Goal: Information Seeking & Learning: Learn about a topic

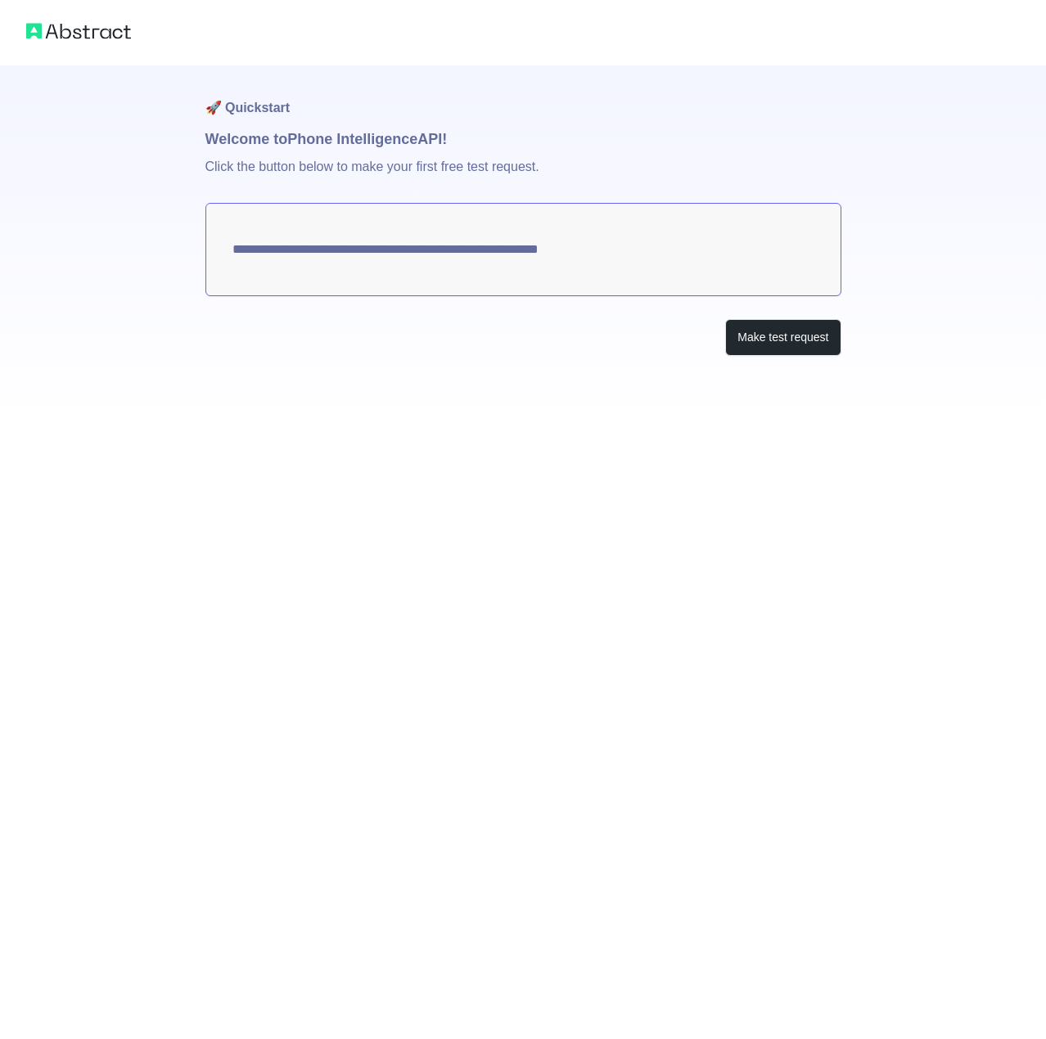
click at [506, 233] on textarea "**********" at bounding box center [523, 249] width 636 height 93
click at [816, 352] on button "Make test request" at bounding box center [782, 337] width 115 height 37
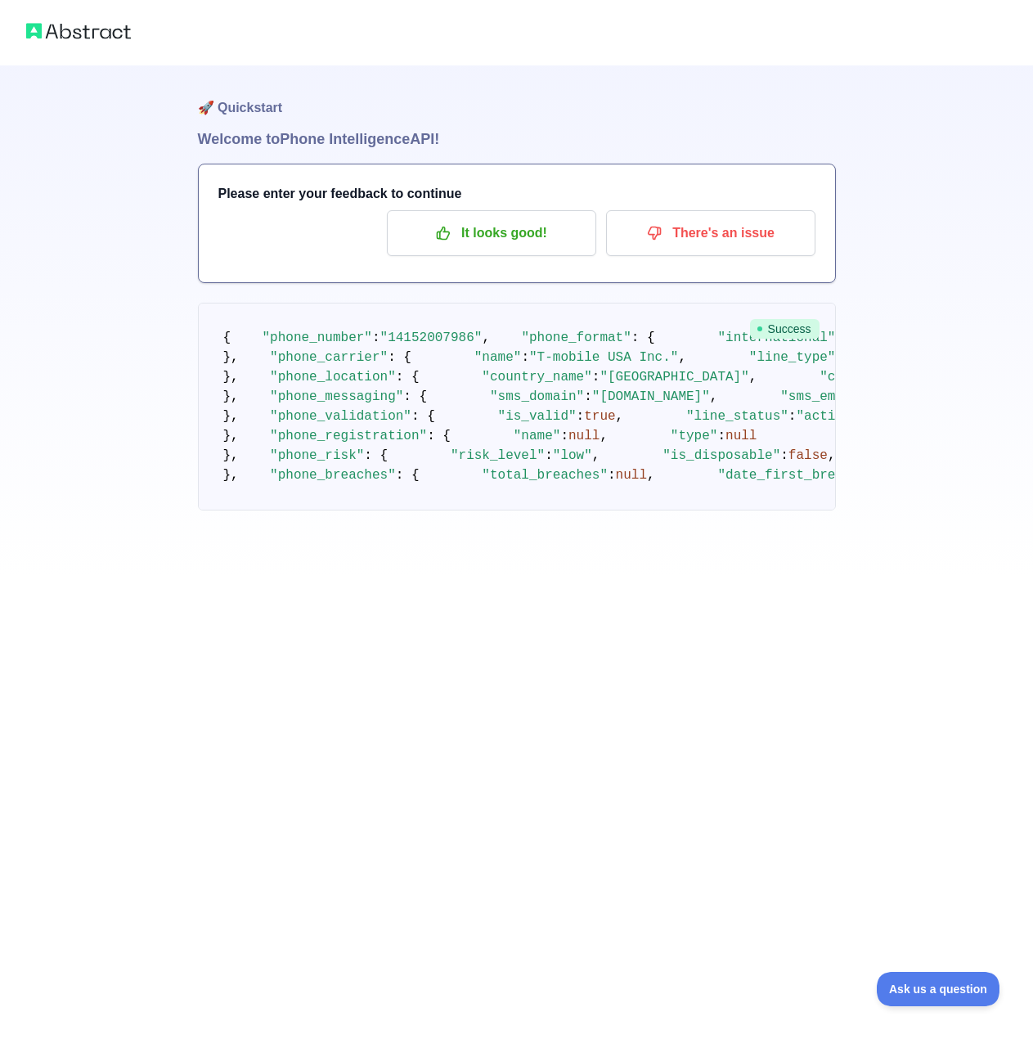
click at [398, 345] on span ""14152007986"" at bounding box center [431, 338] width 102 height 15
click at [424, 345] on span ""14152007986"" at bounding box center [431, 338] width 102 height 15
drag, startPoint x: 381, startPoint y: 357, endPoint x: 452, endPoint y: 351, distance: 70.6
click at [452, 345] on span ""14152007986"" at bounding box center [431, 338] width 102 height 15
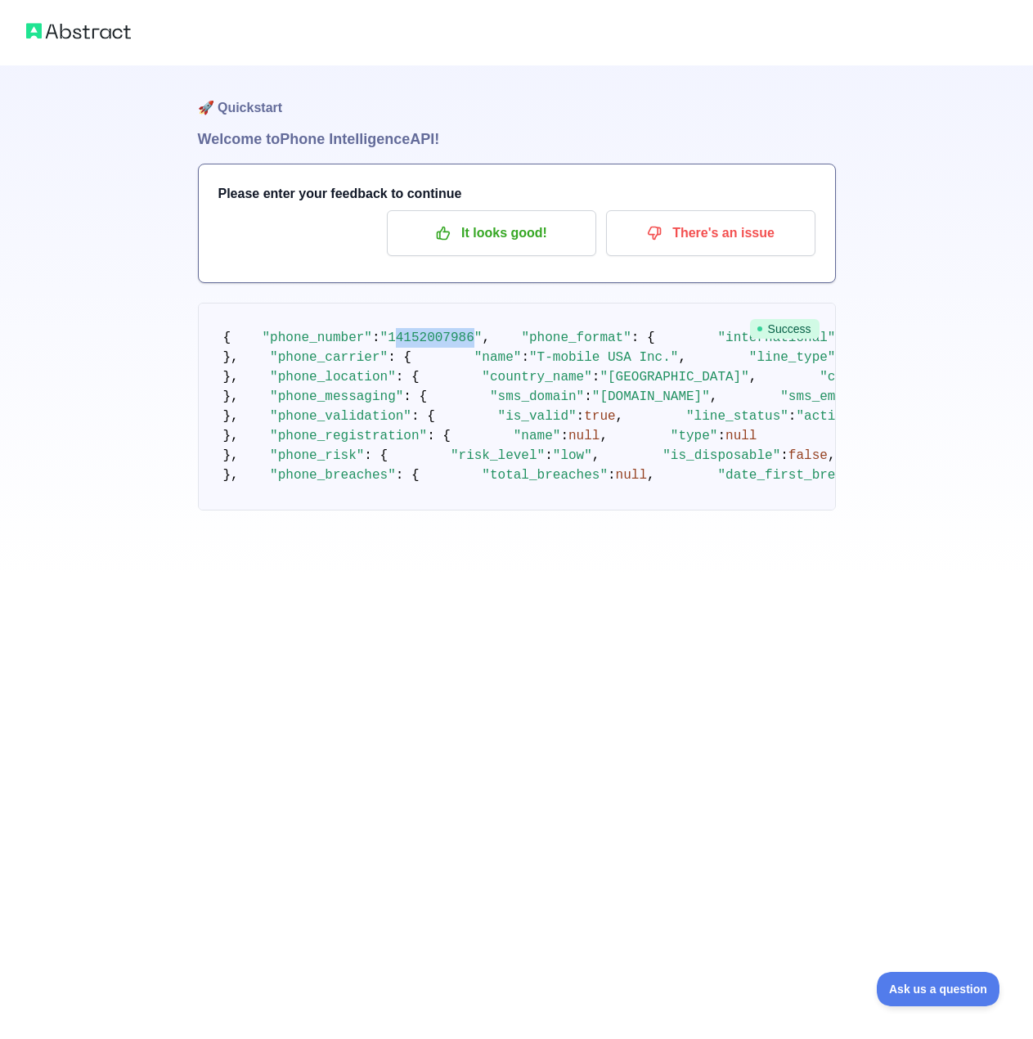
copy span "4152007986"
click at [529, 511] on pre "{ "phone_number" : "14152007986" , "phone_format" : { "international" : "+1 415…" at bounding box center [517, 407] width 638 height 208
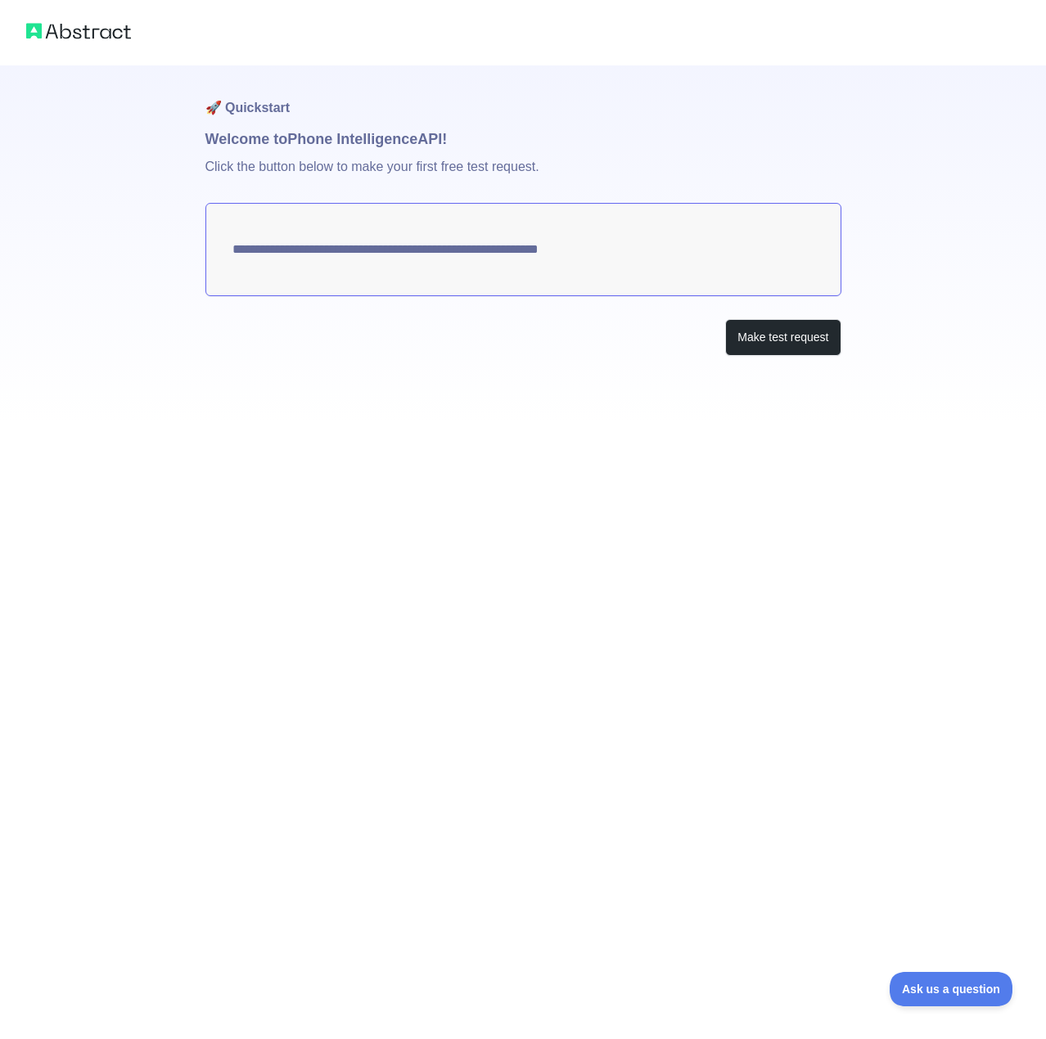
drag, startPoint x: 517, startPoint y: 251, endPoint x: 515, endPoint y: 273, distance: 22.1
click at [516, 259] on textarea "**********" at bounding box center [523, 249] width 636 height 93
drag, startPoint x: 613, startPoint y: 232, endPoint x: 422, endPoint y: 7, distance: 294.9
click at [631, 16] on div at bounding box center [523, 32] width 1046 height 65
click at [97, 34] on img at bounding box center [78, 31] width 105 height 23
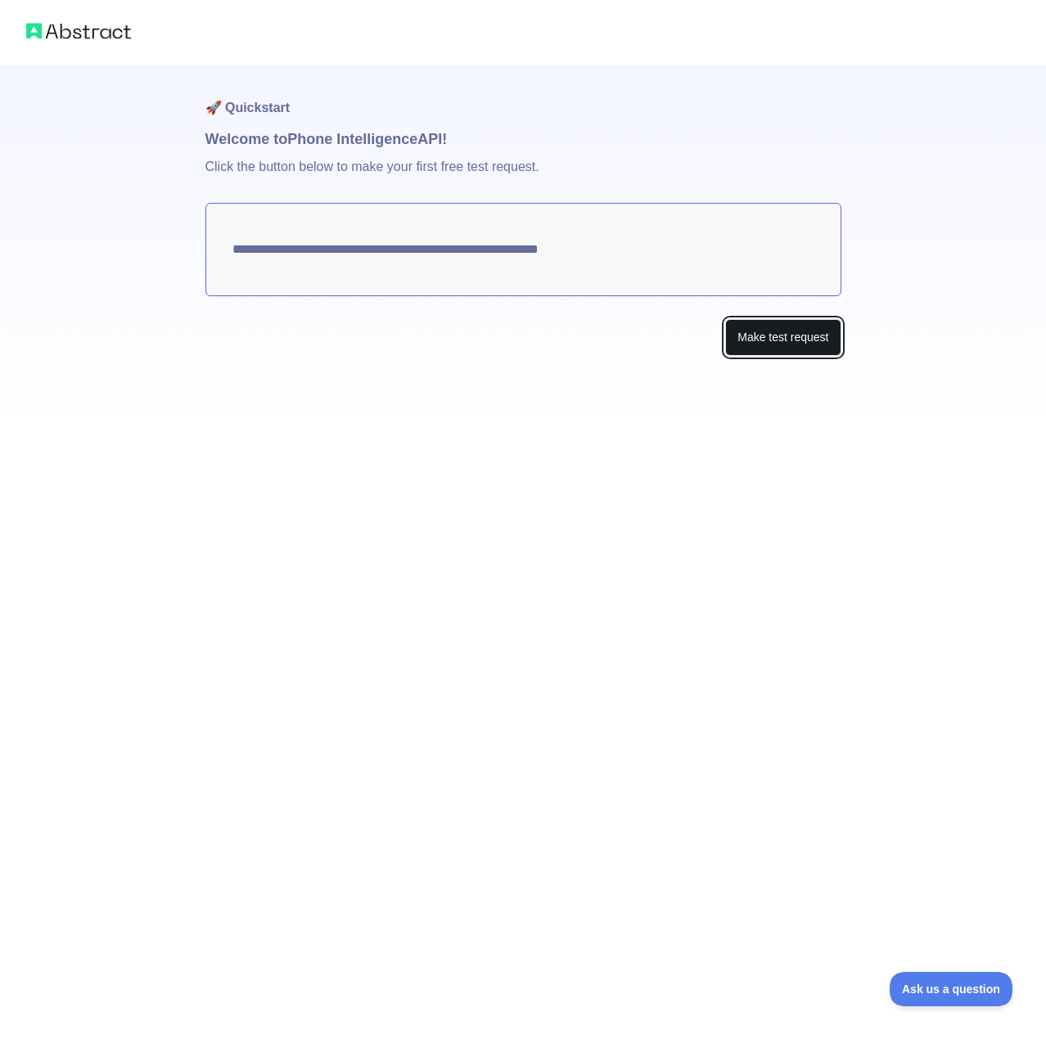
click at [734, 335] on button "Make test request" at bounding box center [782, 337] width 115 height 37
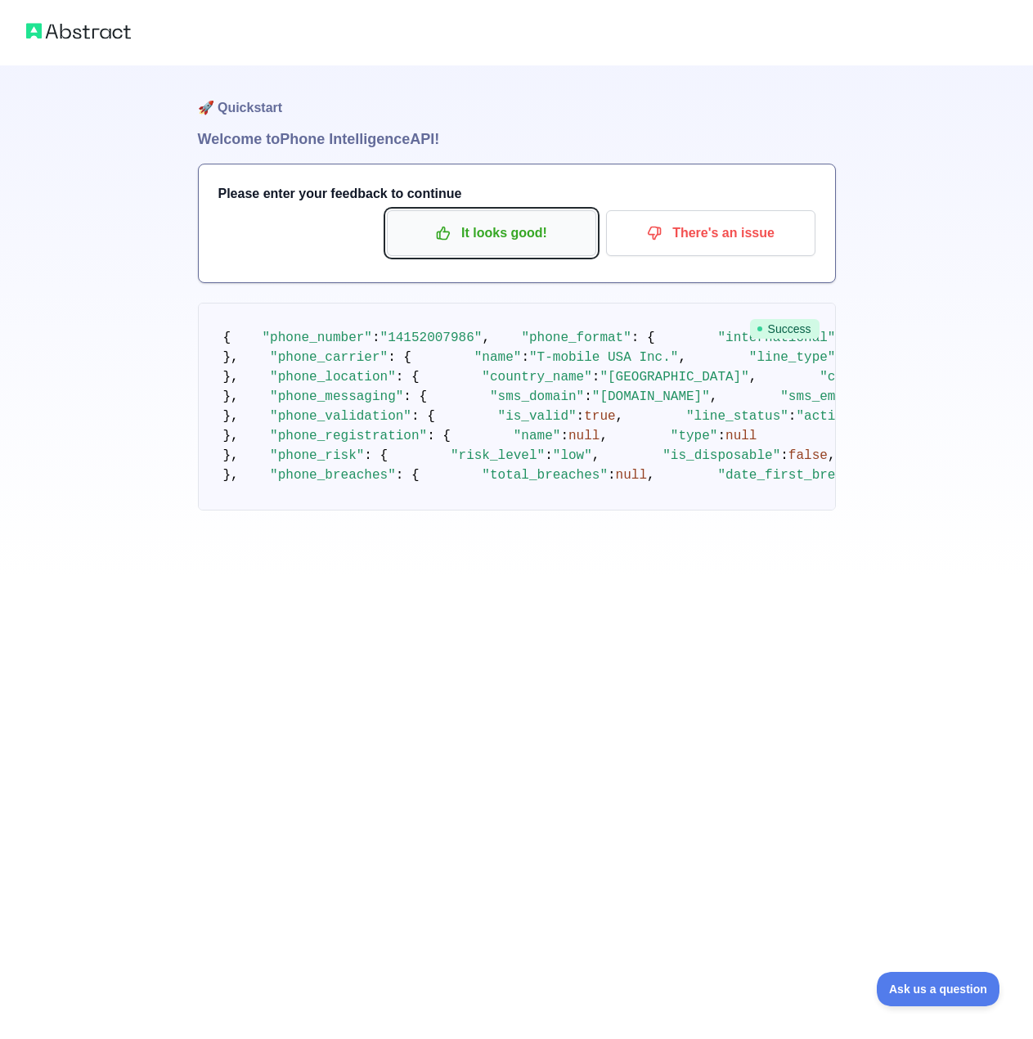
click at [547, 243] on p "It looks good!" at bounding box center [491, 233] width 185 height 28
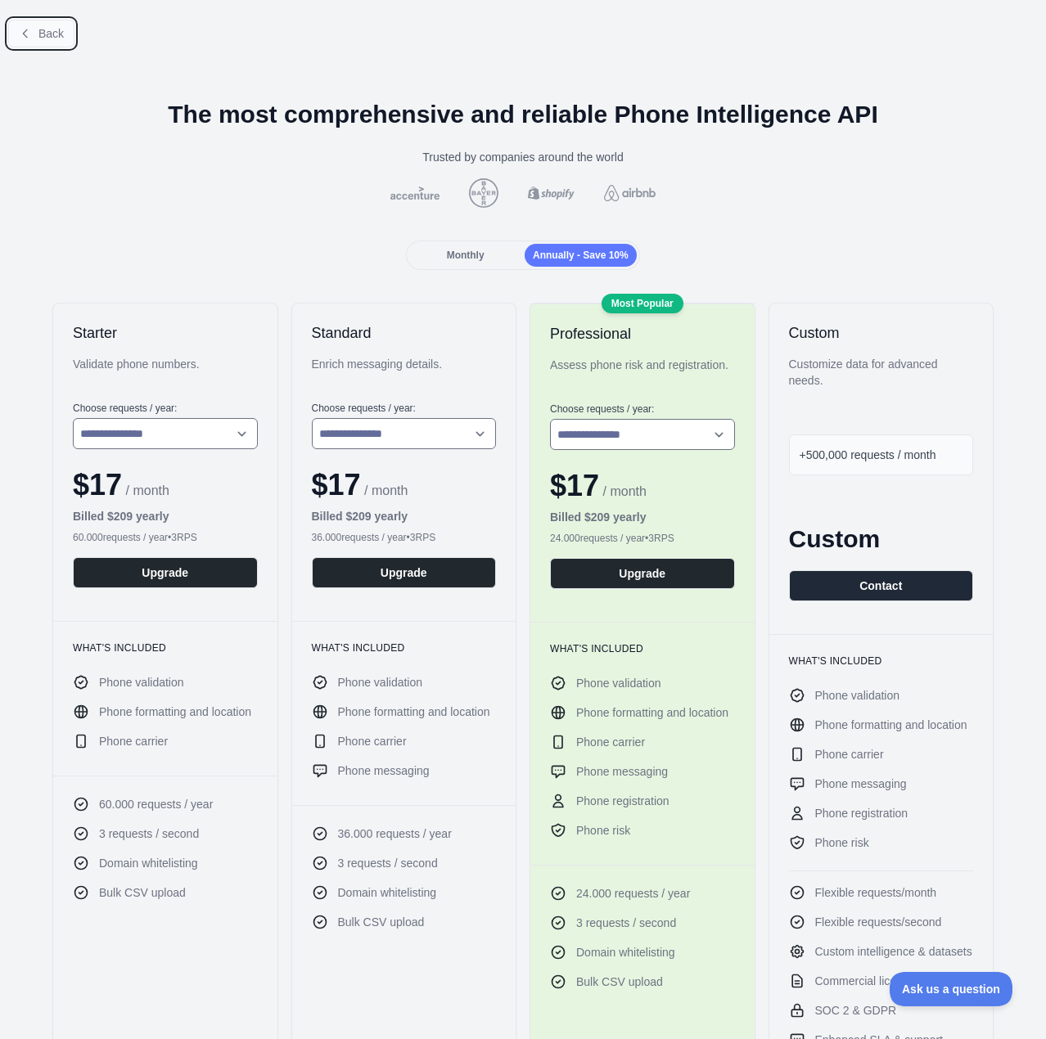
click at [46, 34] on span "Back" at bounding box center [50, 33] width 25 height 13
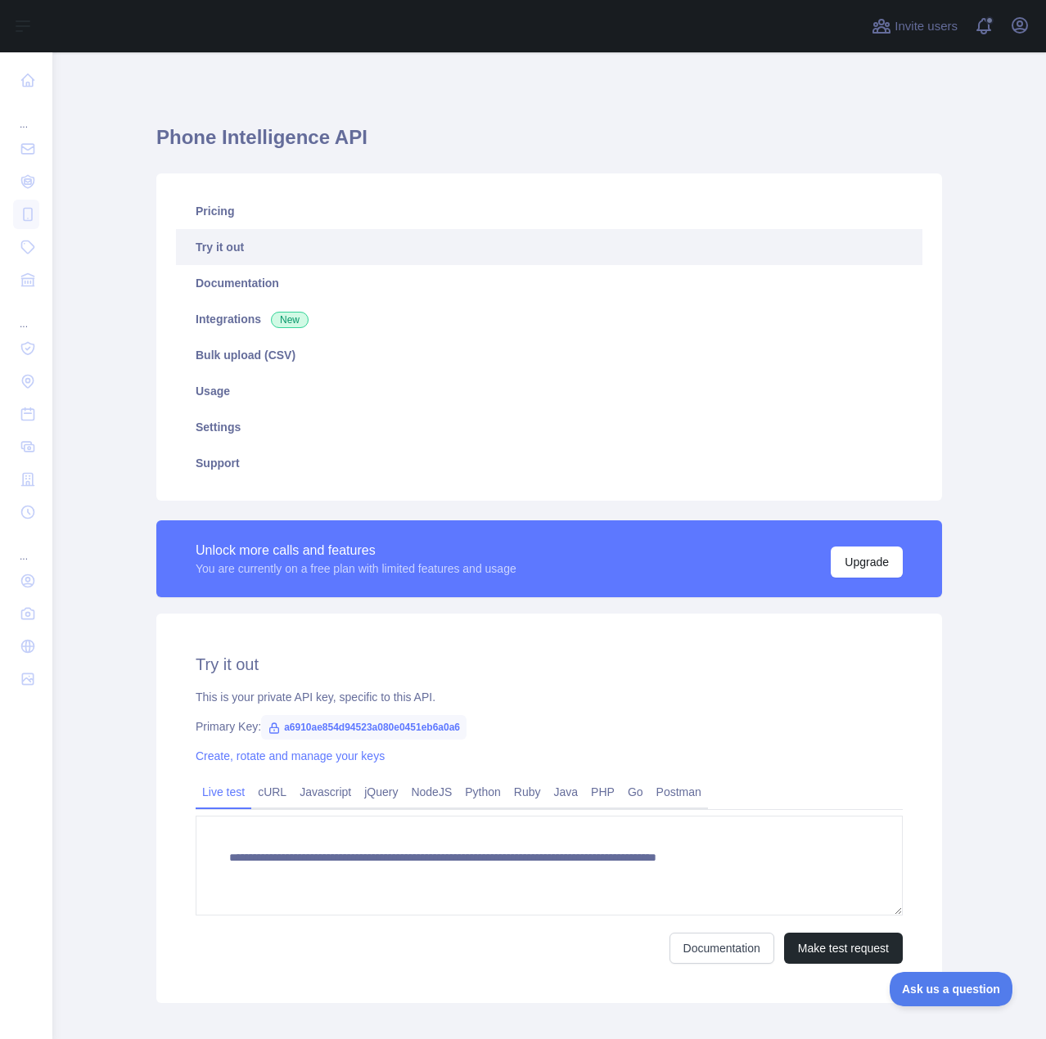
click at [249, 245] on link "Try it out" at bounding box center [549, 247] width 746 height 36
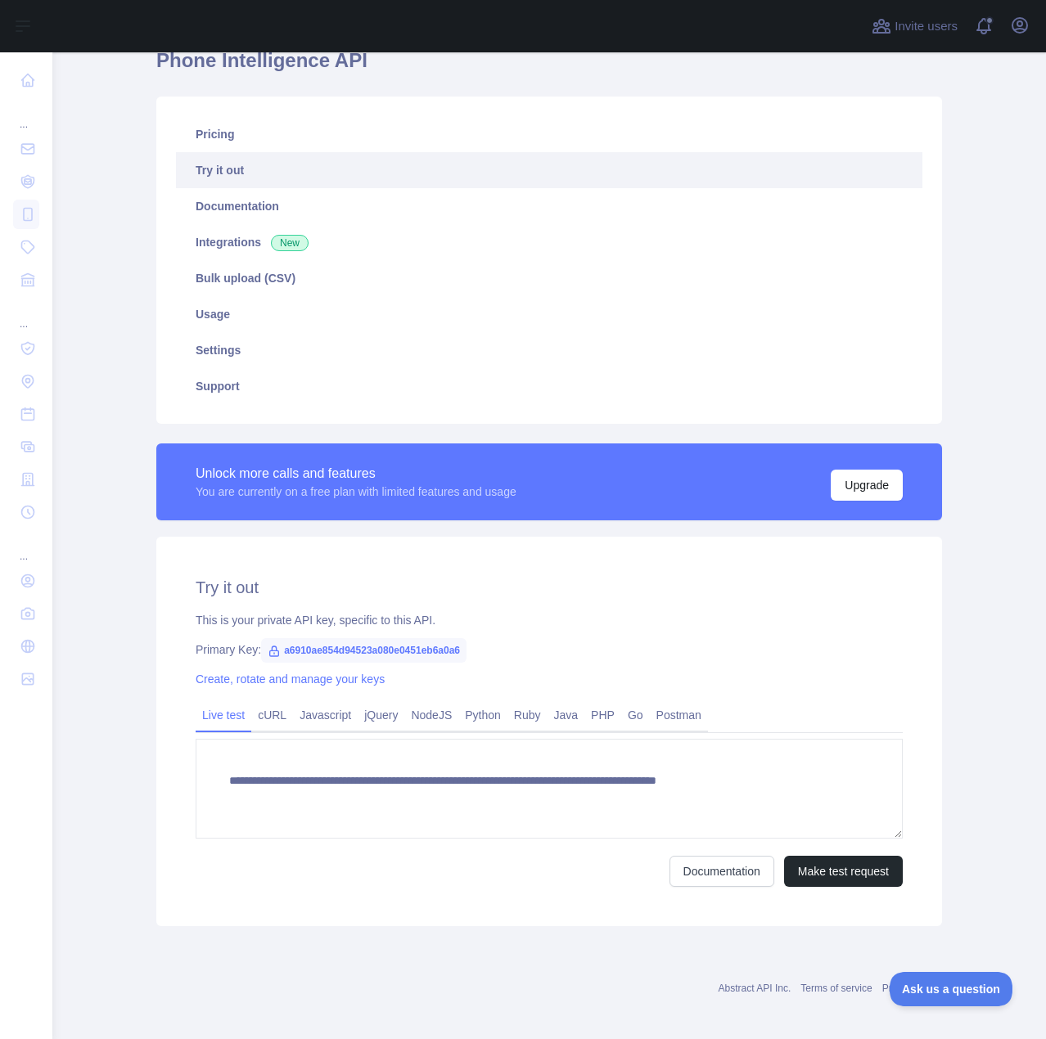
scroll to position [85, 0]
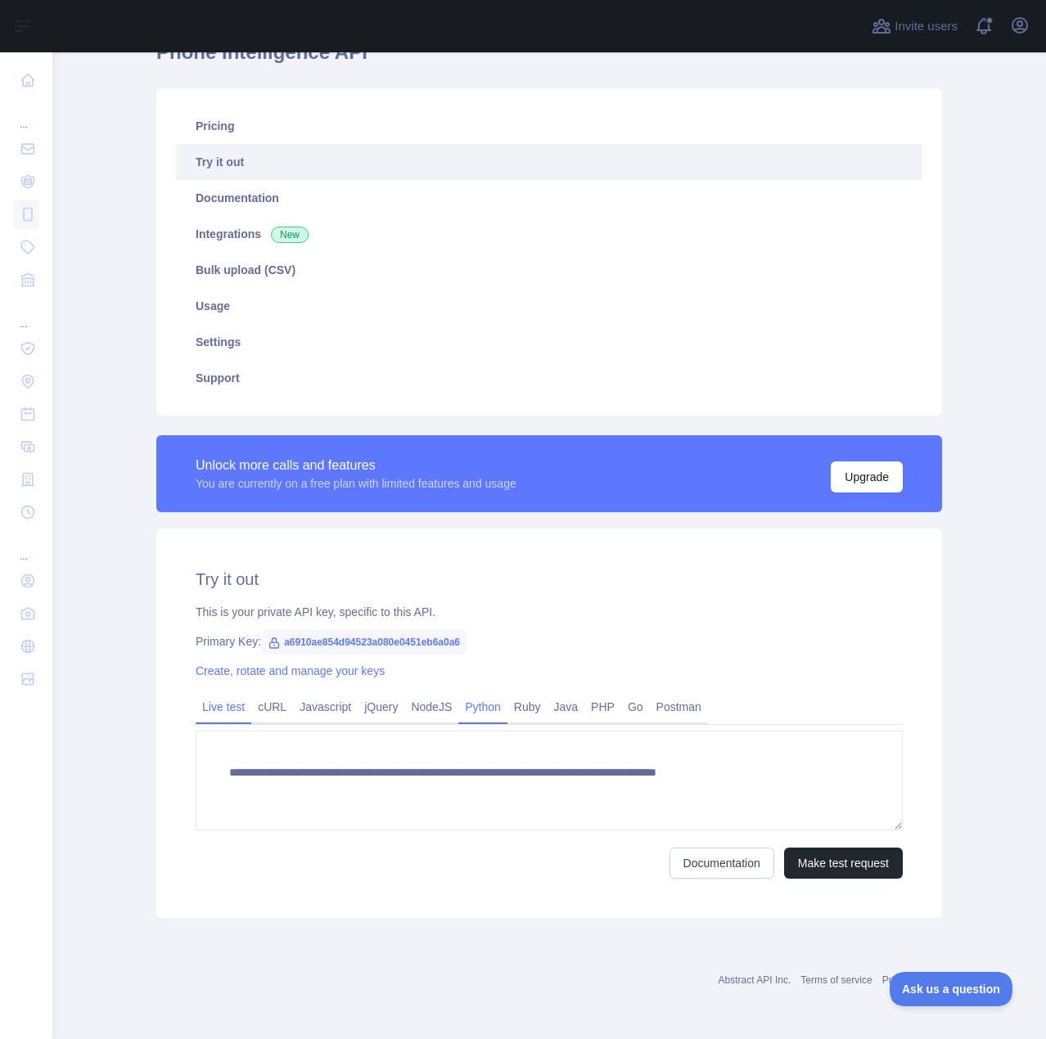
click at [475, 713] on link "Python" at bounding box center [482, 707] width 49 height 26
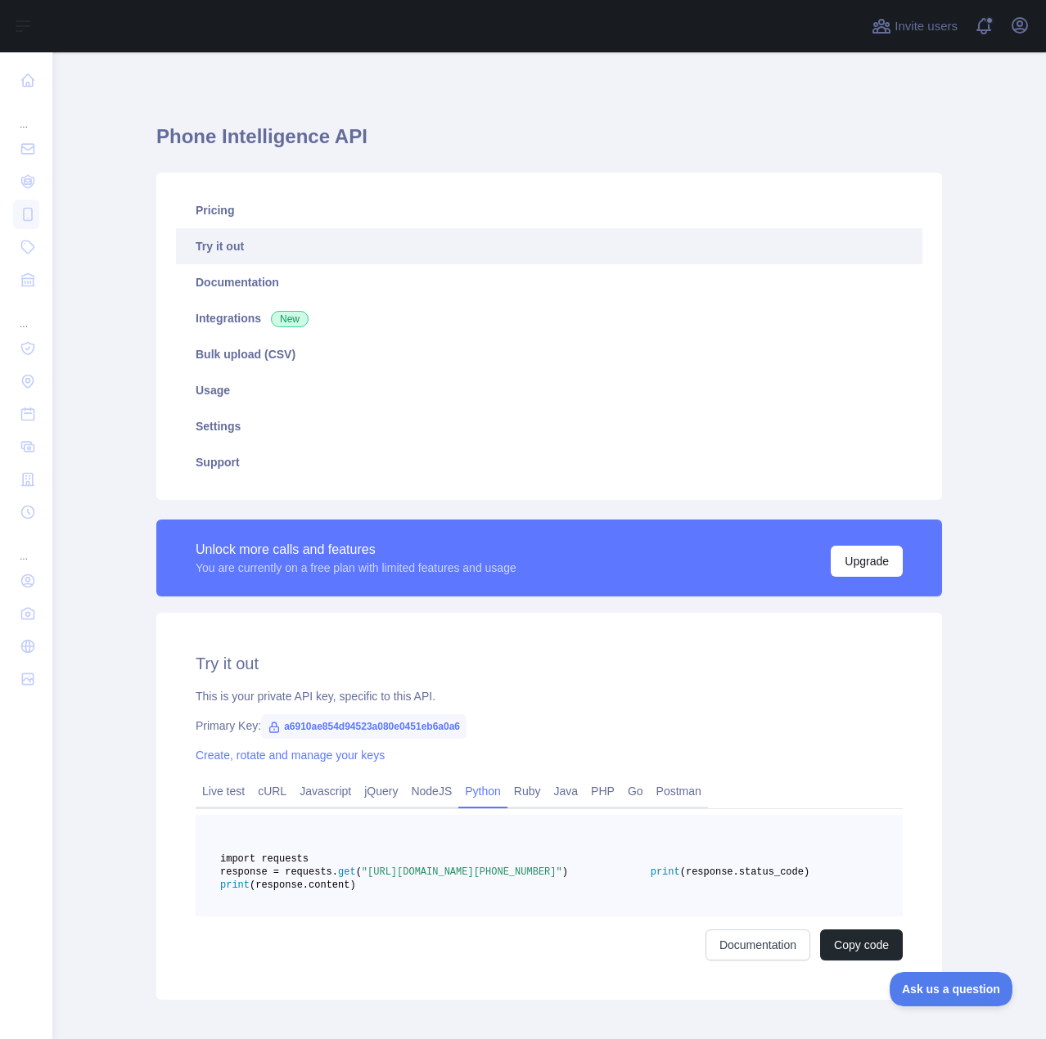
scroll to position [0, 0]
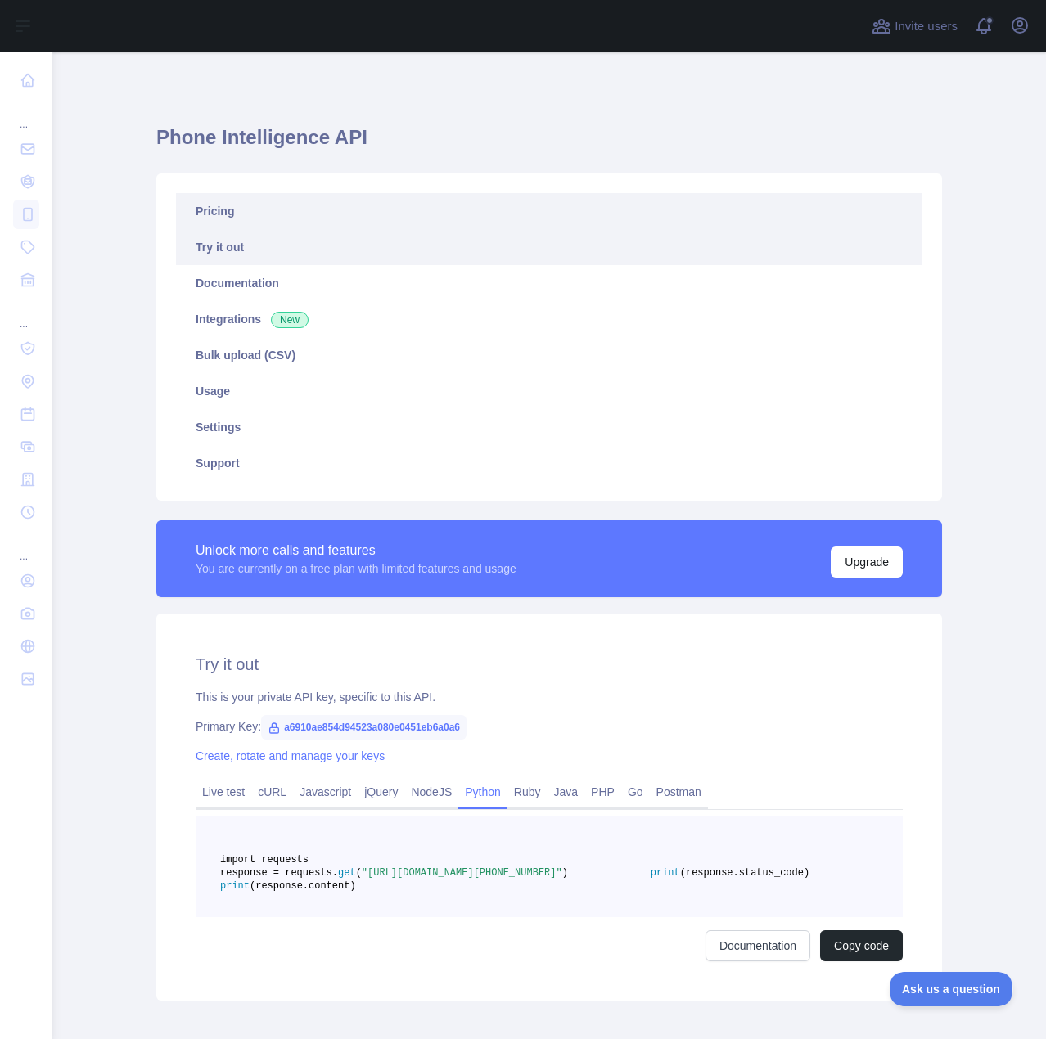
click at [209, 205] on link "Pricing" at bounding box center [549, 211] width 746 height 36
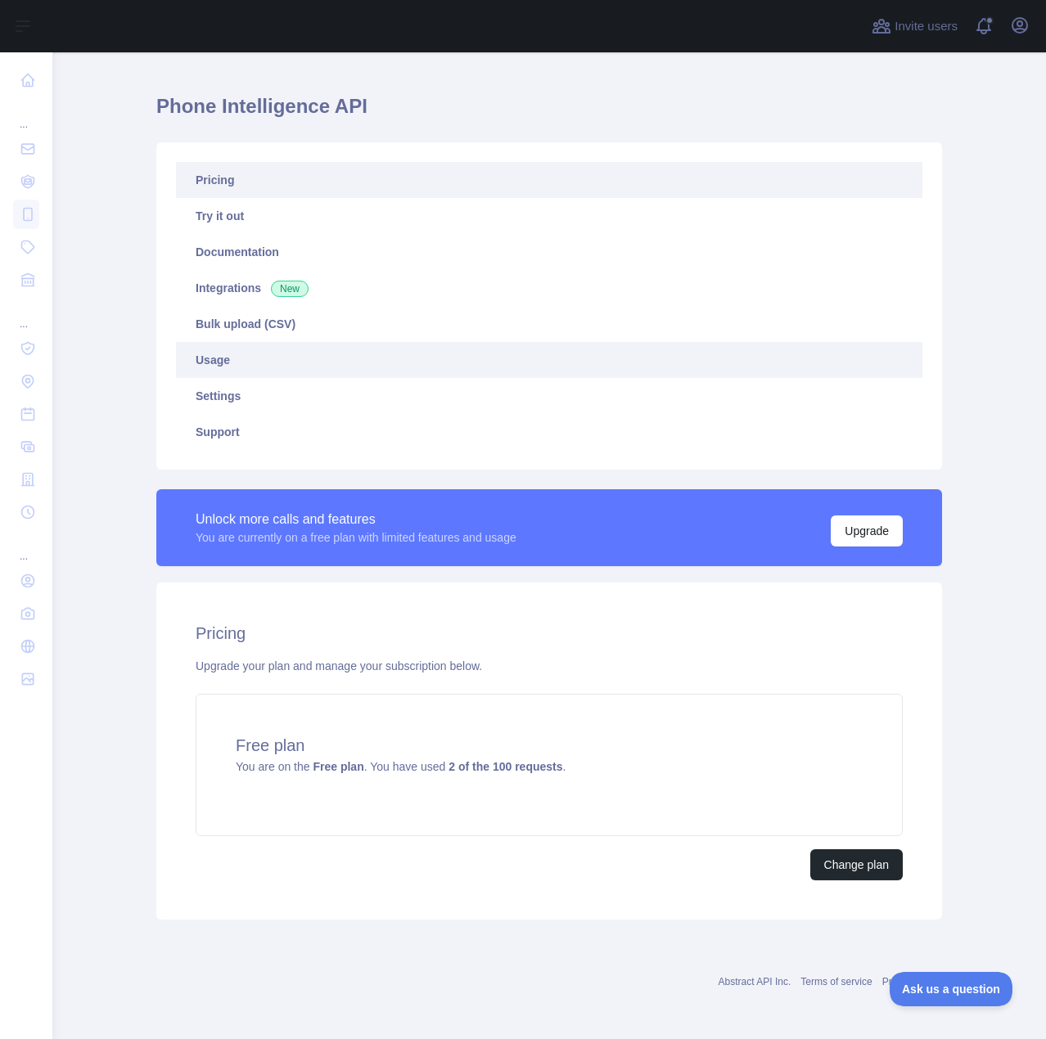
scroll to position [33, 0]
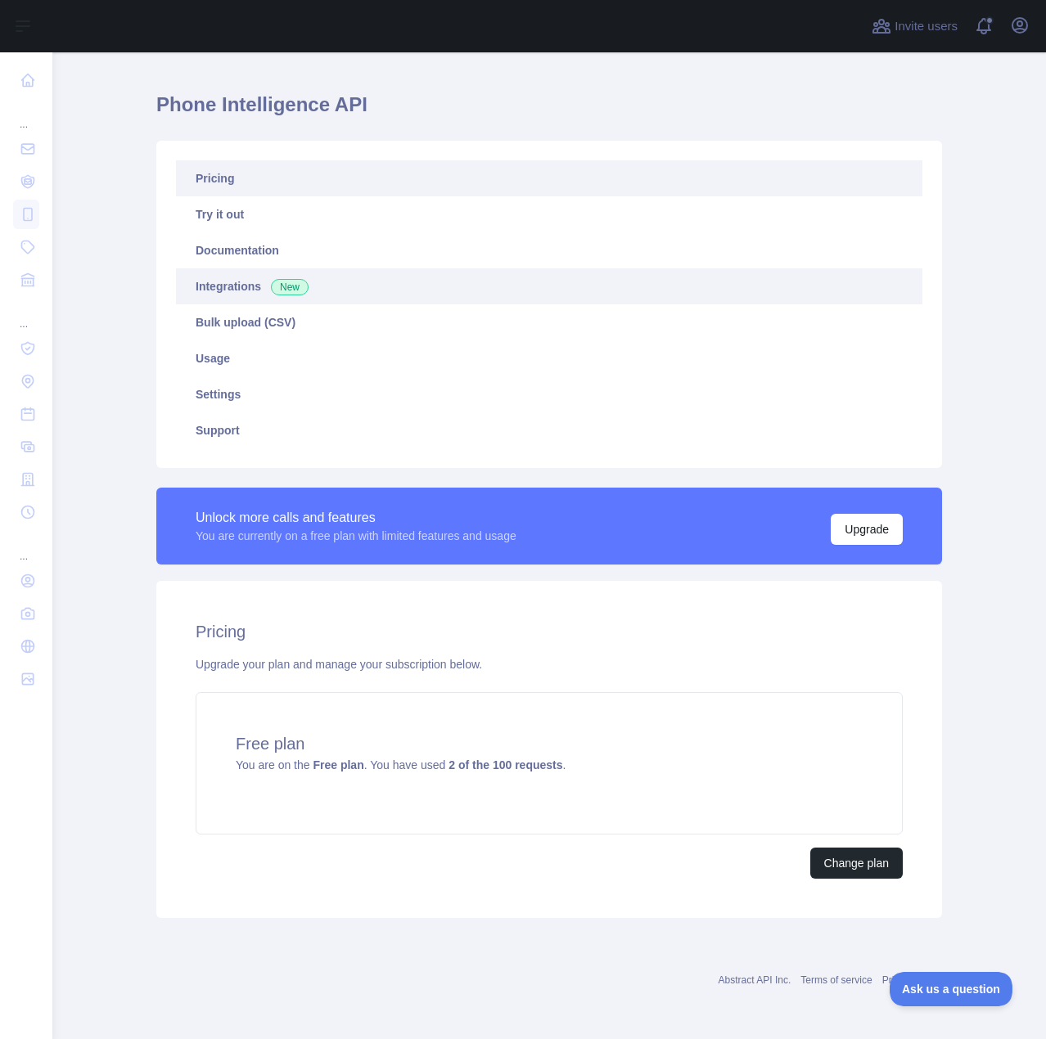
click at [254, 286] on link "Integrations New" at bounding box center [549, 286] width 746 height 36
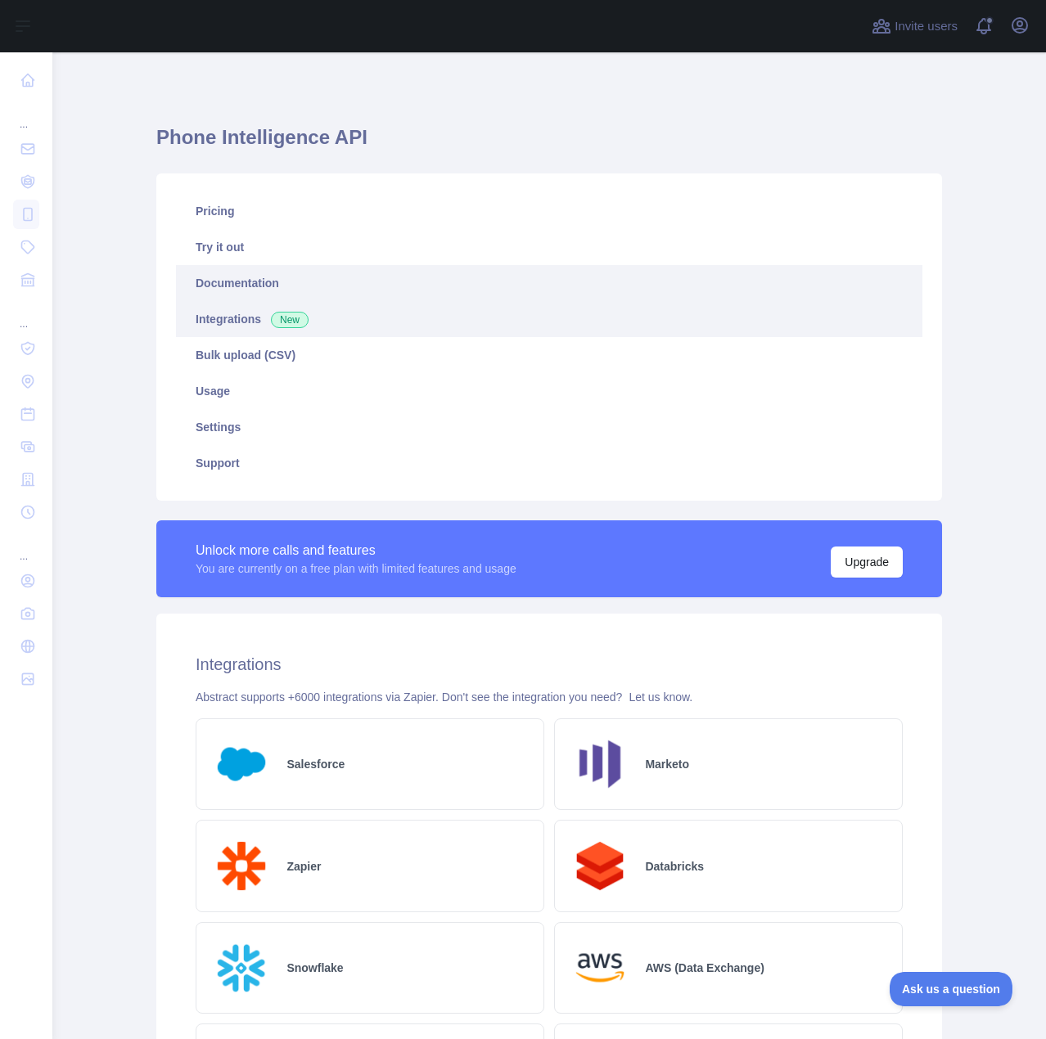
click at [241, 283] on link "Documentation" at bounding box center [549, 283] width 746 height 36
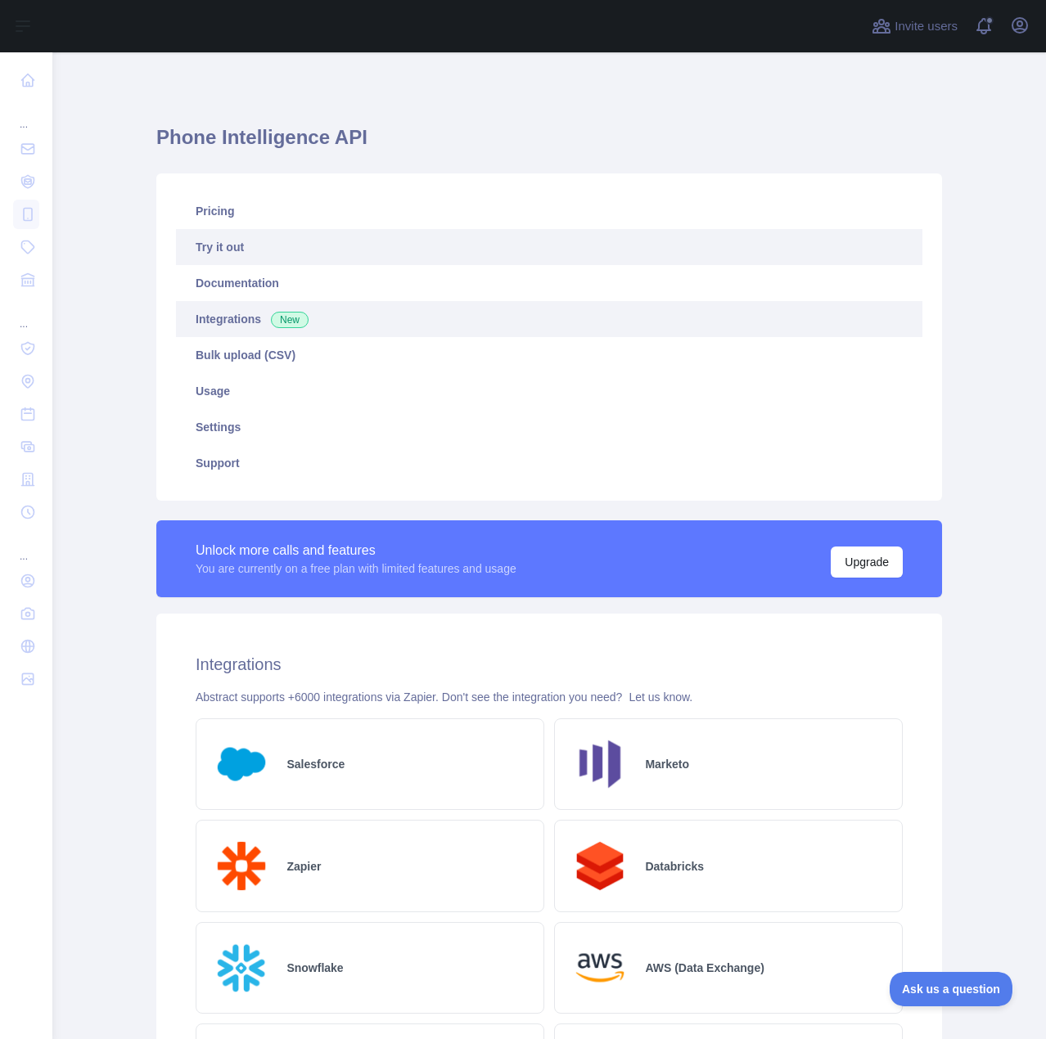
click at [285, 254] on link "Try it out" at bounding box center [549, 247] width 746 height 36
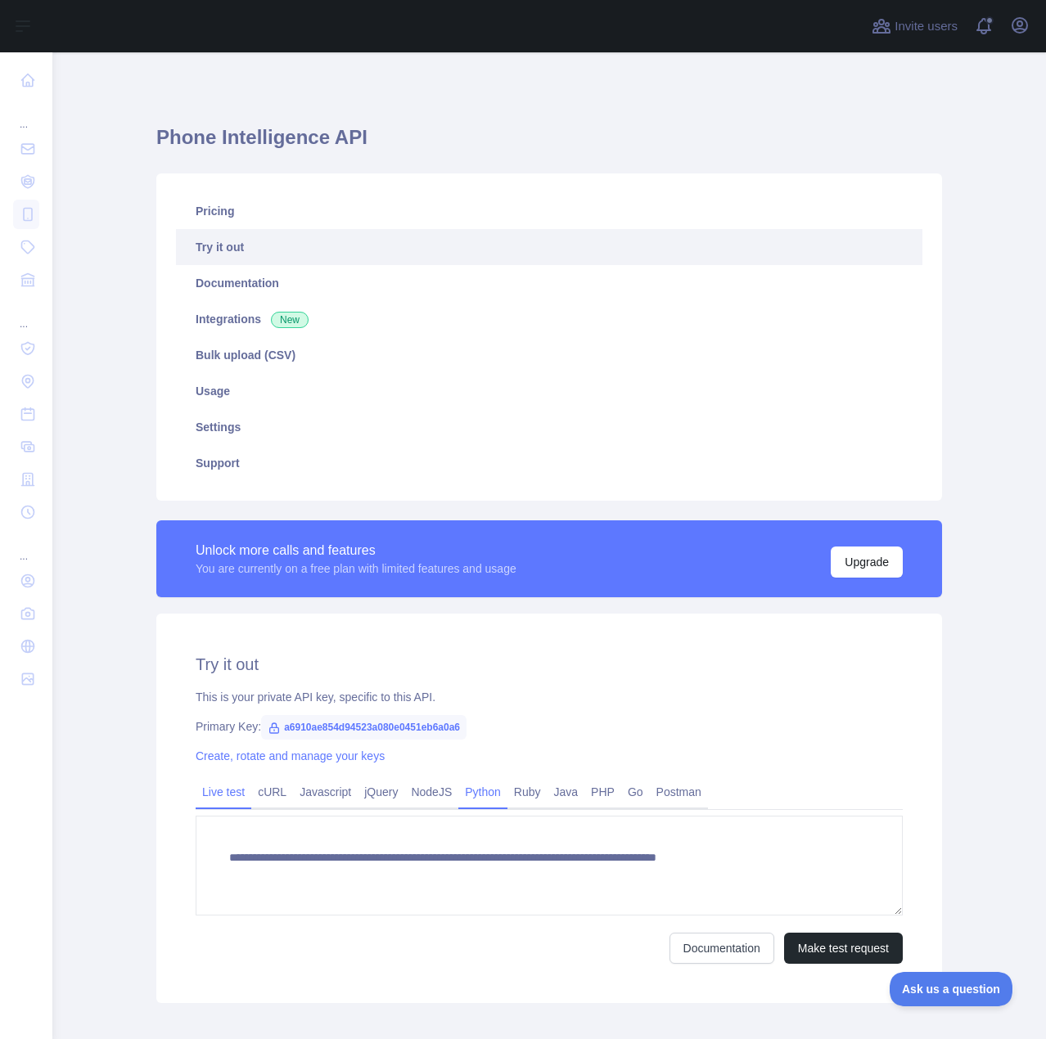
click at [461, 788] on link "Python" at bounding box center [482, 792] width 49 height 26
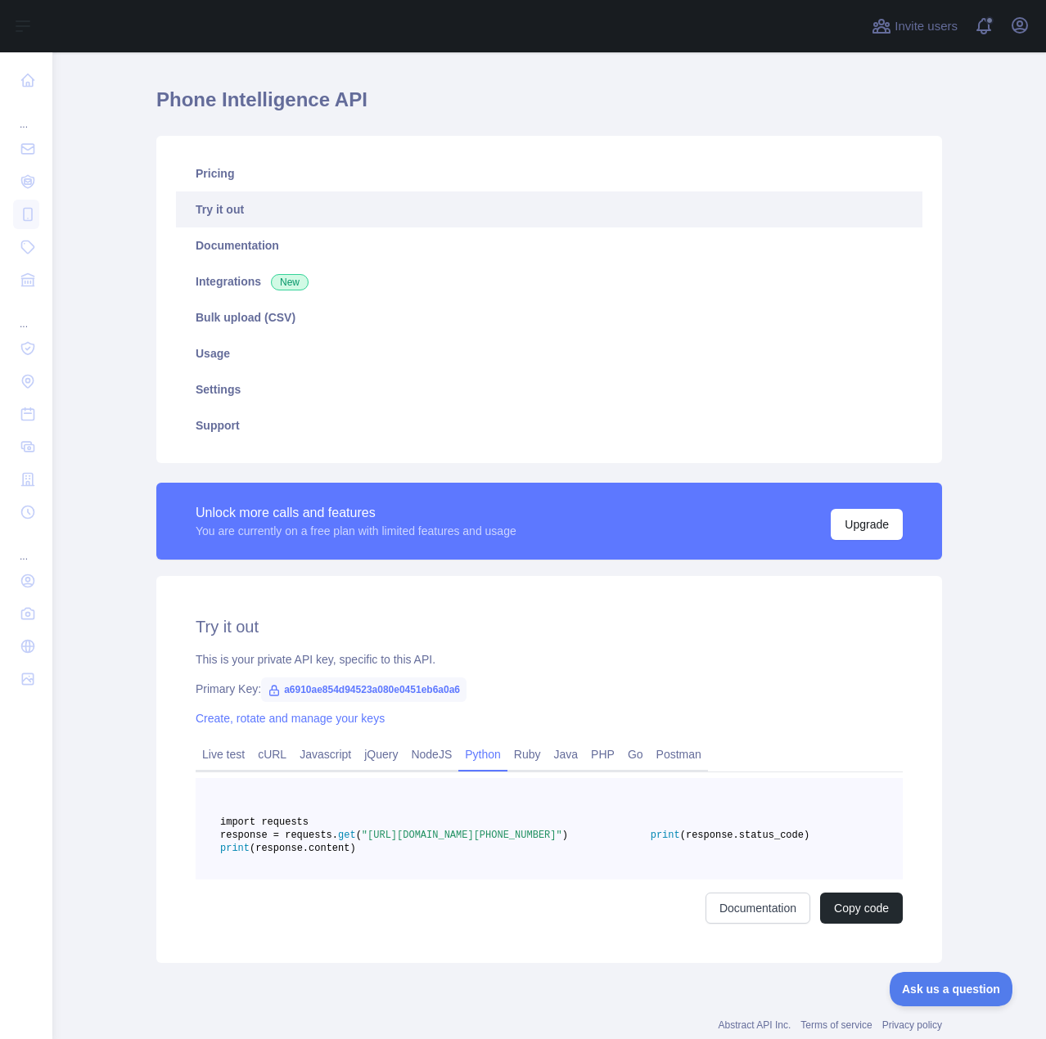
scroll to position [122, 0]
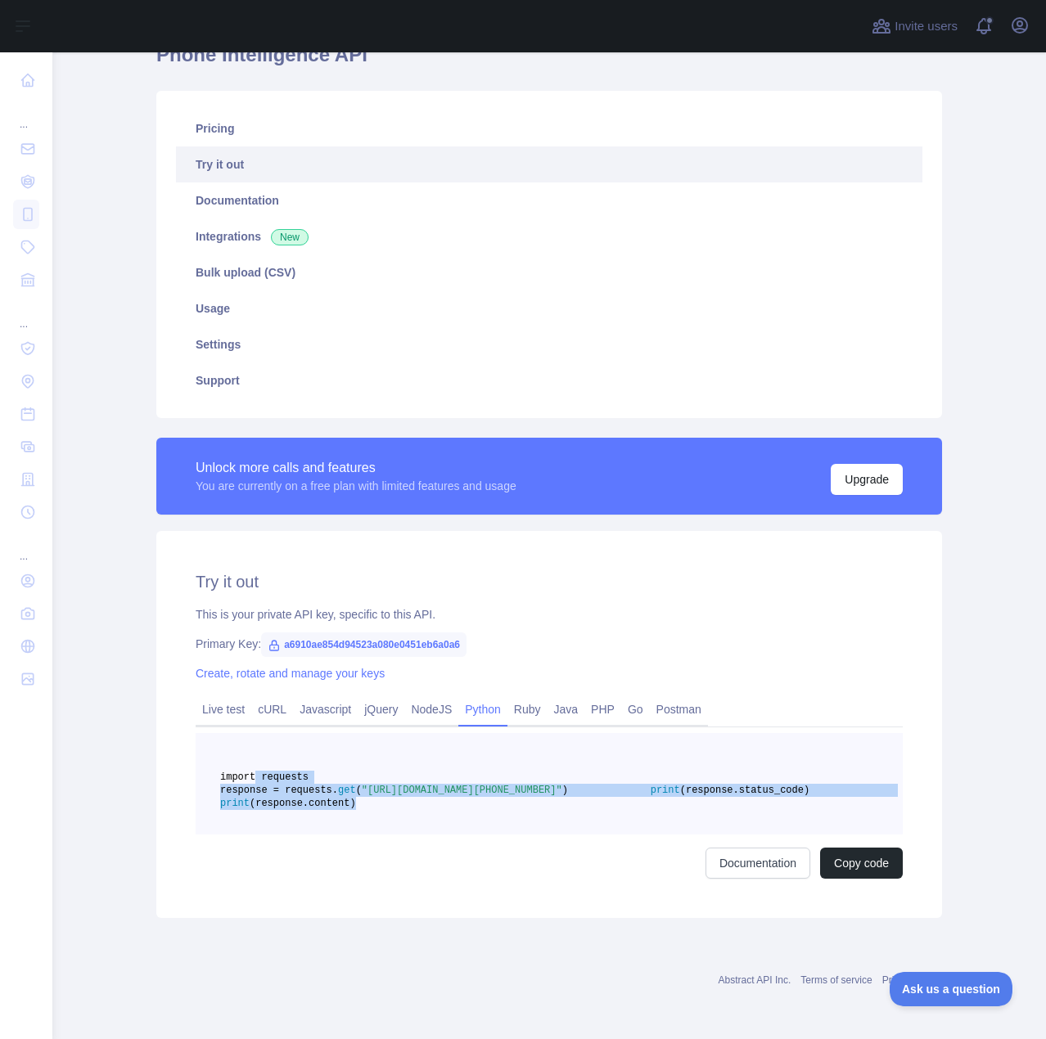
drag, startPoint x: 454, startPoint y: 811, endPoint x: 244, endPoint y: 736, distance: 223.0
click at [244, 736] on pre "import requests response = requests. get ( "https://phoneintelligence.abstracta…" at bounding box center [549, 783] width 707 height 101
copy code "import requests response = requests. get ( "https://phoneintelligence.abstracta…"
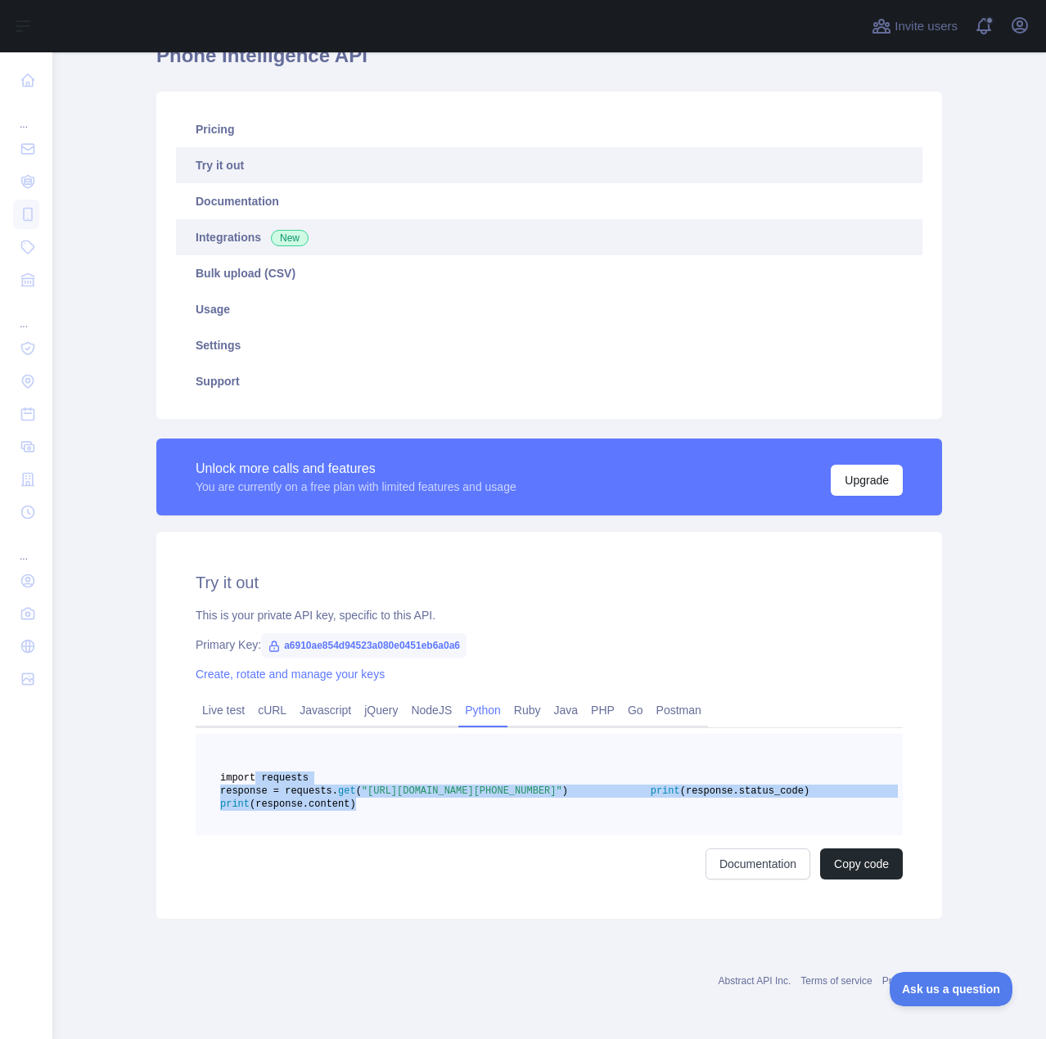
scroll to position [0, 0]
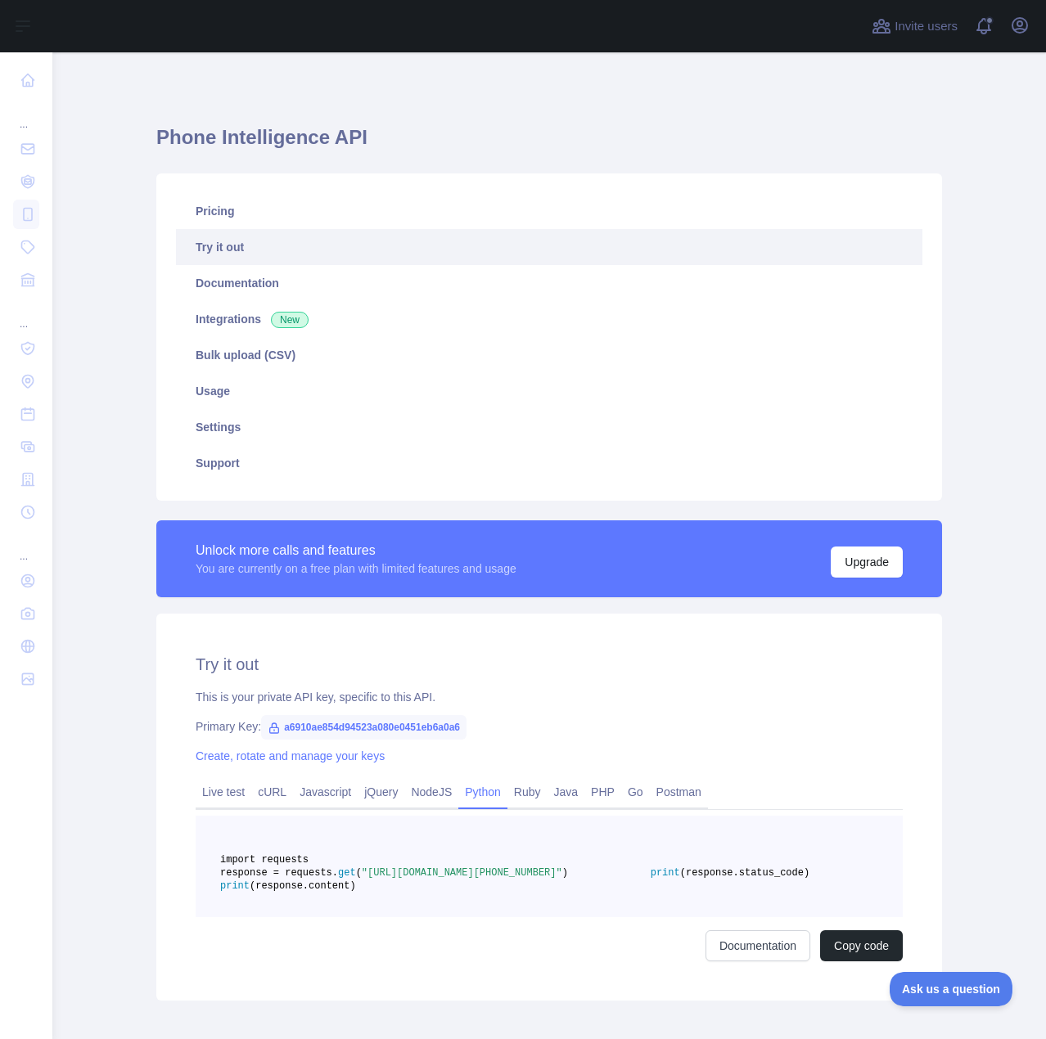
click at [319, 731] on span "a6910ae854d94523a080e0451eb6a0a6" at bounding box center [363, 727] width 205 height 25
copy span "a6910ae854d94523a080e0451eb6a0a6"
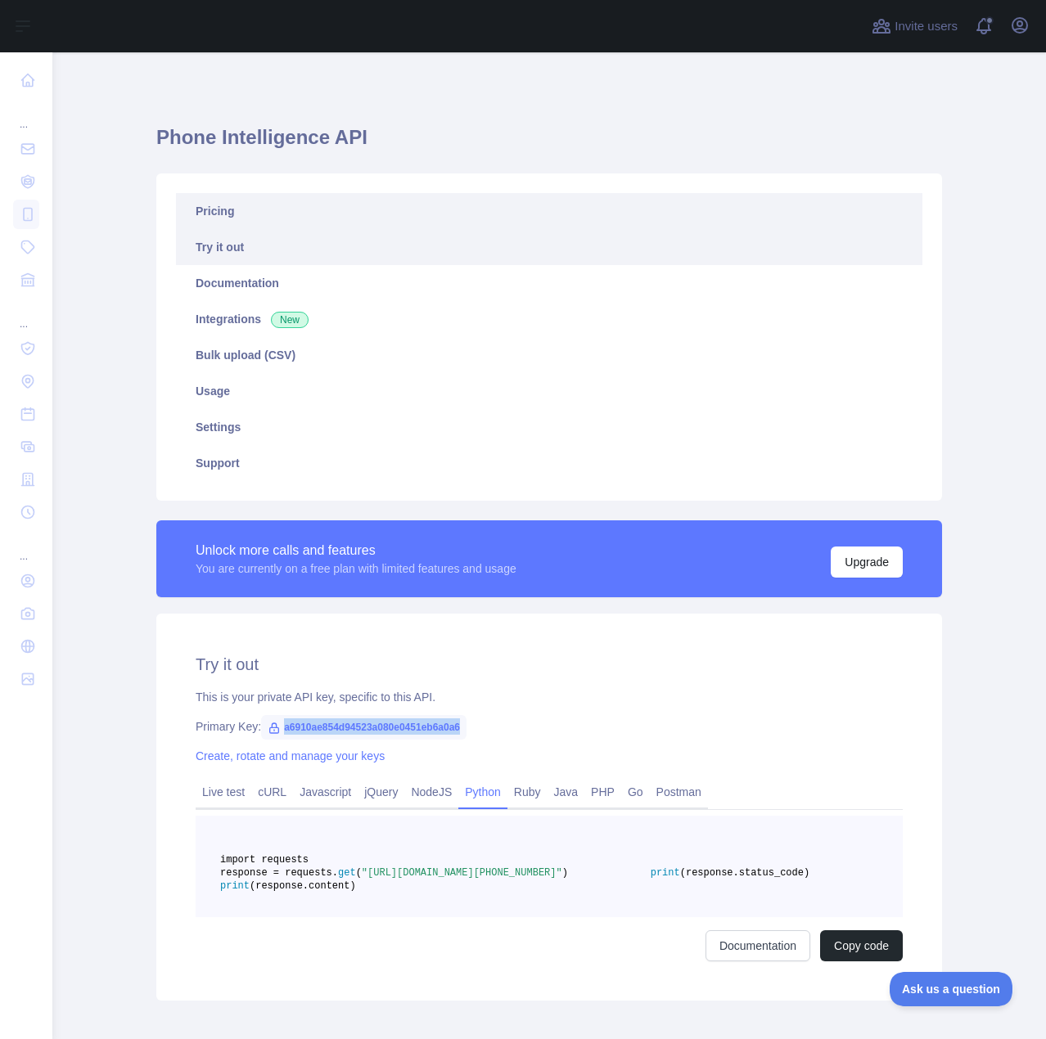
click at [260, 209] on link "Pricing" at bounding box center [549, 211] width 746 height 36
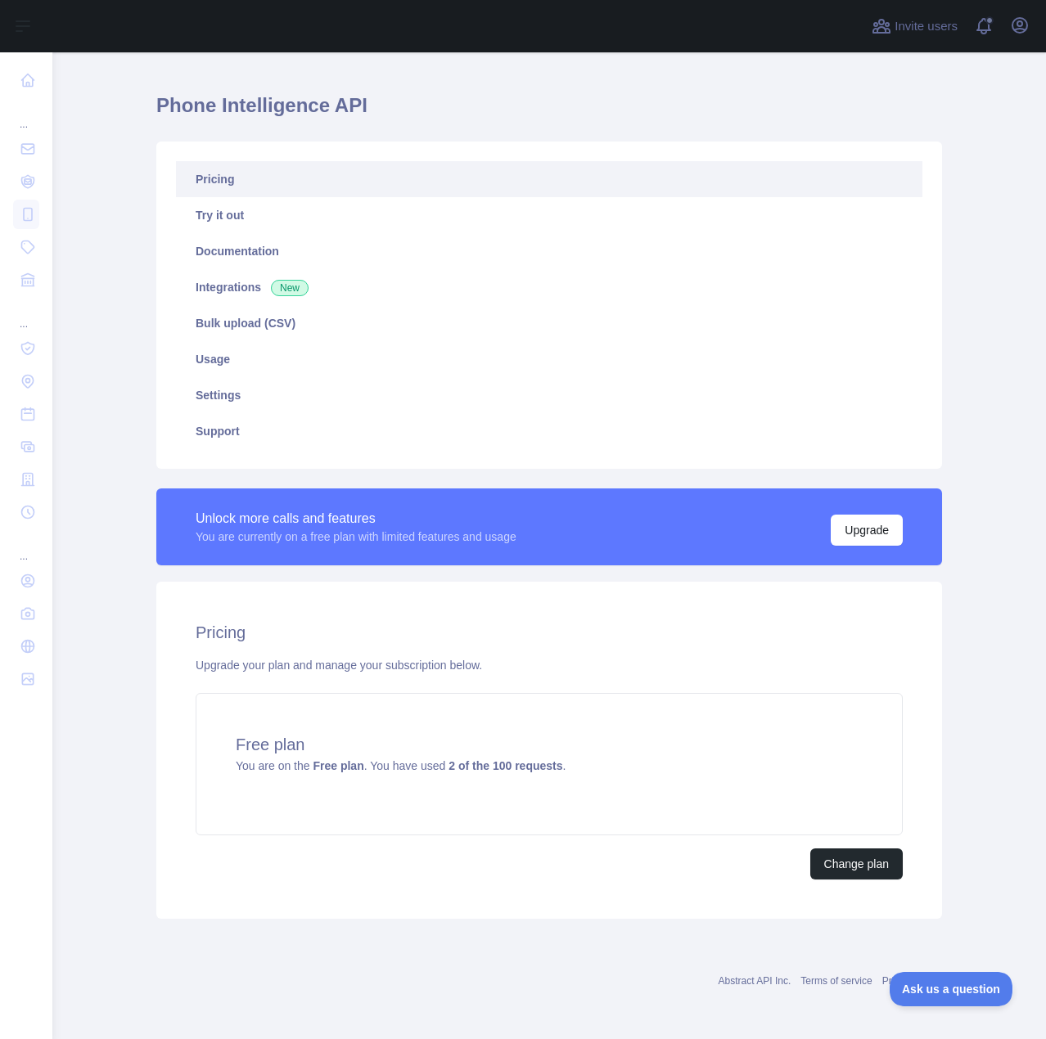
scroll to position [33, 0]
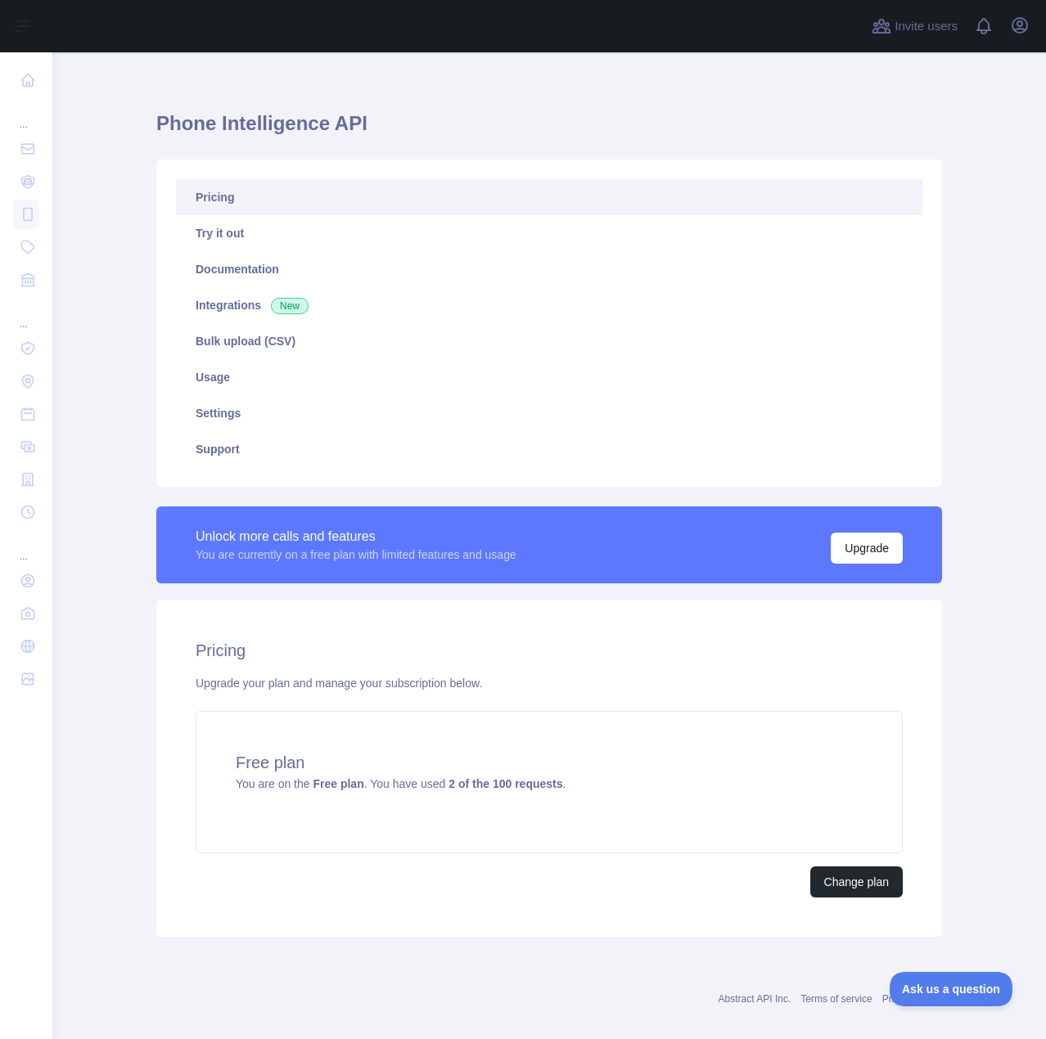
scroll to position [33, 0]
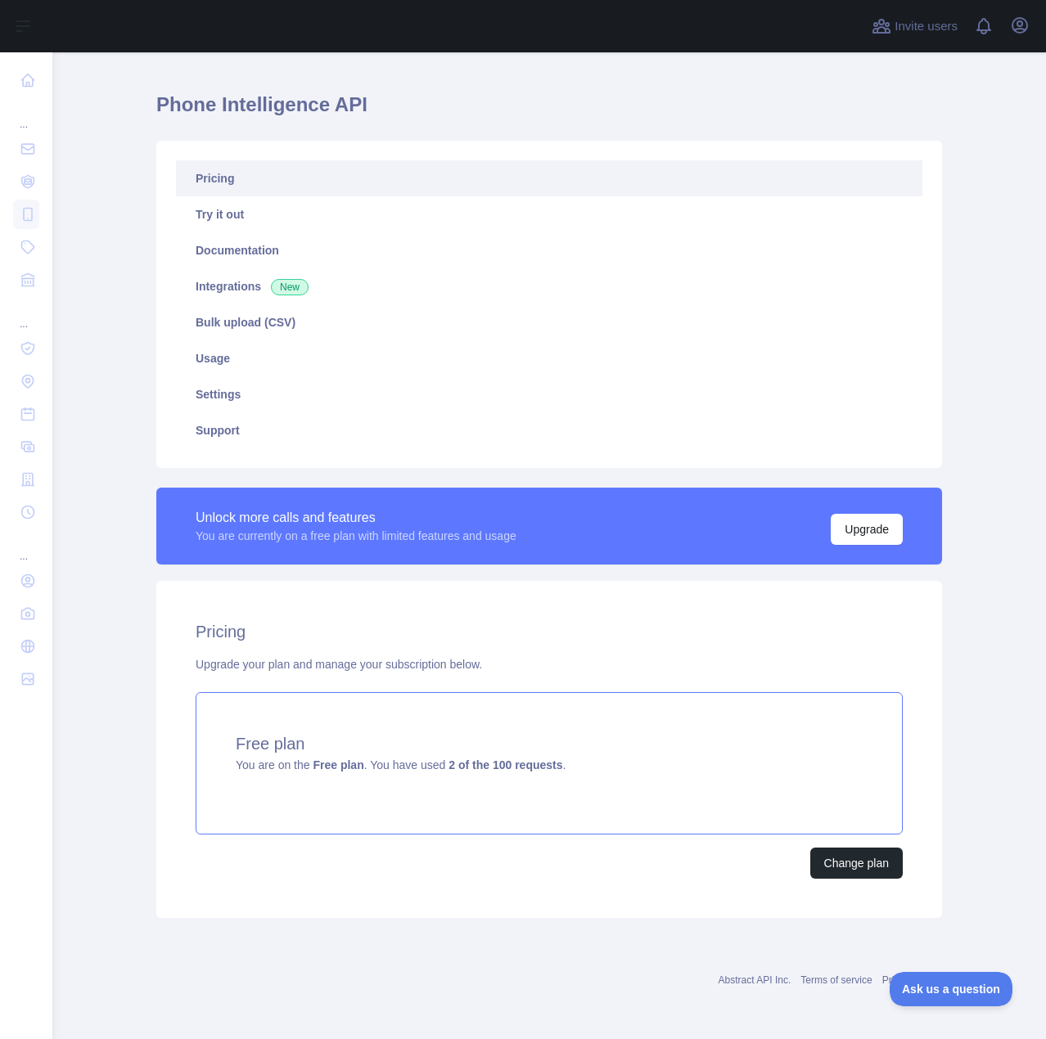
click at [798, 830] on div "Free plan You are on the Free plan . You have used 2 of the 100 requests ." at bounding box center [549, 763] width 707 height 142
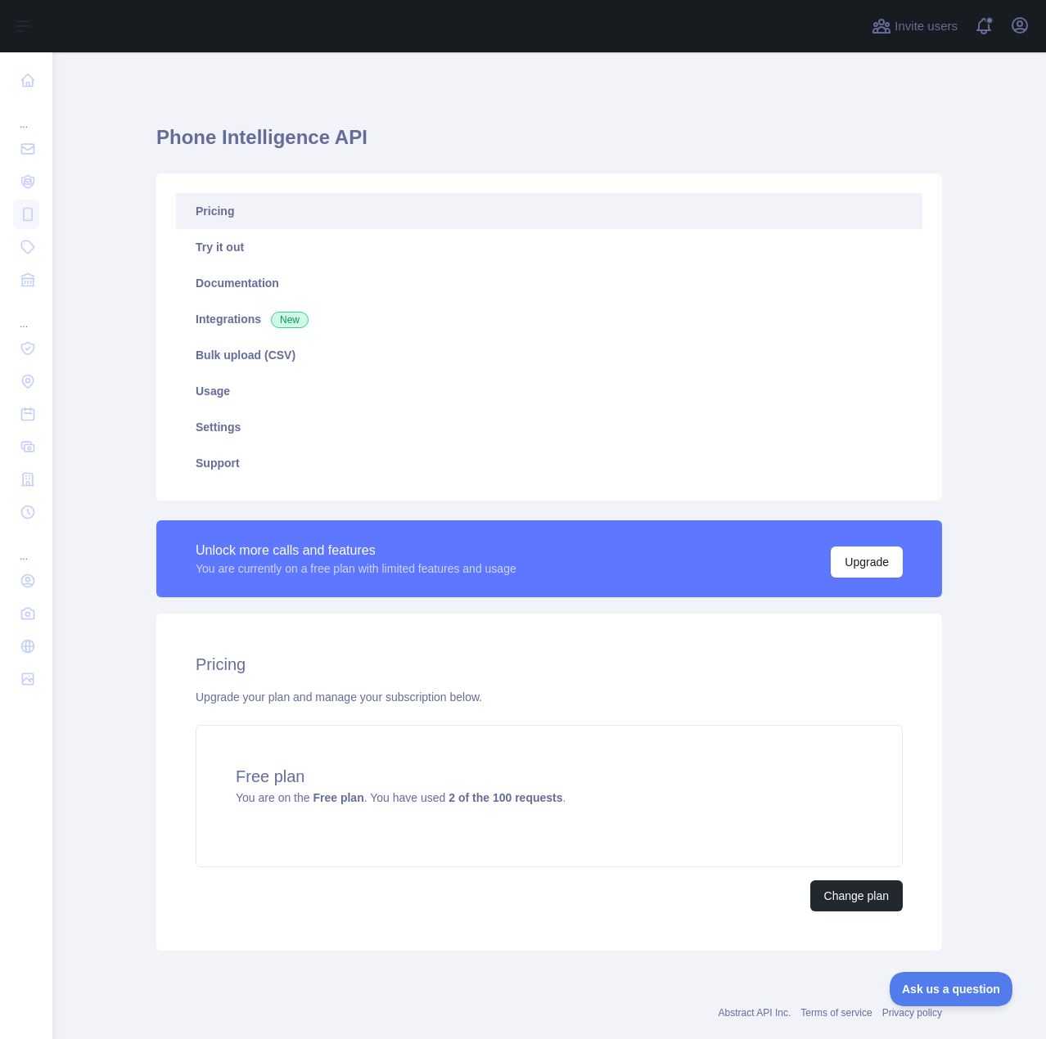
click at [286, 622] on div "Pricing Upgrade your plan and manage your subscription below. Free plan You are…" at bounding box center [548, 782] width 785 height 337
click at [743, 851] on div "Free plan You are on the Free plan . You have used 2 of the 100 requests ." at bounding box center [549, 796] width 707 height 142
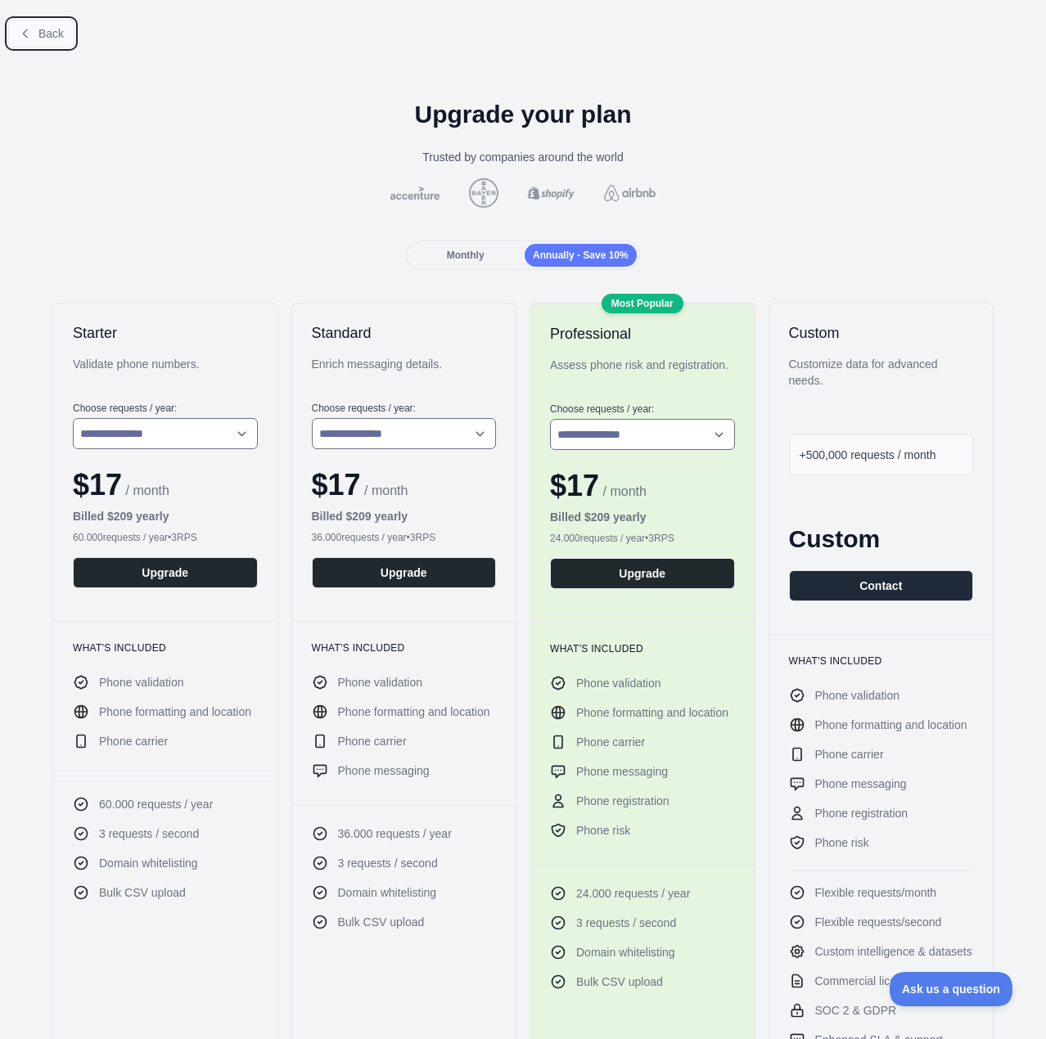
click at [50, 29] on span "Back" at bounding box center [50, 33] width 25 height 13
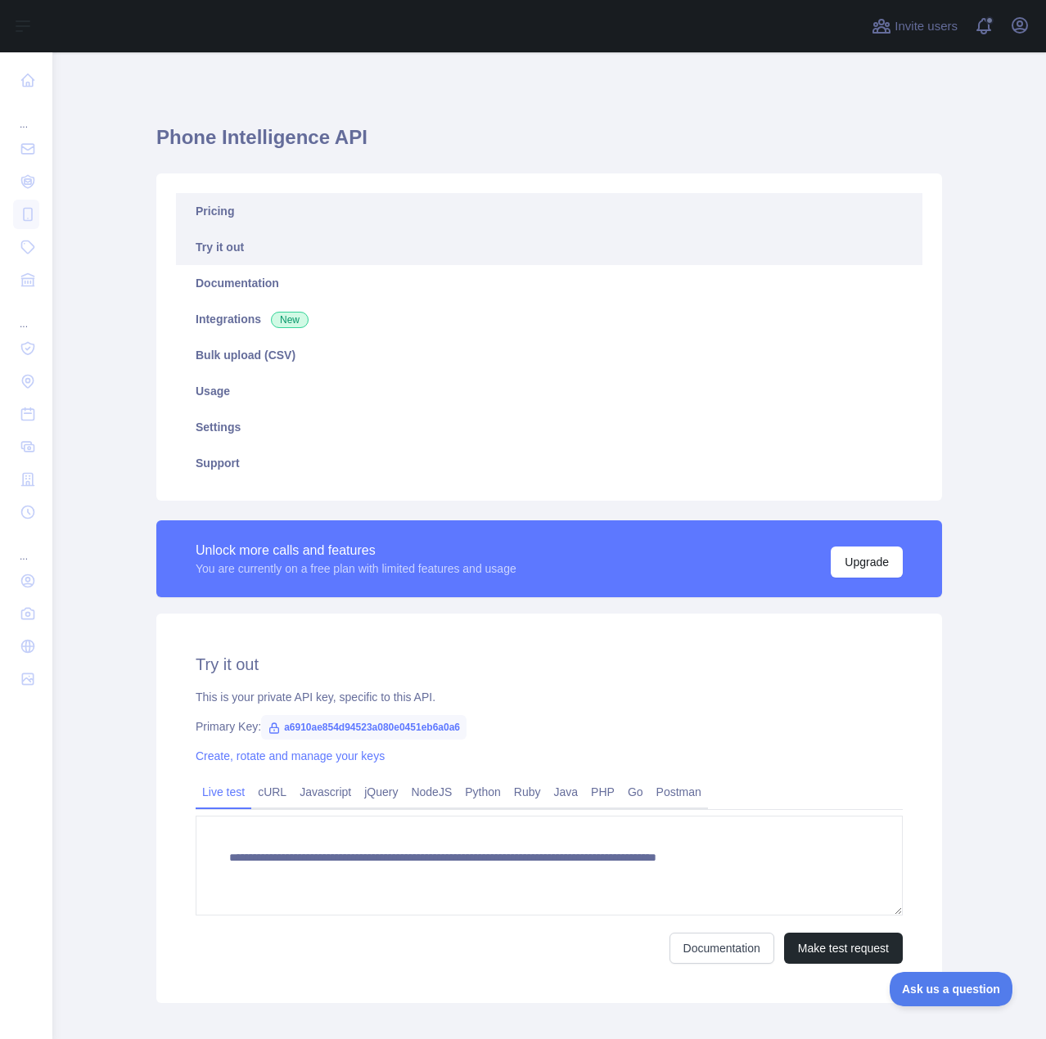
click at [227, 218] on link "Pricing" at bounding box center [549, 211] width 746 height 36
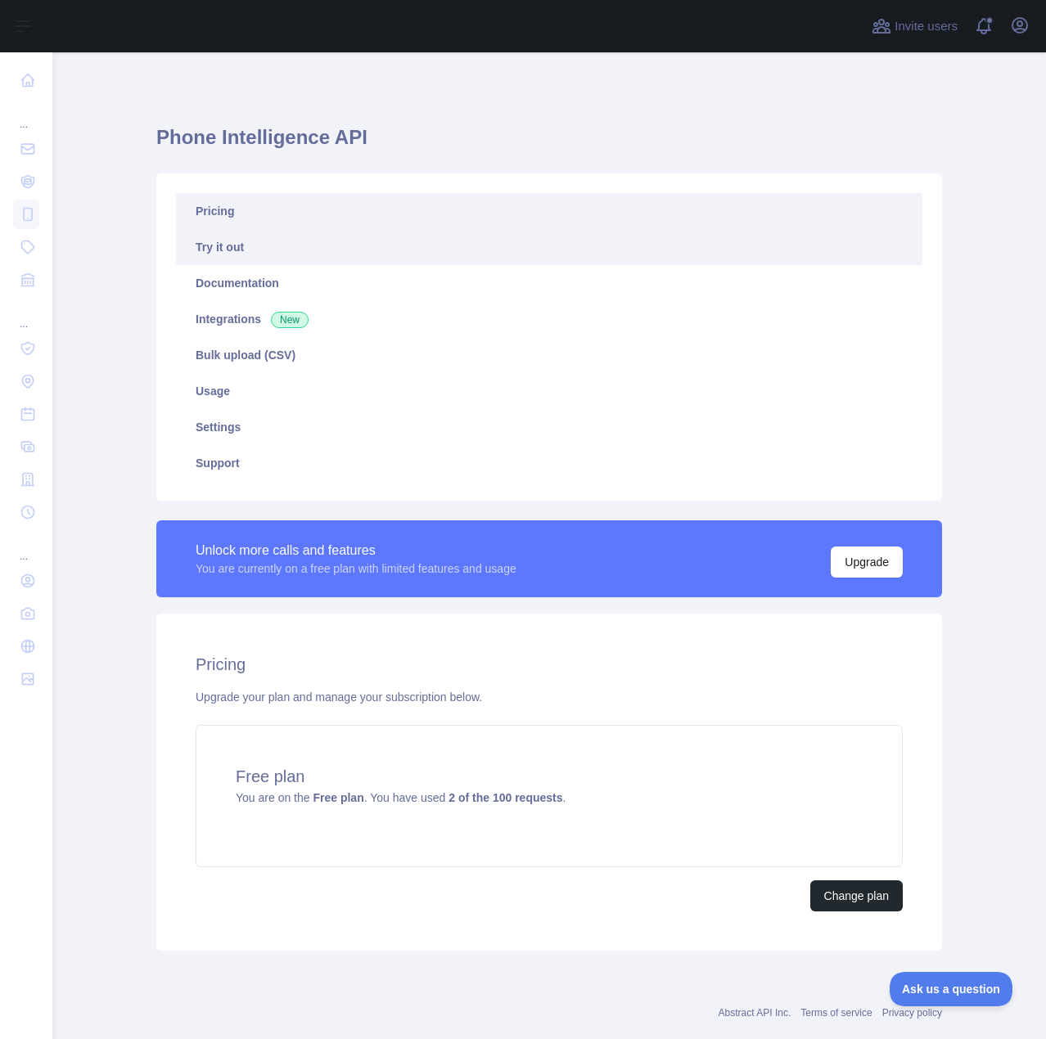
click at [231, 253] on link "Try it out" at bounding box center [549, 247] width 746 height 36
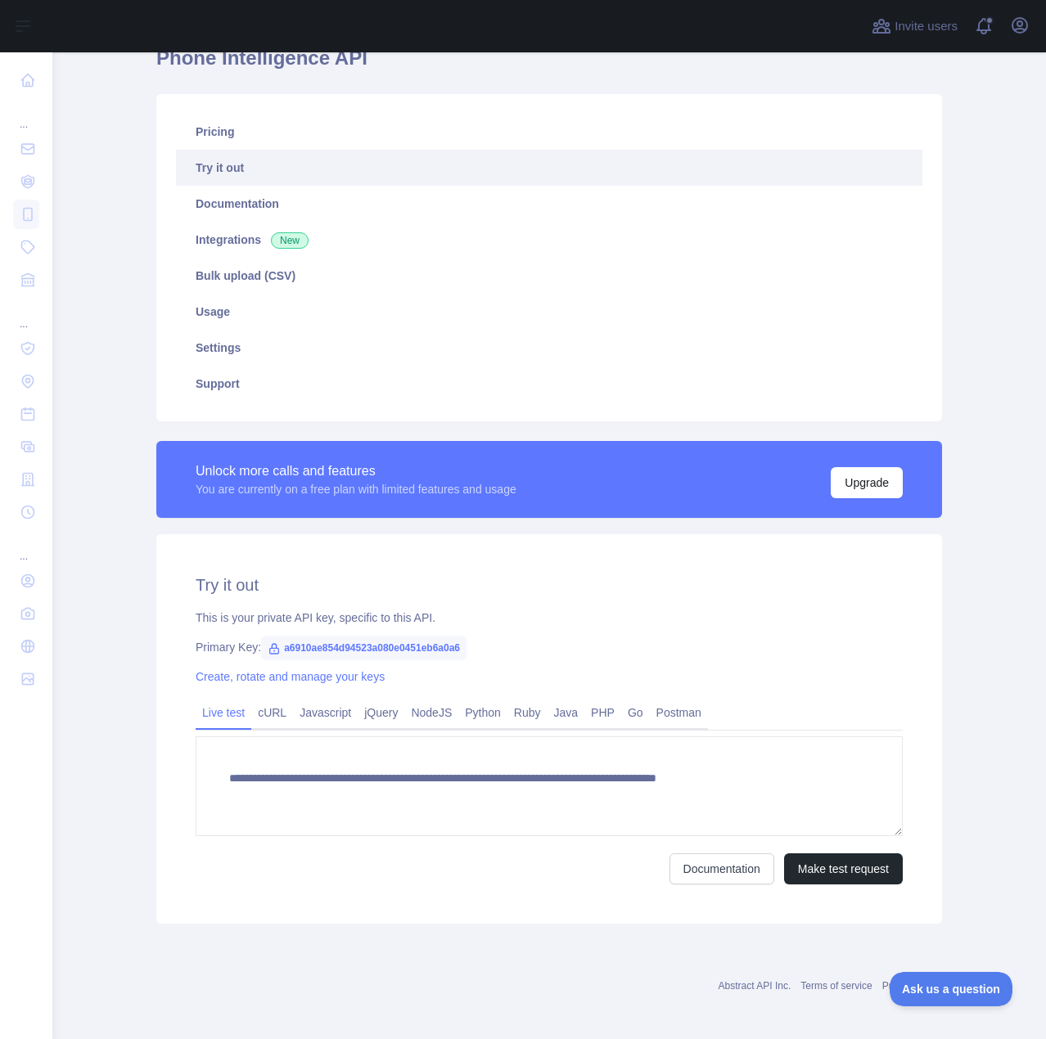
scroll to position [82, 0]
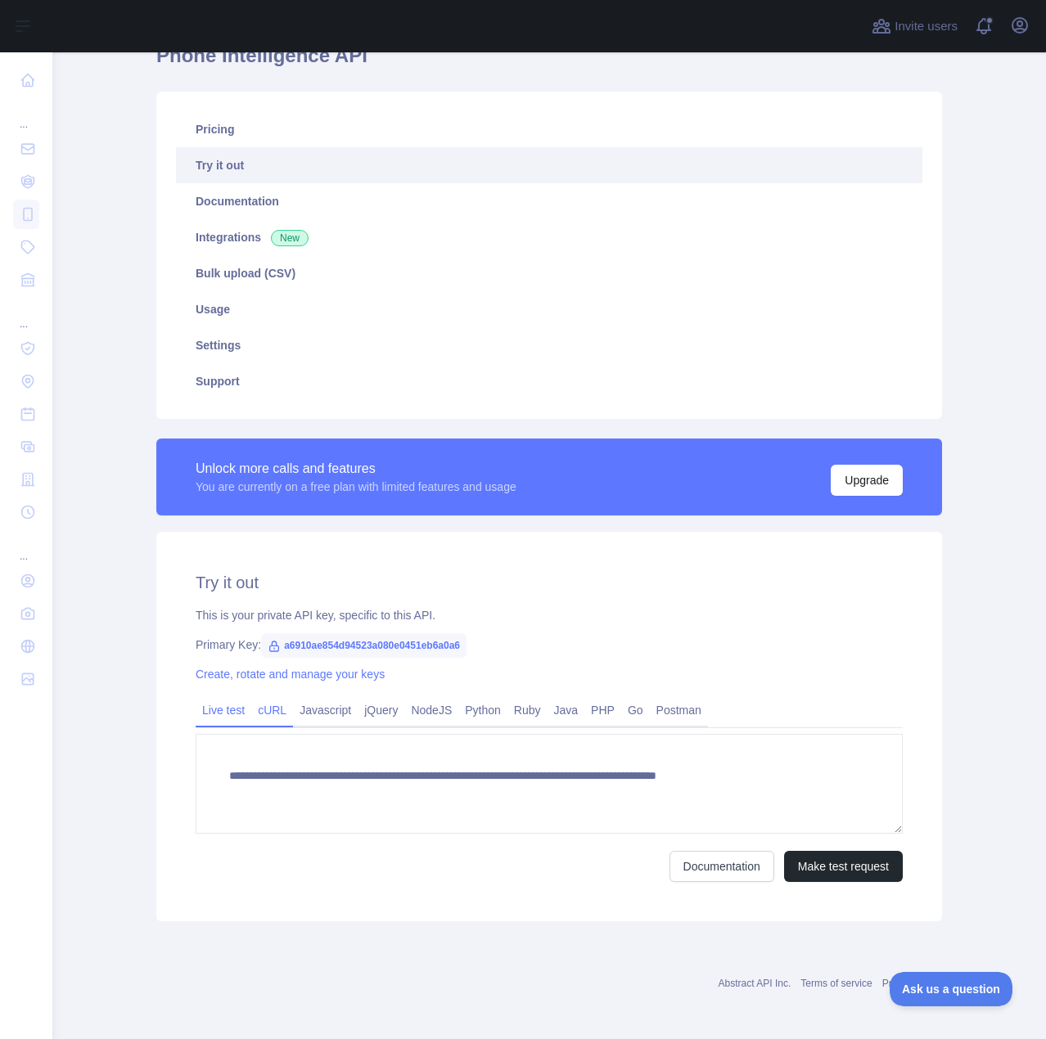
click at [274, 705] on link "cURL" at bounding box center [272, 710] width 42 height 26
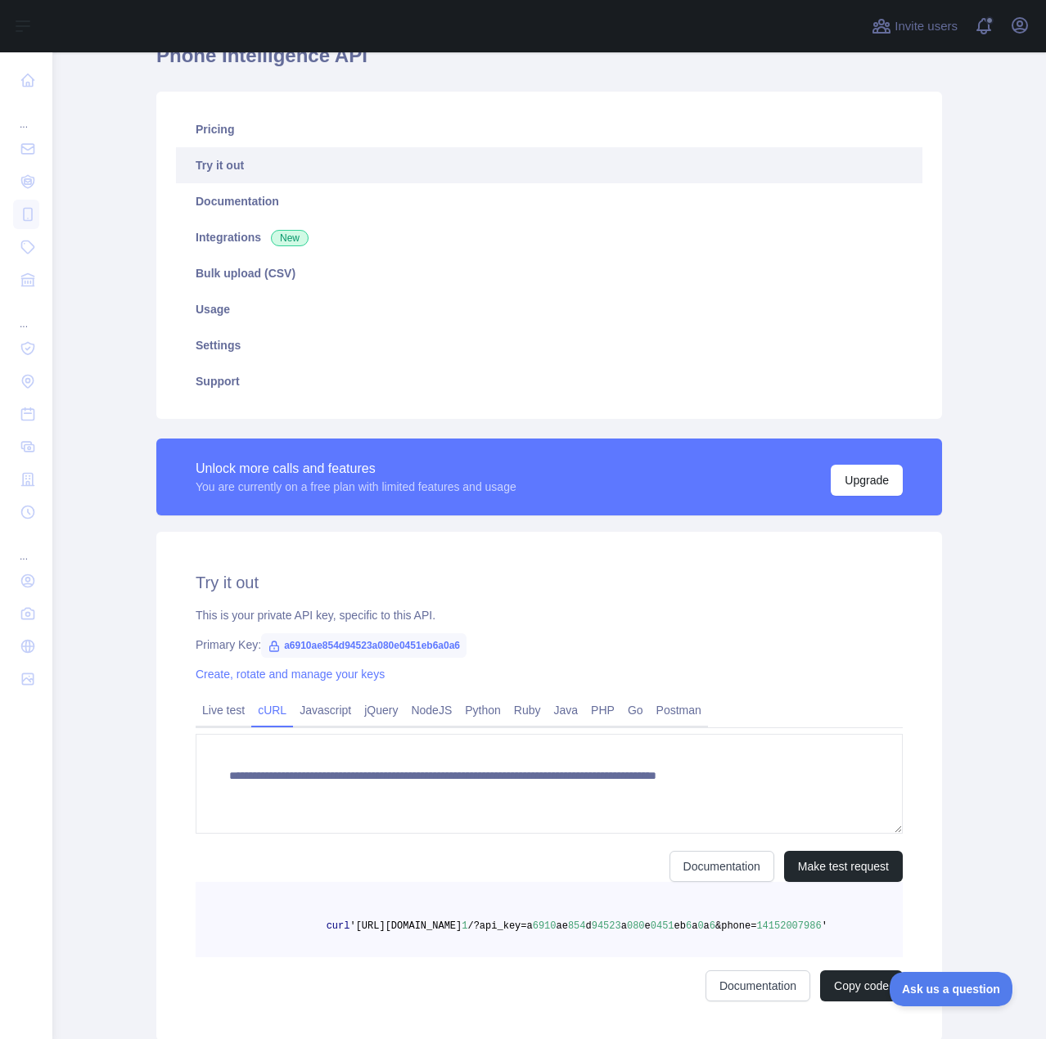
scroll to position [70, 0]
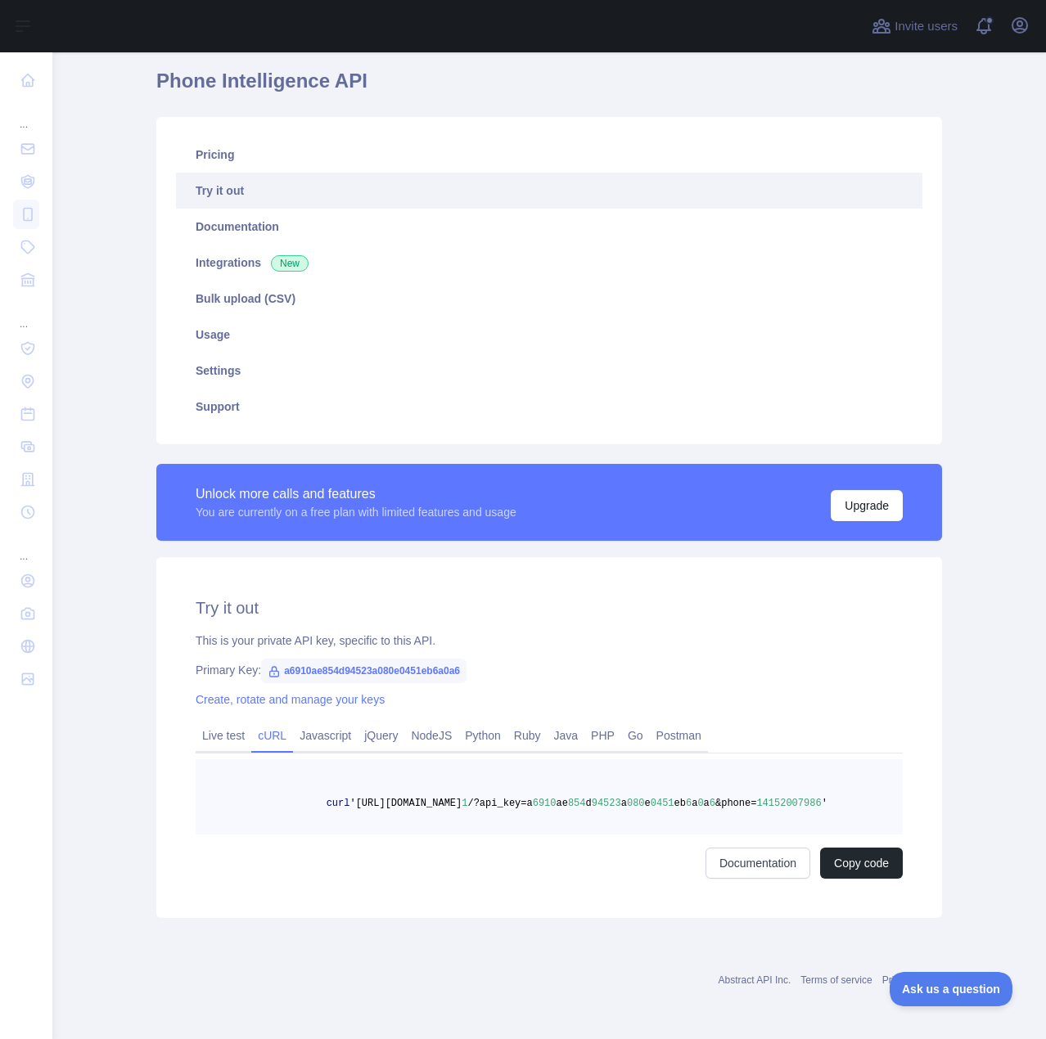
click at [318, 659] on span "a6910ae854d94523a080e0451eb6a0a6" at bounding box center [363, 671] width 205 height 25
copy span "a6910ae854d94523a080e0451eb6a0a6"
click at [468, 722] on link "Python" at bounding box center [482, 735] width 49 height 26
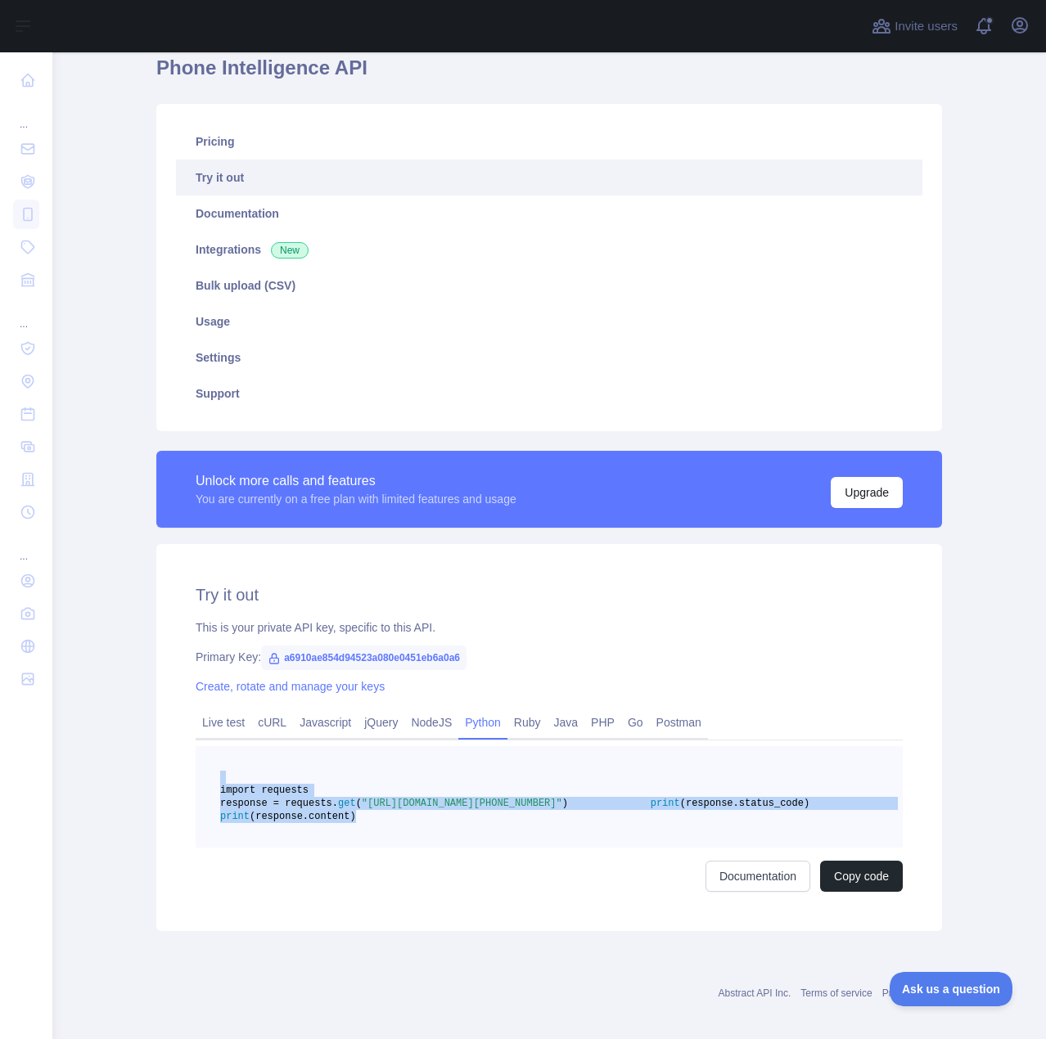
drag, startPoint x: 416, startPoint y: 858, endPoint x: 261, endPoint y: 704, distance: 218.7
click at [207, 762] on pre "import requests response = requests. get ( "https://phoneintelligence.abstracta…" at bounding box center [549, 796] width 707 height 101
copy code "import requests response = requests. get ( "https://phoneintelligence.abstracta…"
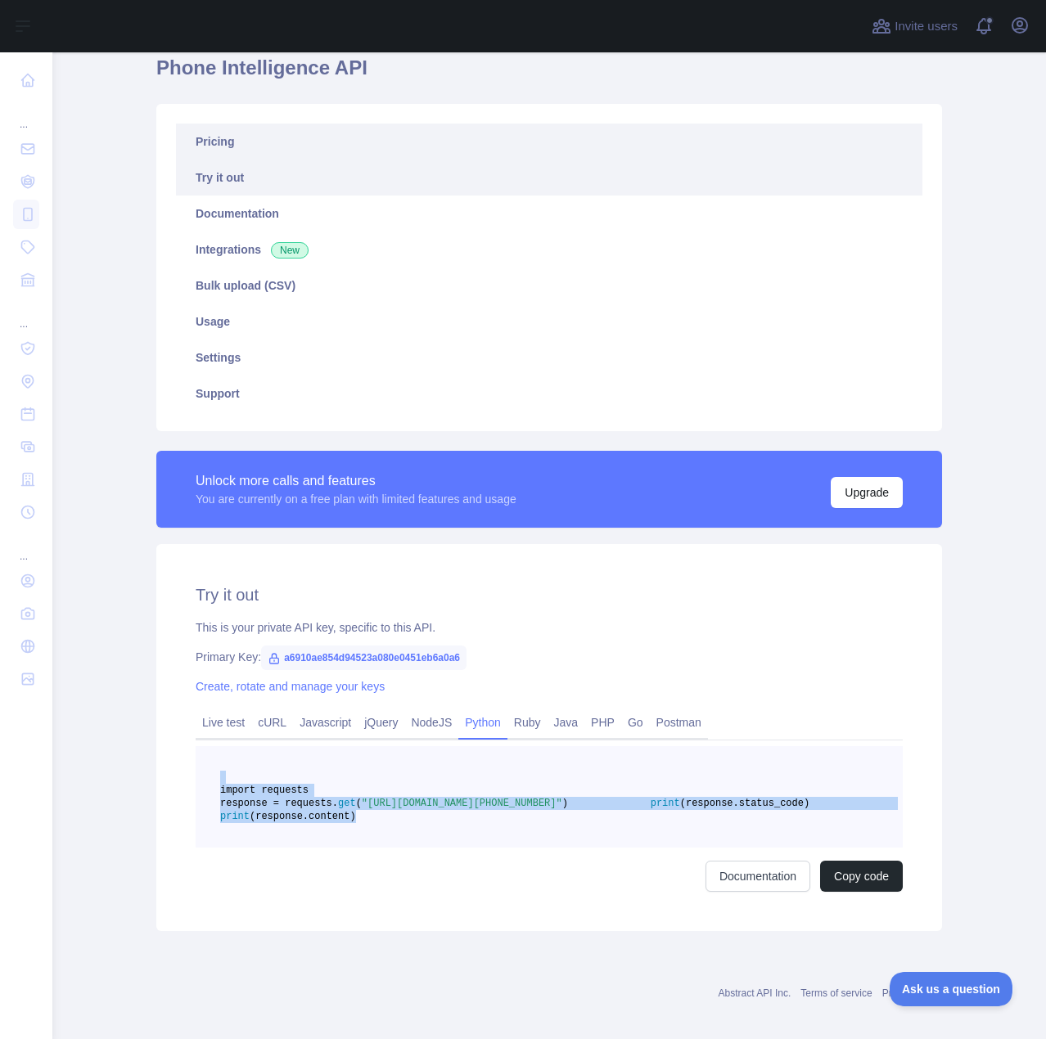
click at [212, 136] on link "Pricing" at bounding box center [549, 142] width 746 height 36
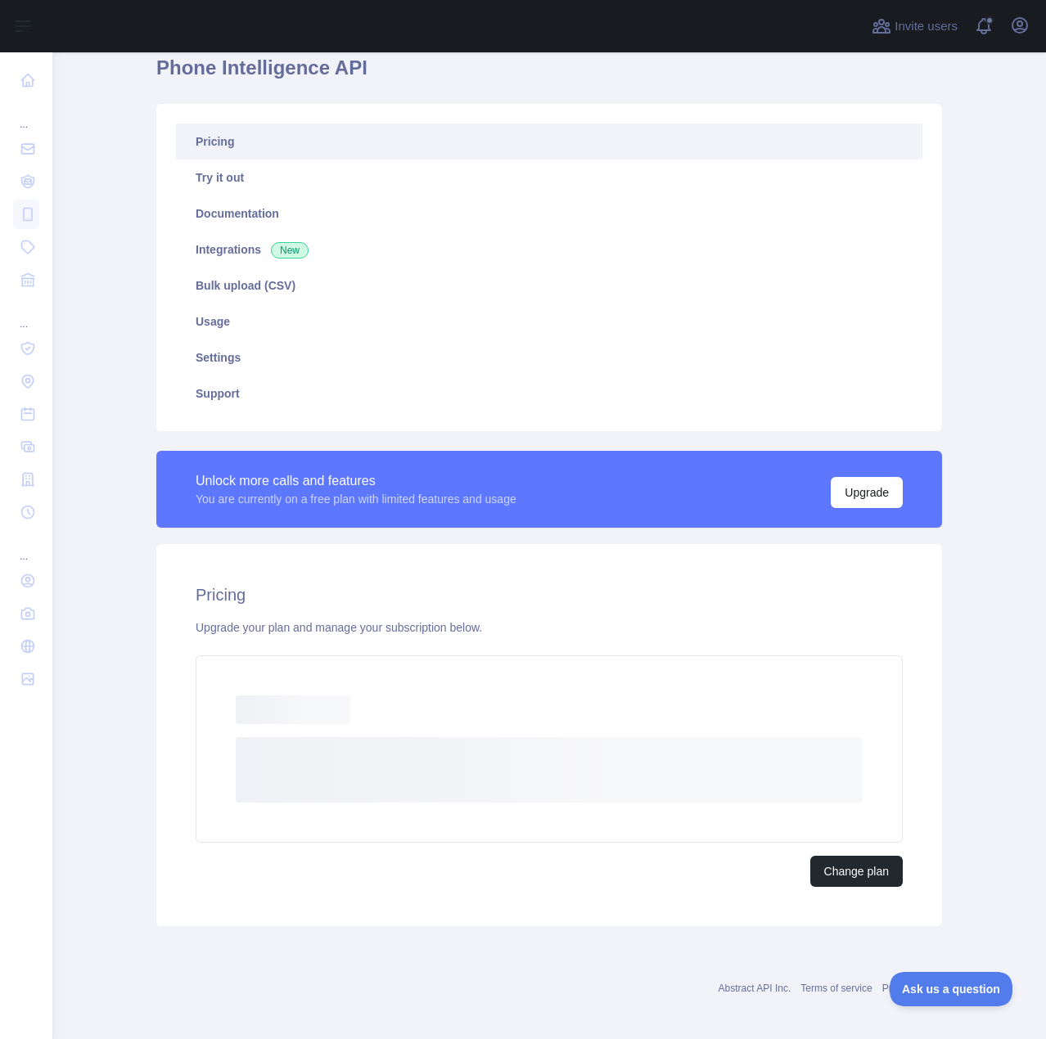
scroll to position [33, 0]
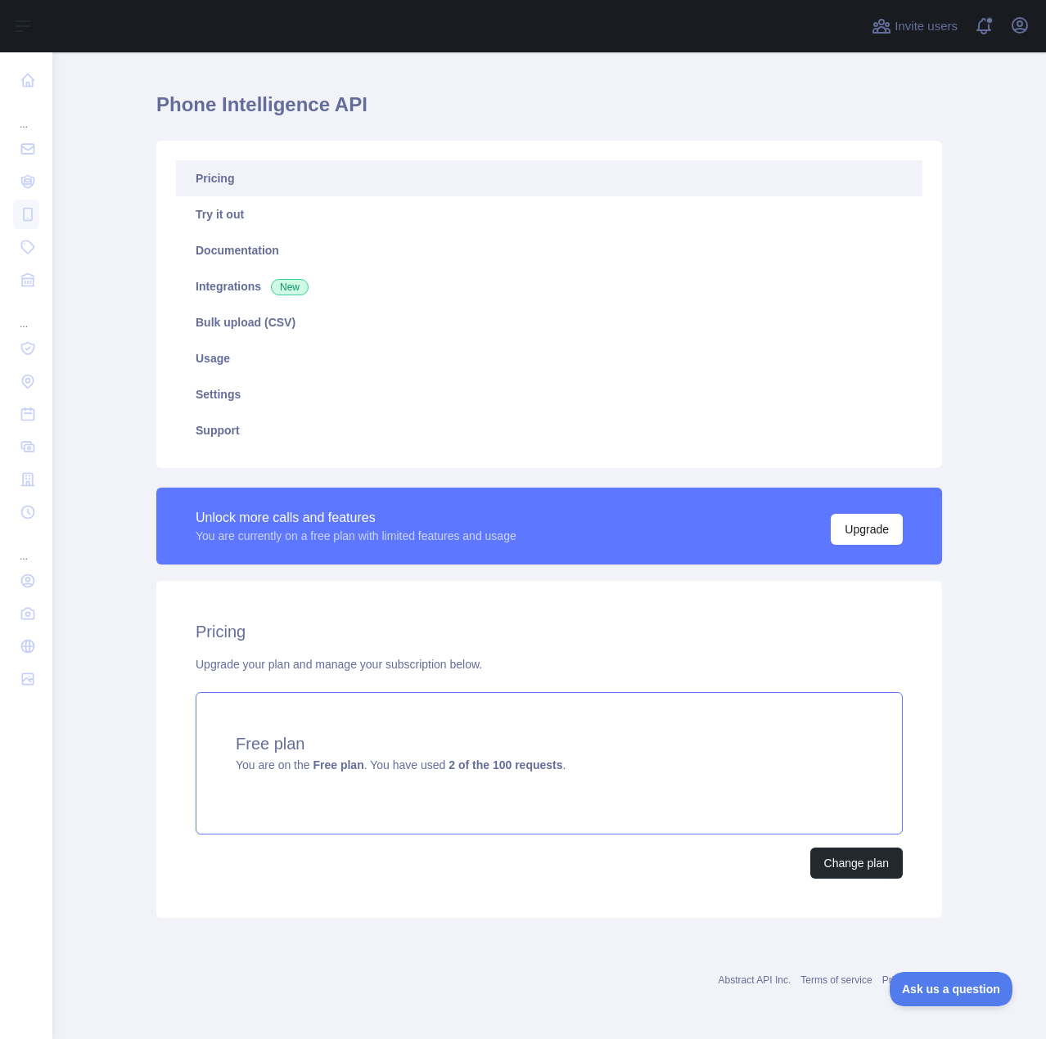
click at [646, 772] on div "Free plan You are on the Free plan . You have used 2 of the 100 requests ." at bounding box center [549, 763] width 707 height 142
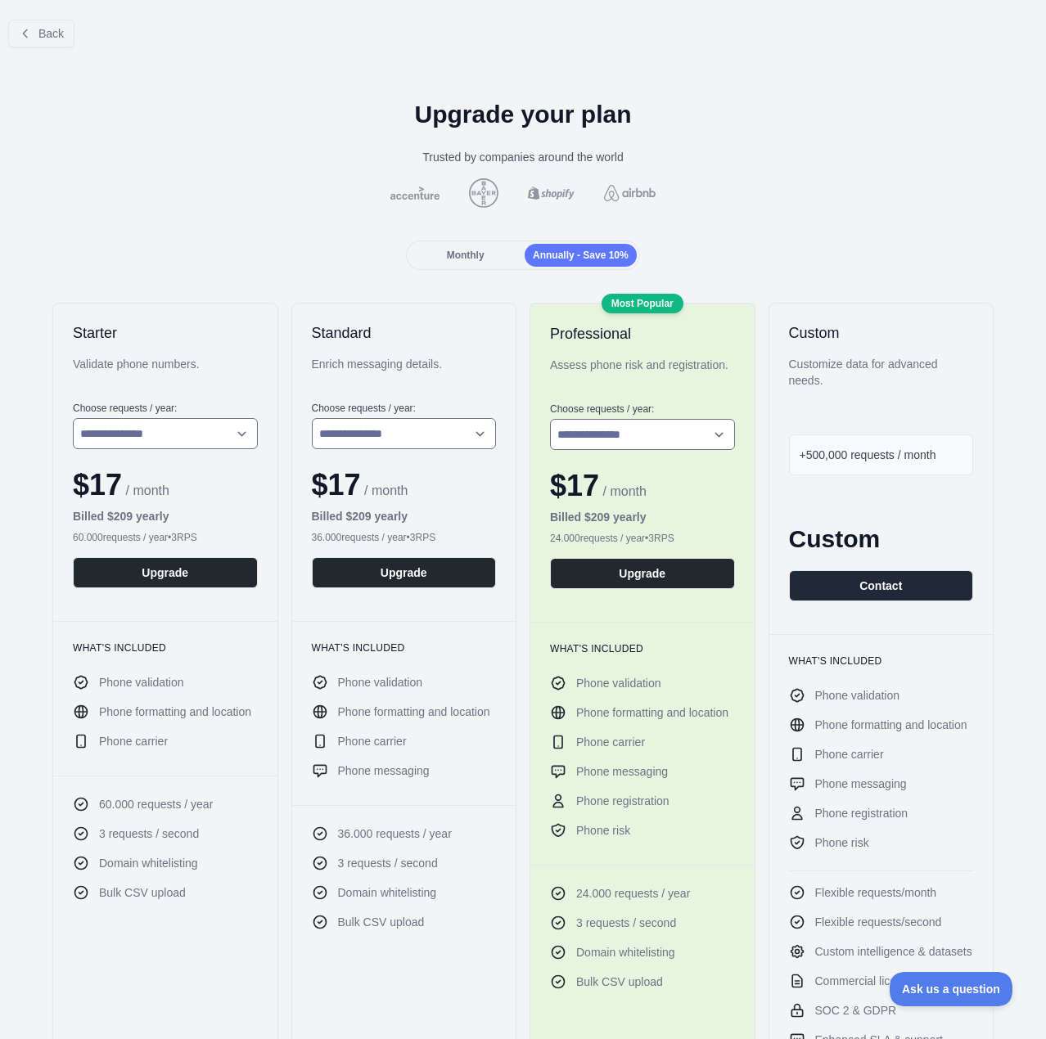
click at [331, 254] on div "Monthly Annually - Save 10%" at bounding box center [522, 255] width 1019 height 29
click at [60, 34] on span "Back" at bounding box center [50, 33] width 25 height 13
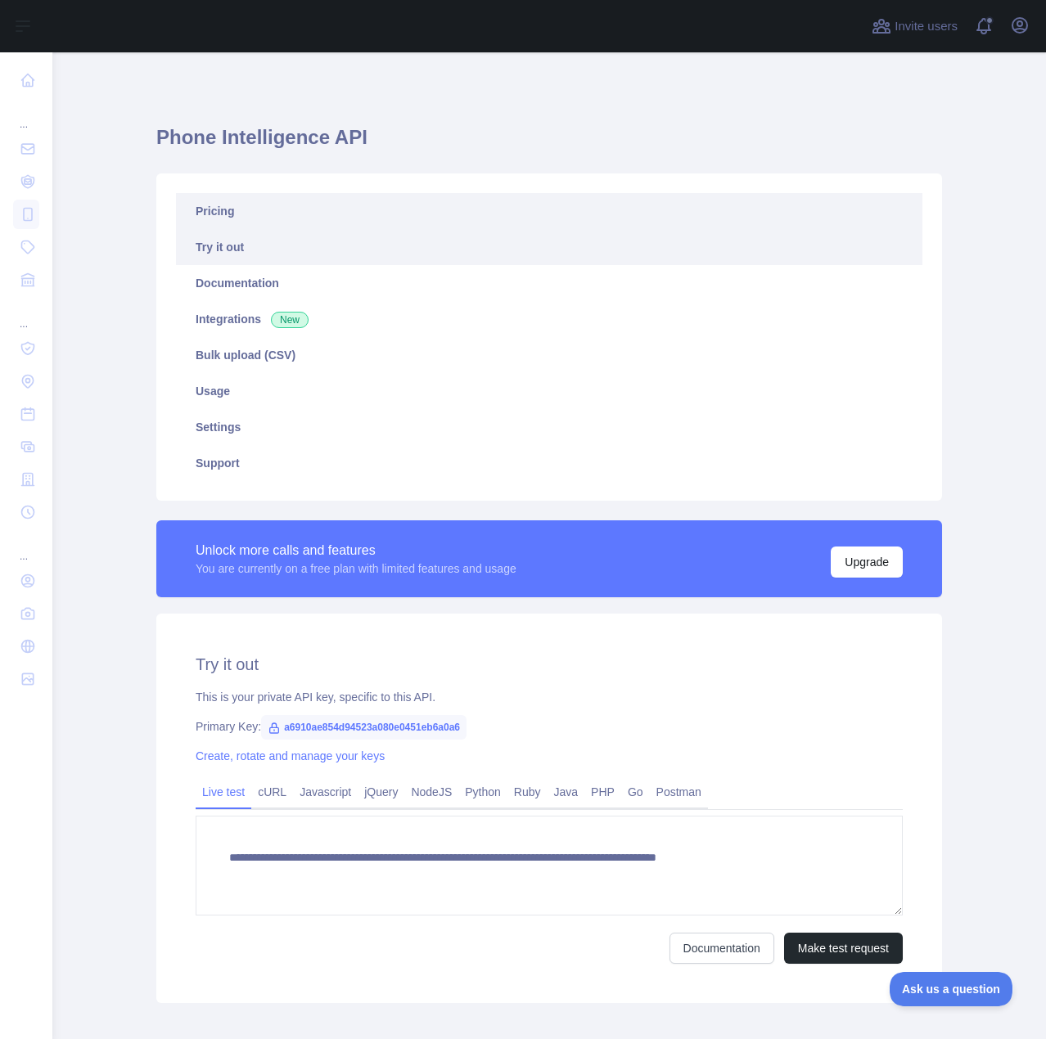
click at [206, 195] on link "Pricing" at bounding box center [549, 211] width 746 height 36
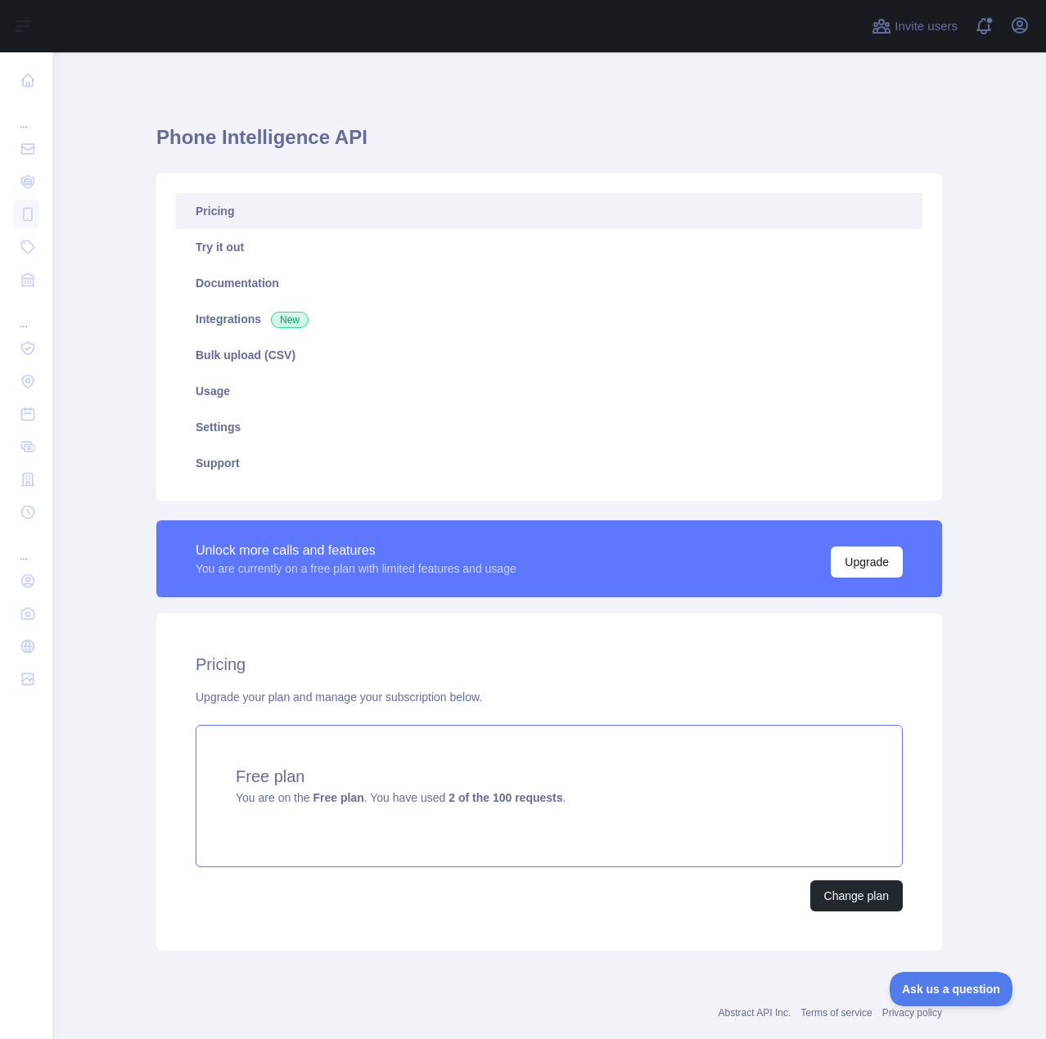
click at [449, 754] on div "Free plan You are on the Free plan . You have used 2 of the 100 requests ." at bounding box center [549, 796] width 707 height 142
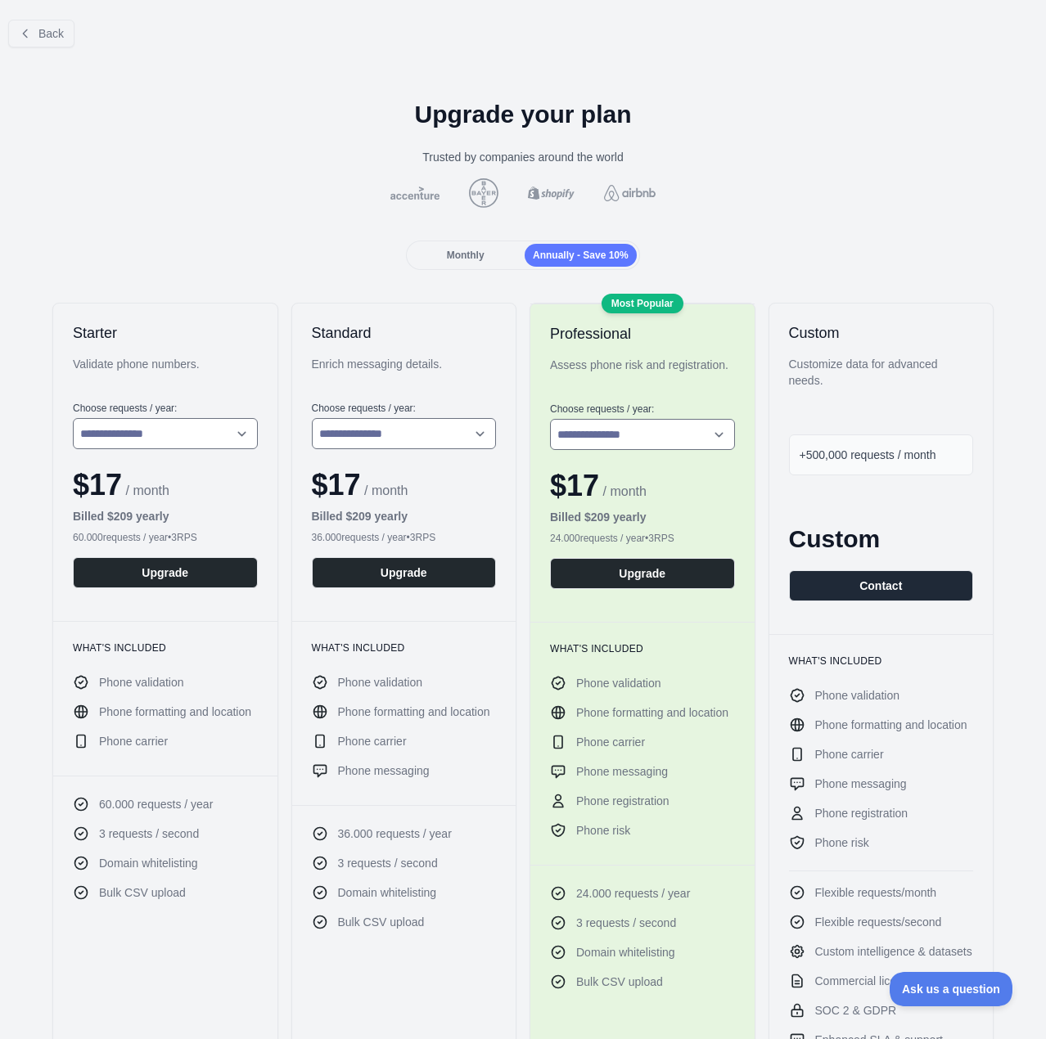
click at [36, 69] on div "**********" at bounding box center [523, 1053] width 1046 height 1984
click at [36, 43] on button "Back" at bounding box center [41, 34] width 66 height 28
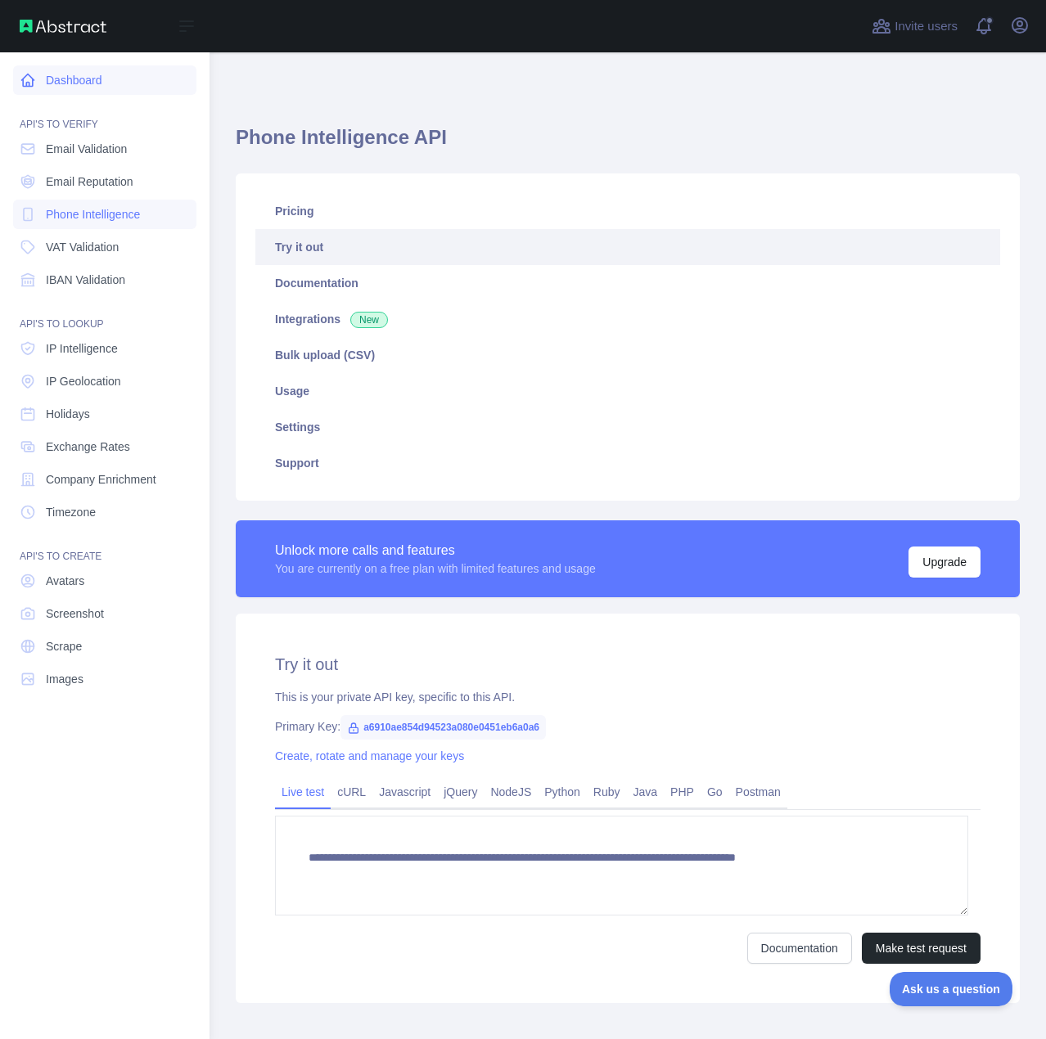
click at [75, 83] on link "Dashboard" at bounding box center [104, 79] width 183 height 29
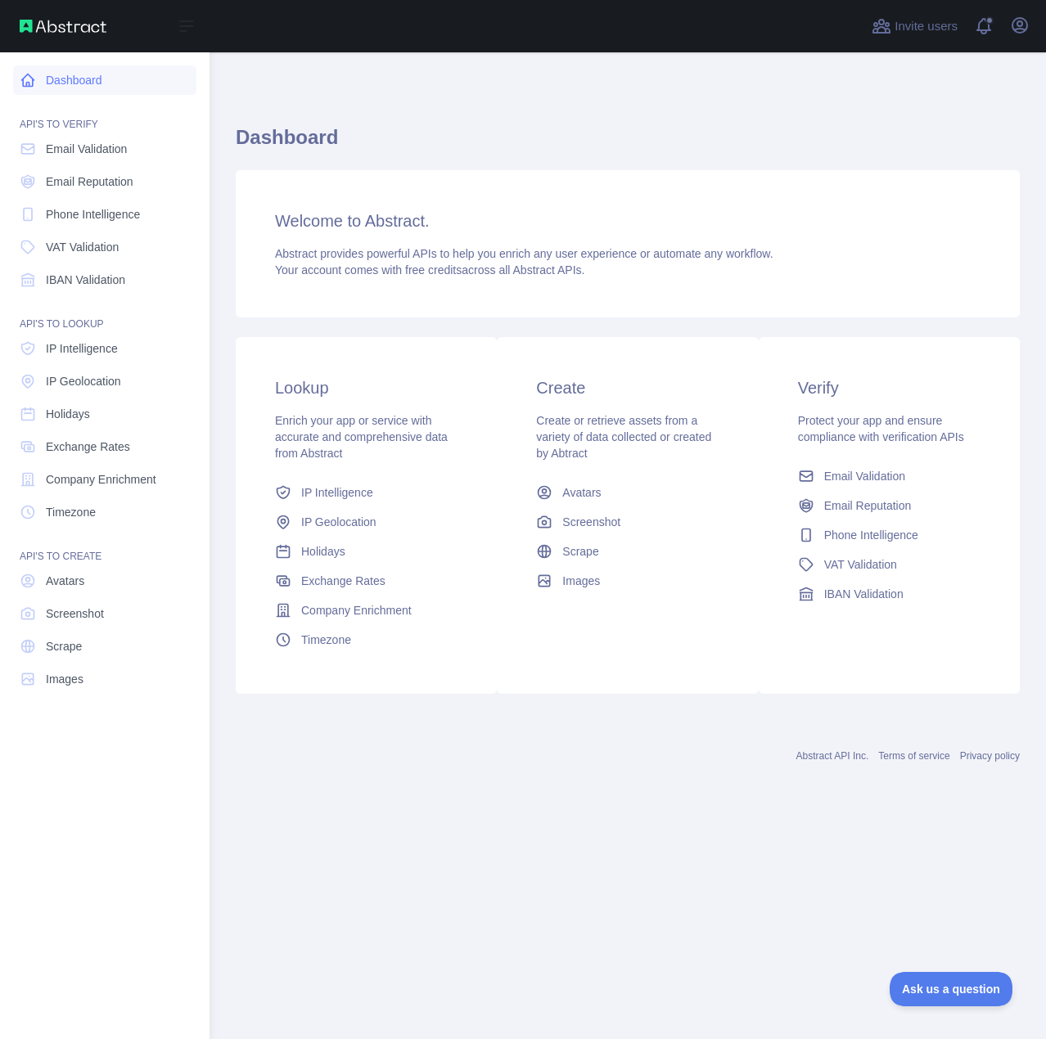
click at [76, 85] on link "Dashboard" at bounding box center [104, 79] width 183 height 29
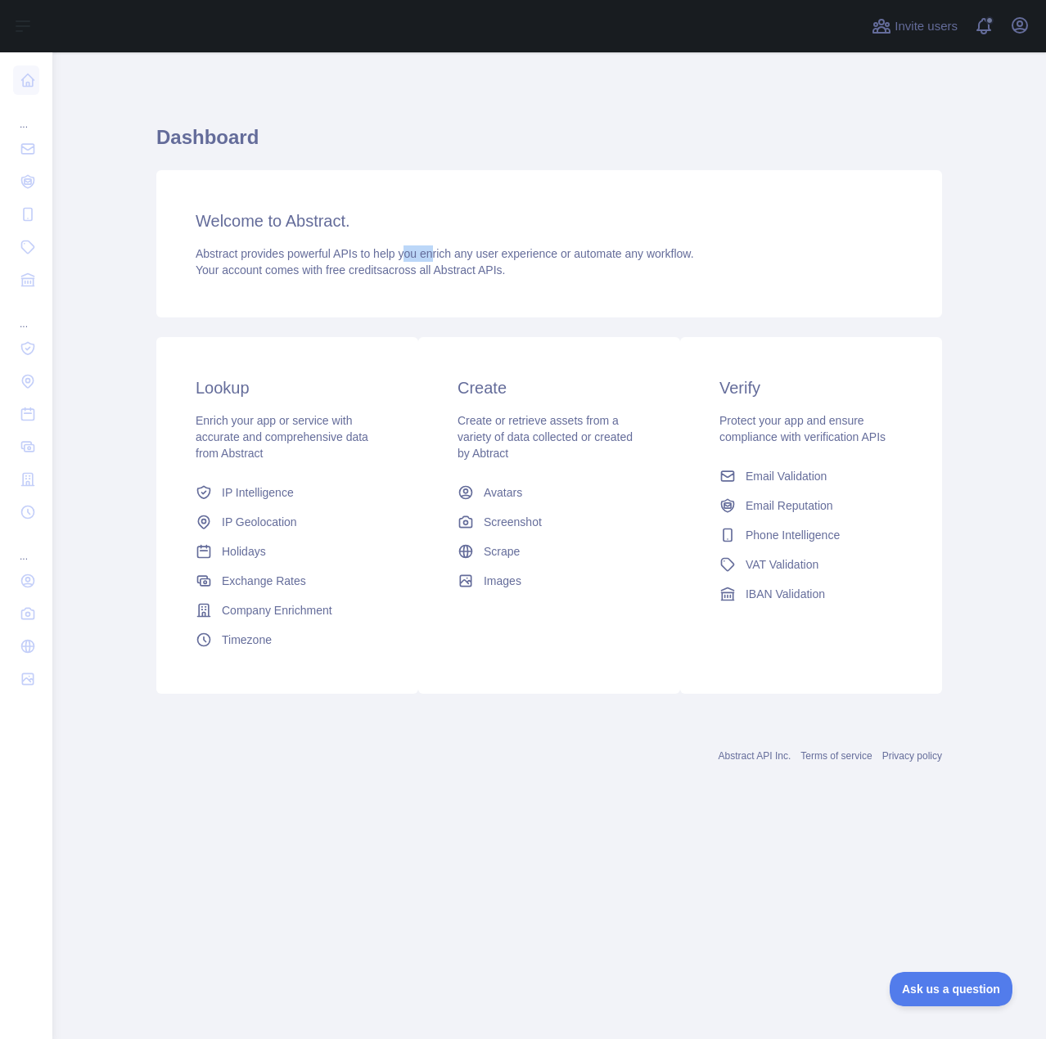
drag, startPoint x: 430, startPoint y: 255, endPoint x: 365, endPoint y: 239, distance: 67.5
click at [400, 247] on span "Abstract provides powerful APIs to help you enrich any user experience or autom…" at bounding box center [445, 253] width 498 height 13
drag, startPoint x: 355, startPoint y: 236, endPoint x: 347, endPoint y: 226, distance: 13.4
click at [354, 234] on div "Welcome to Abstract. Abstract provides powerful APIs to help you enrich any use…" at bounding box center [548, 243] width 785 height 147
click at [780, 540] on span "Phone Intelligence" at bounding box center [792, 535] width 94 height 16
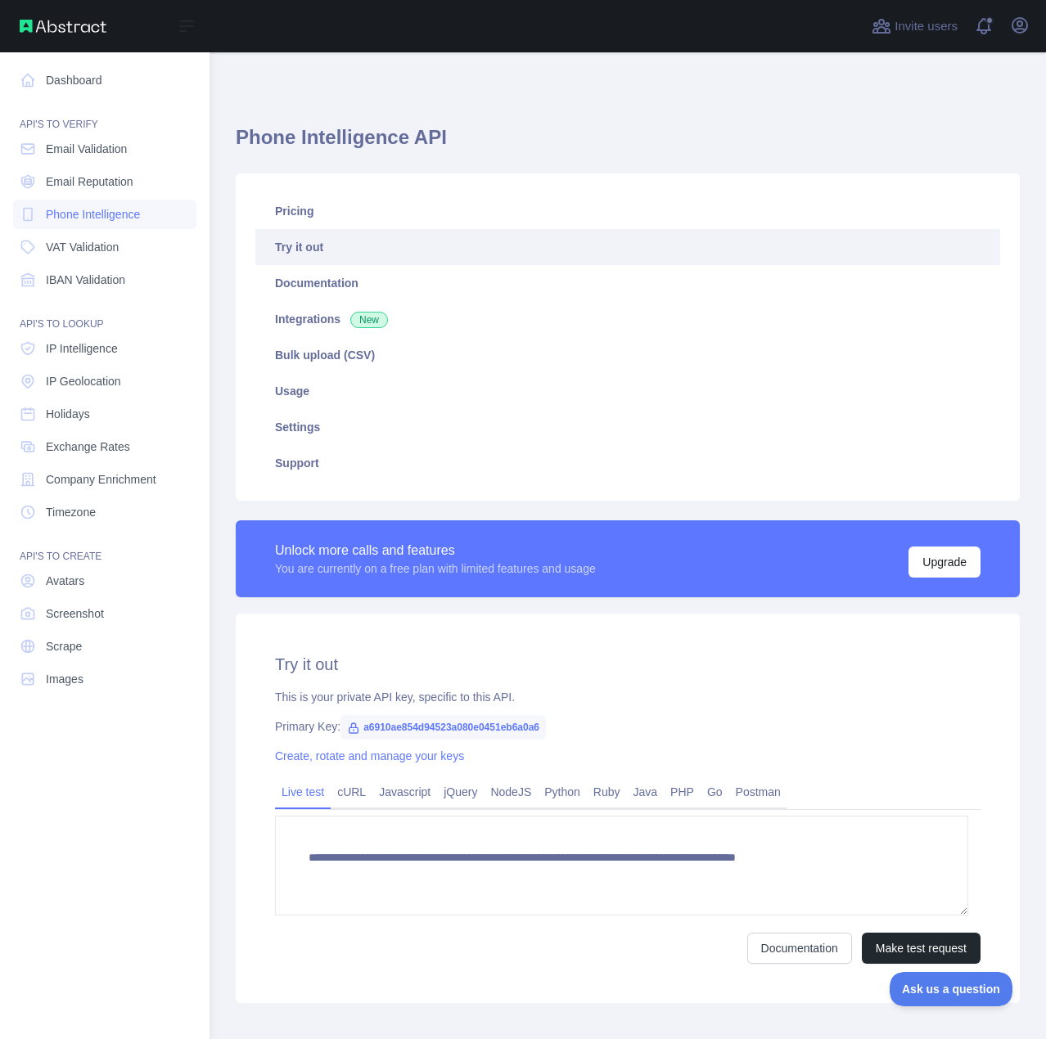
click at [47, 100] on div "API'S TO VERIFY" at bounding box center [104, 114] width 183 height 33
click at [55, 87] on link "Dashboard" at bounding box center [104, 79] width 183 height 29
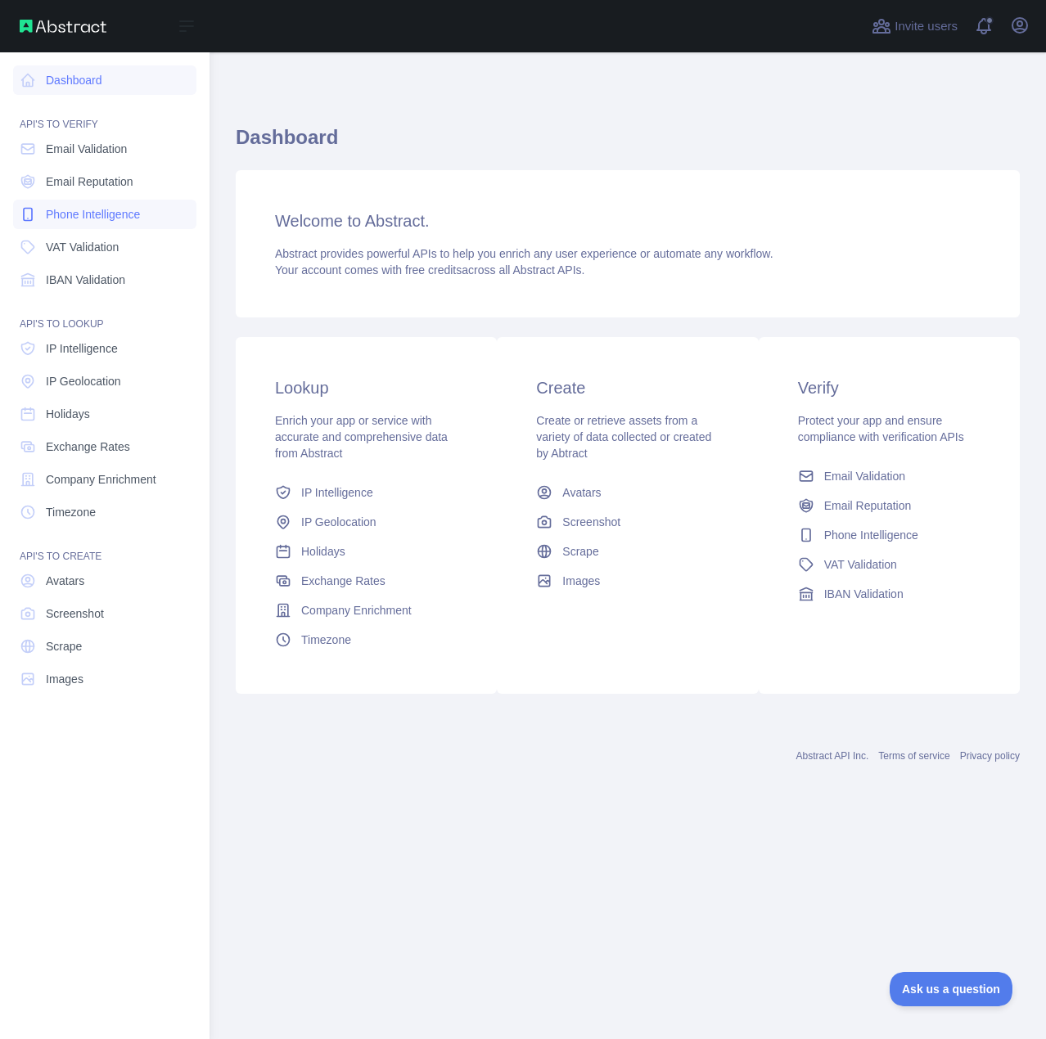
click at [98, 226] on link "Phone Intelligence" at bounding box center [104, 214] width 183 height 29
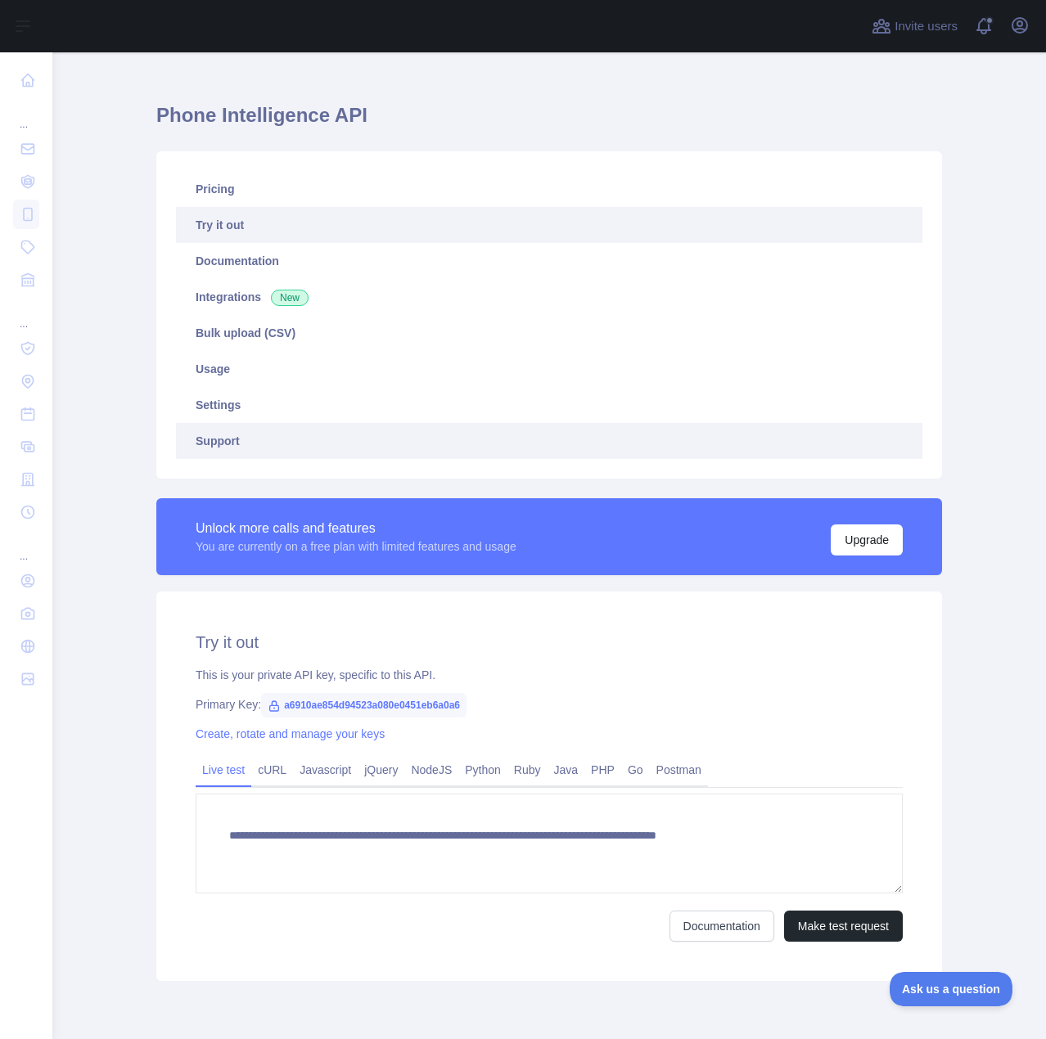
scroll to position [85, 0]
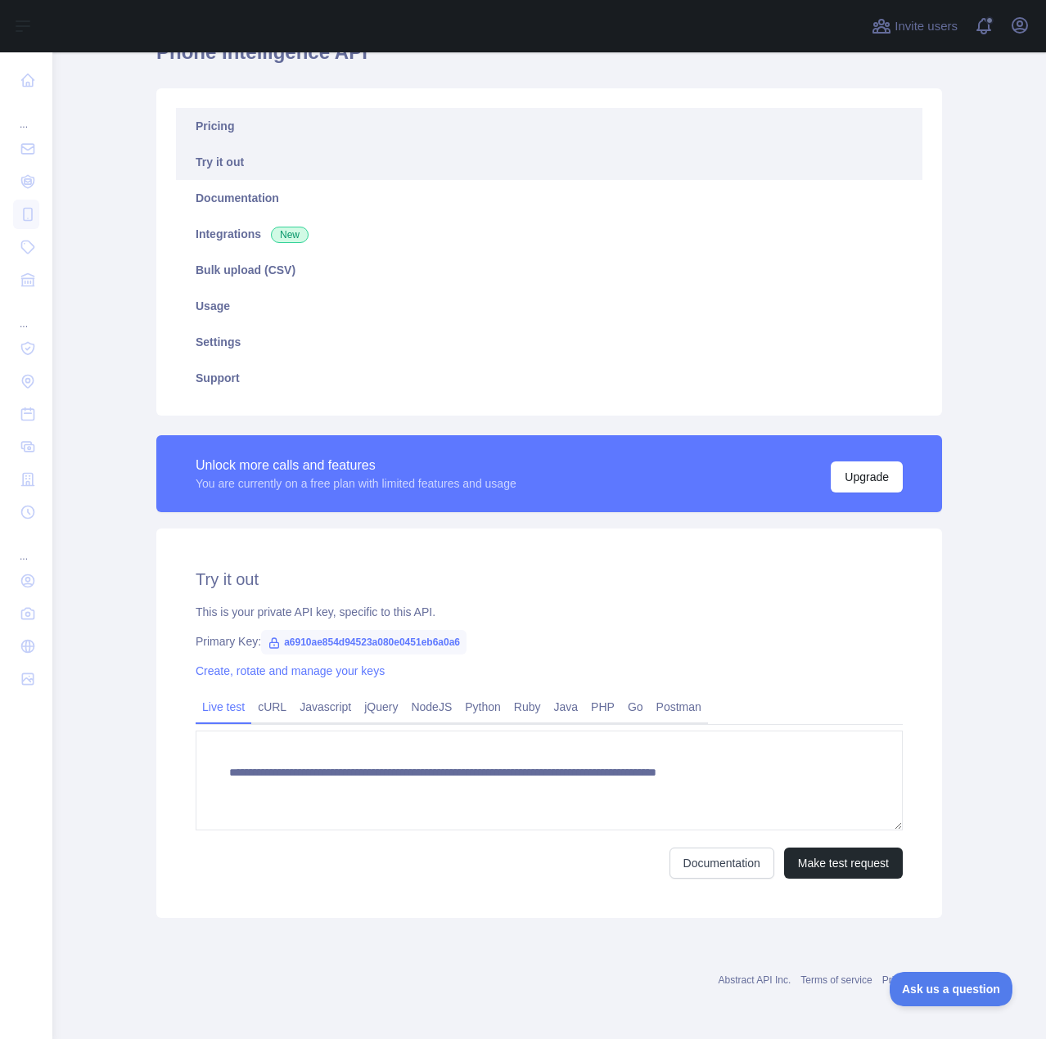
click at [258, 136] on link "Pricing" at bounding box center [549, 126] width 746 height 36
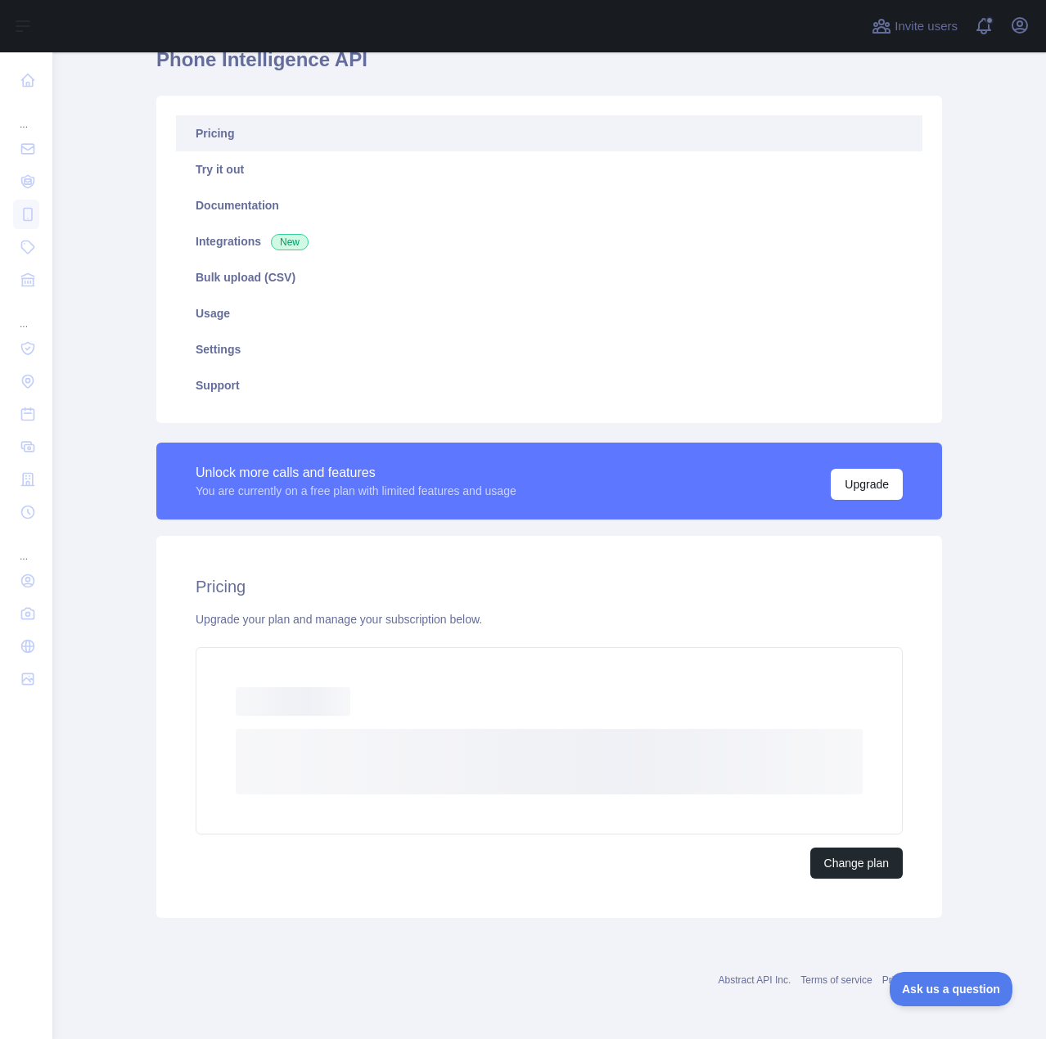
scroll to position [33, 0]
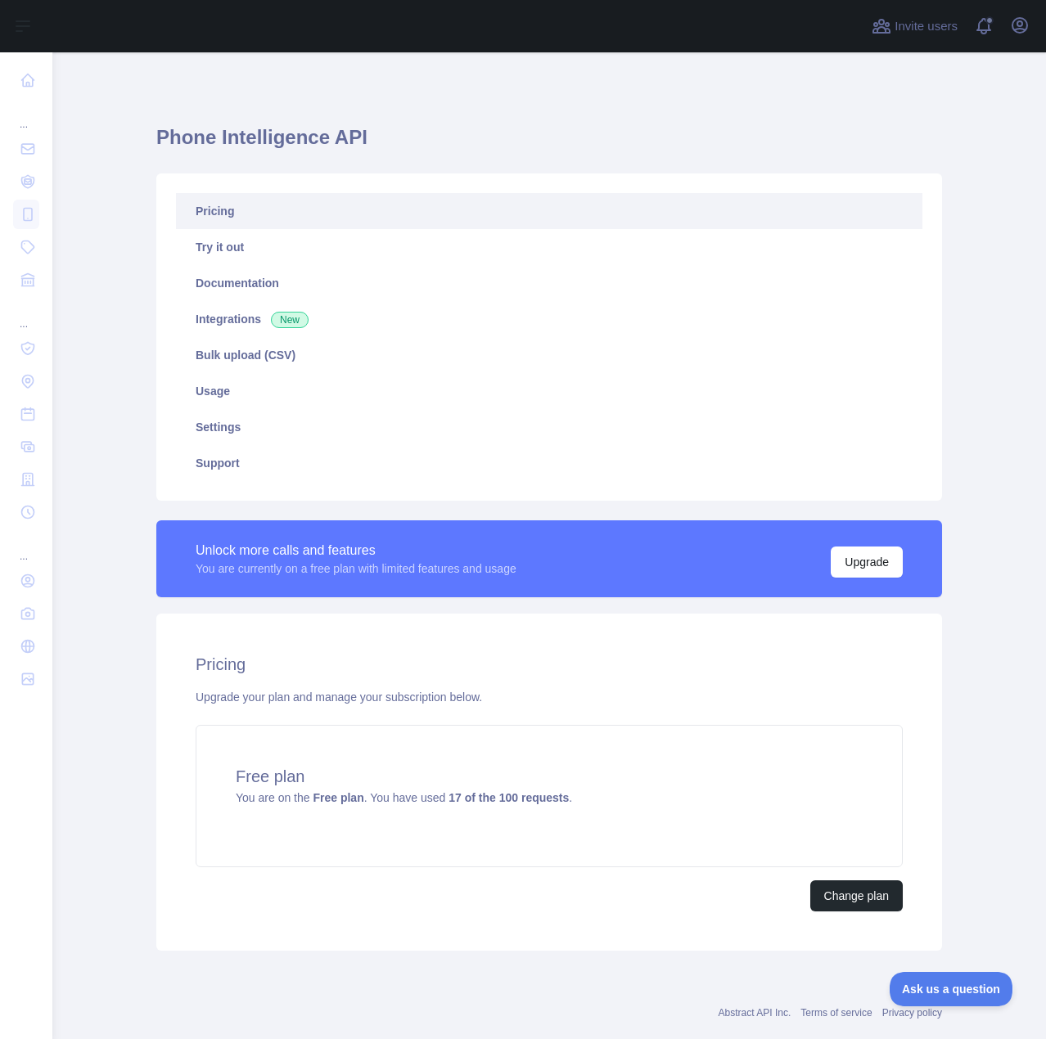
drag, startPoint x: 520, startPoint y: 673, endPoint x: 520, endPoint y: 659, distance: 13.9
click at [520, 659] on h2 "Pricing" at bounding box center [549, 664] width 707 height 23
click at [1012, 34] on icon "button" at bounding box center [1020, 26] width 20 height 20
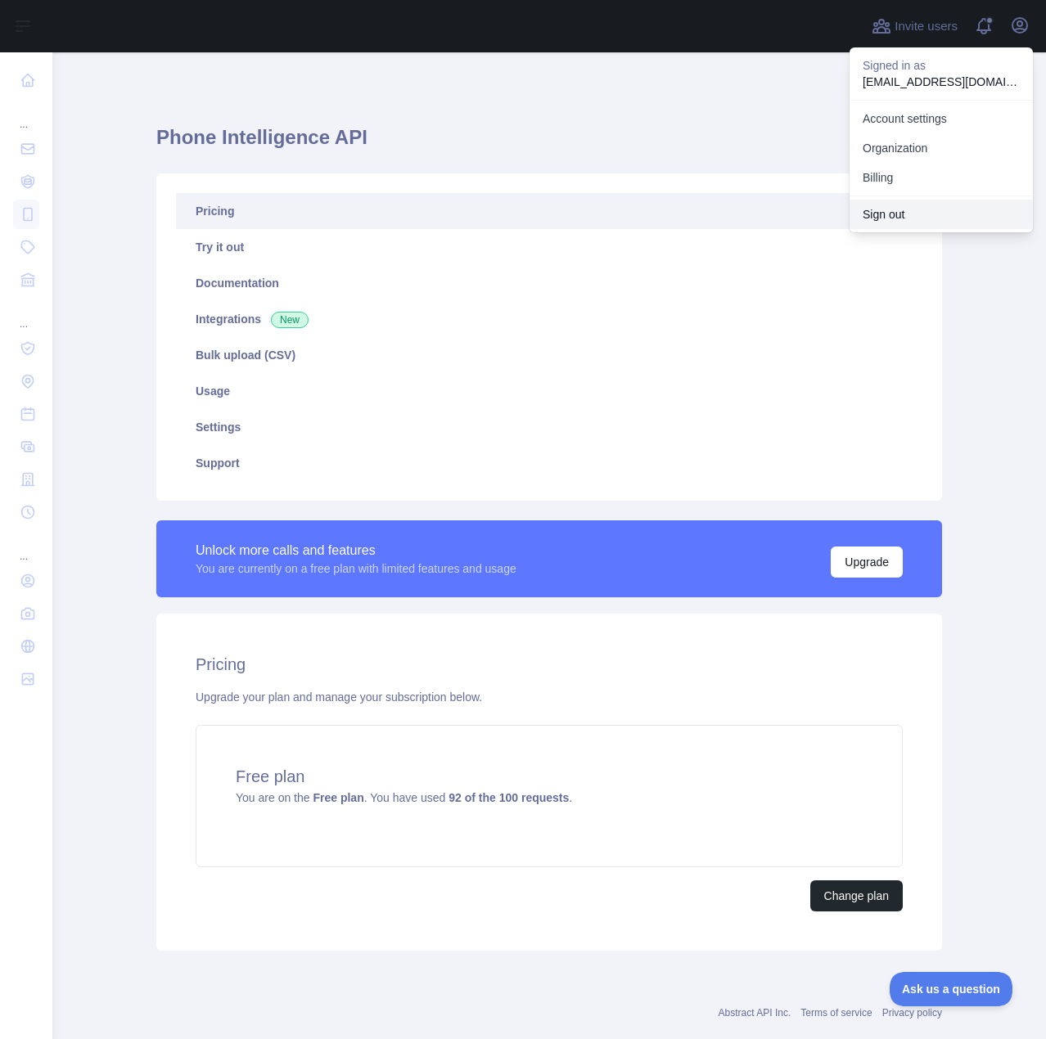
click at [923, 213] on button "Sign out" at bounding box center [940, 214] width 183 height 29
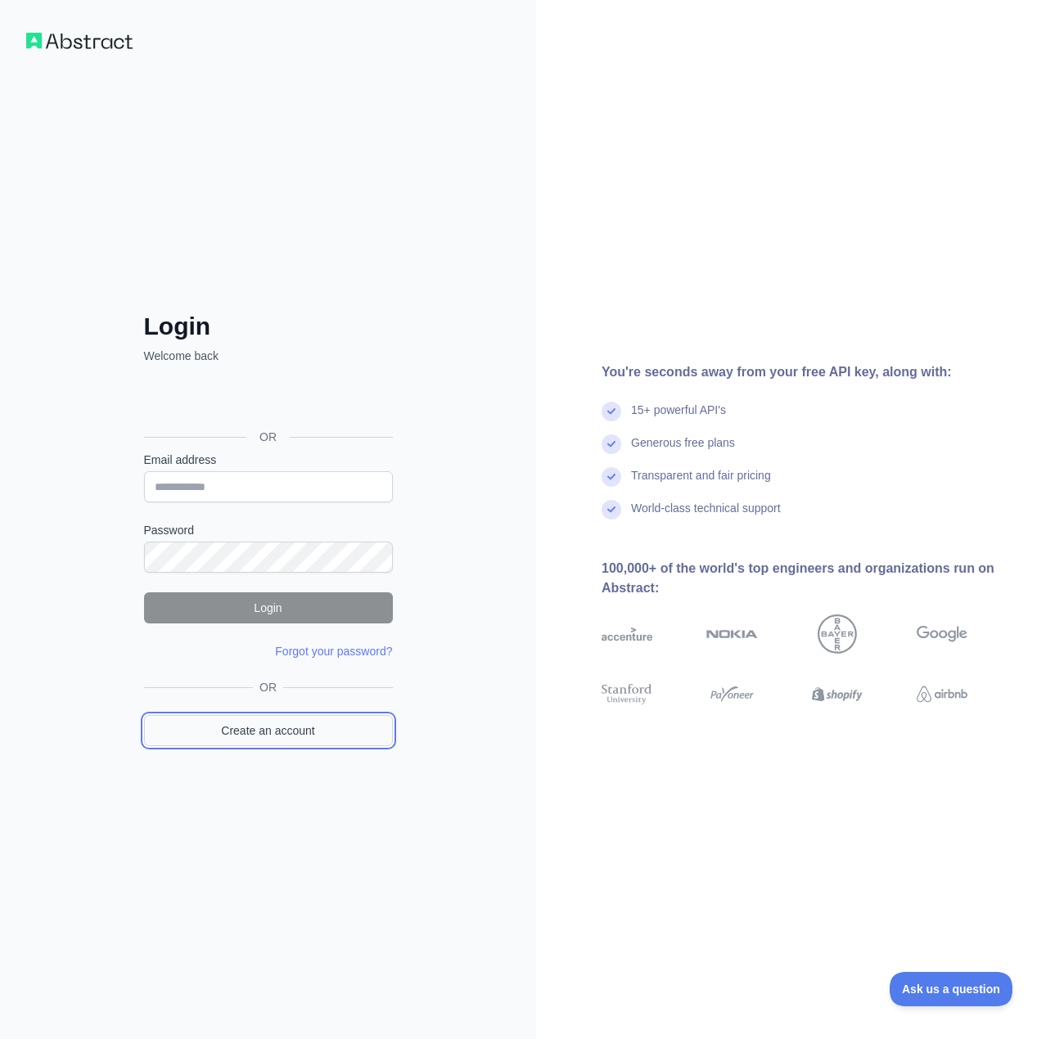
click at [277, 735] on link "Create an account" at bounding box center [268, 730] width 249 height 31
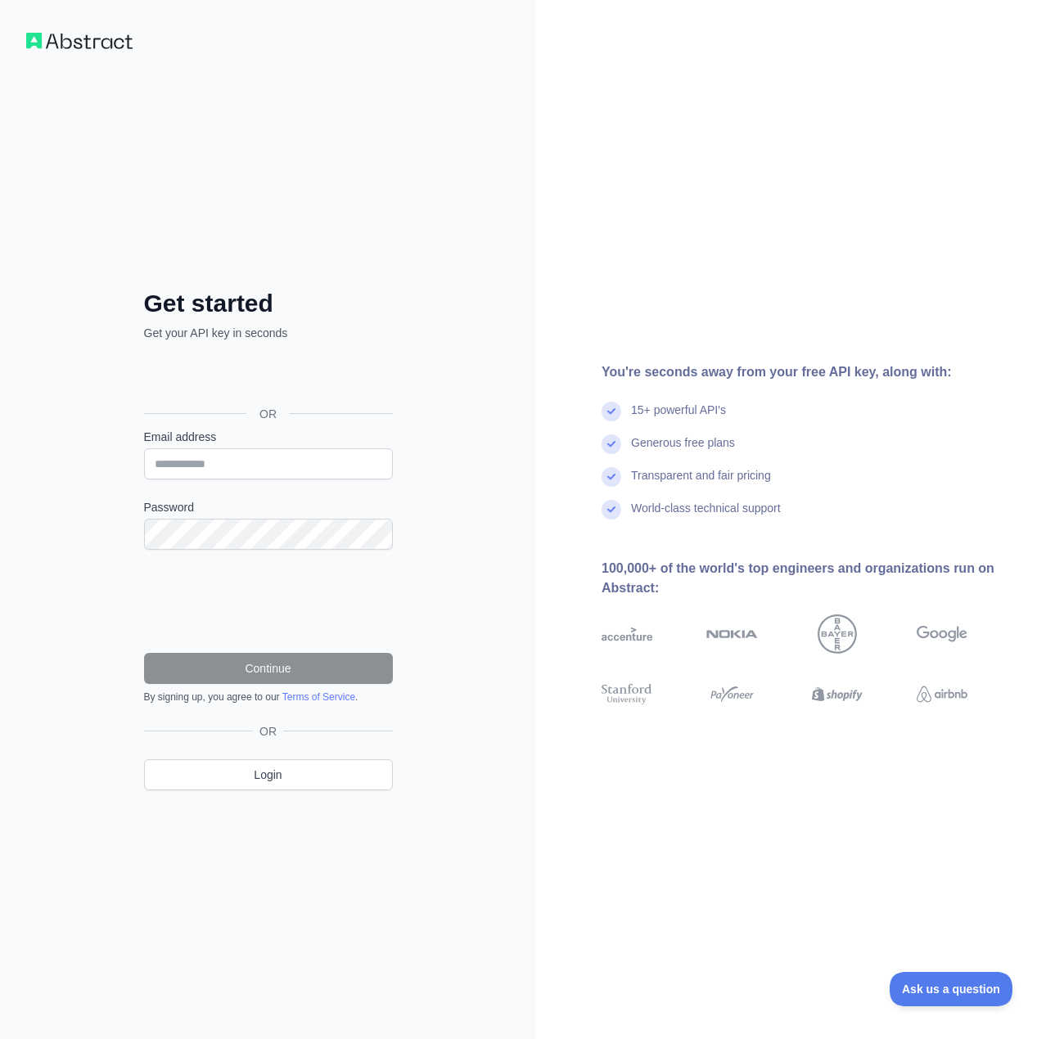
click at [236, 484] on form "Email address Password Continue By signing up, you agree to our Terms of Servic…" at bounding box center [268, 566] width 249 height 275
click at [238, 471] on input "Email address" at bounding box center [268, 463] width 249 height 31
drag, startPoint x: 233, startPoint y: 454, endPoint x: 241, endPoint y: 474, distance: 21.3
click at [235, 456] on input "Email address" at bounding box center [268, 463] width 249 height 31
paste input "**********"
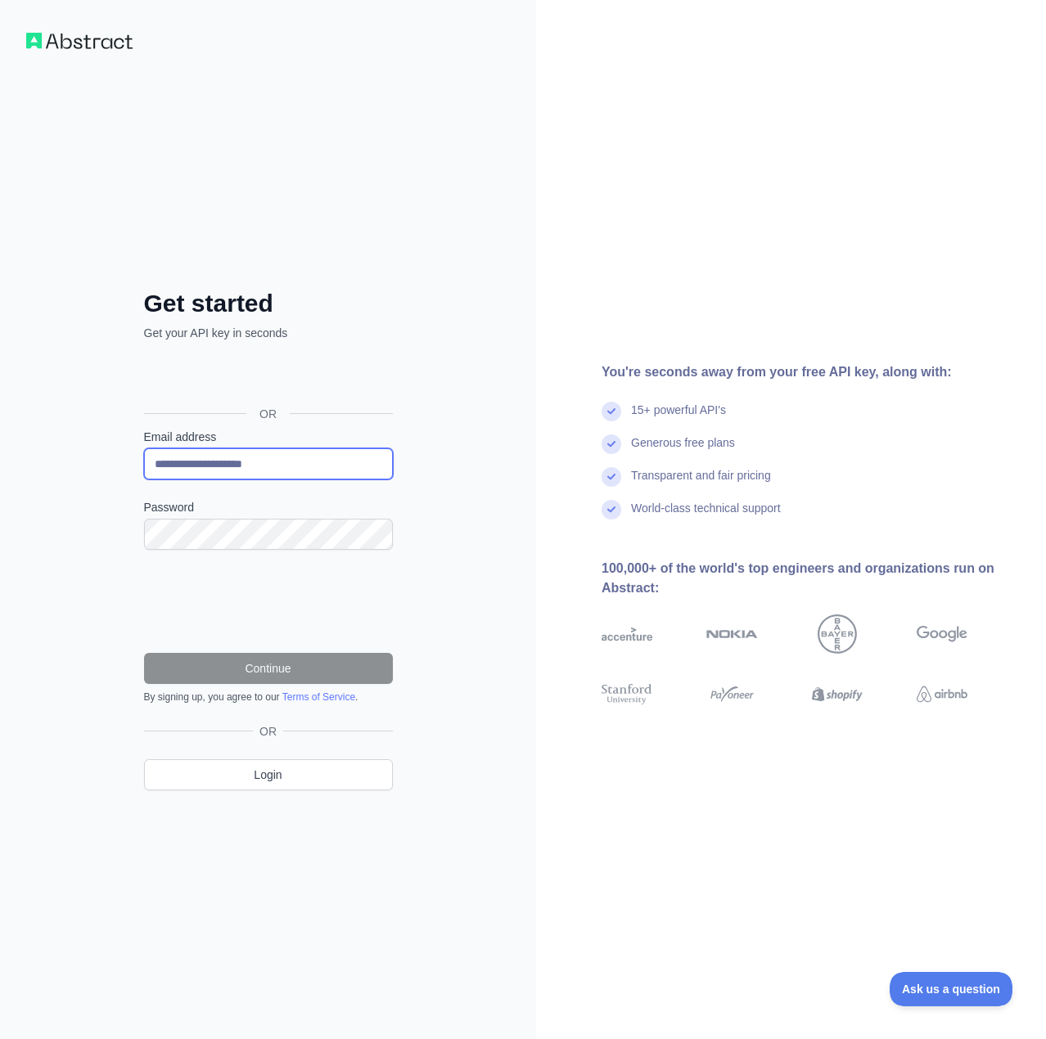
type input "**********"
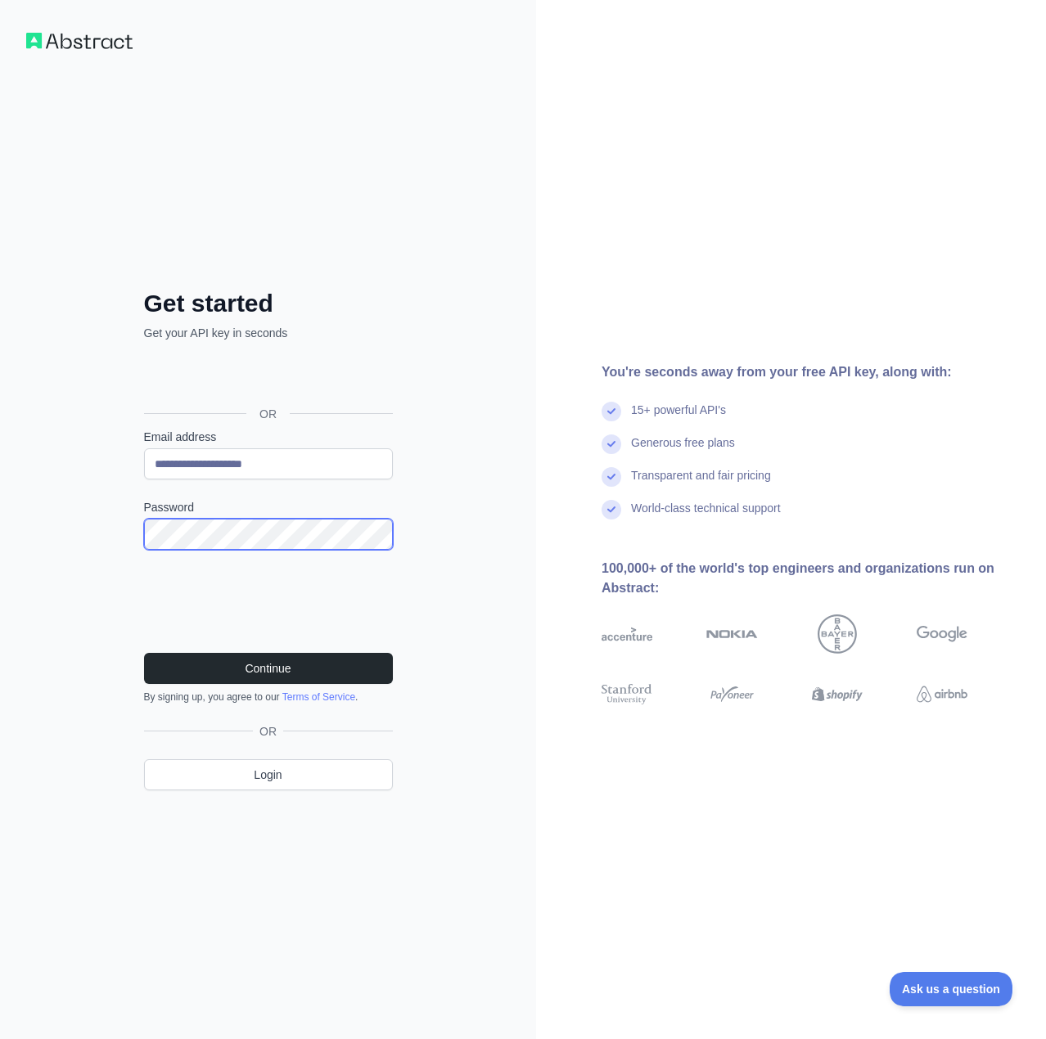
click at [144, 653] on button "Continue" at bounding box center [268, 668] width 249 height 31
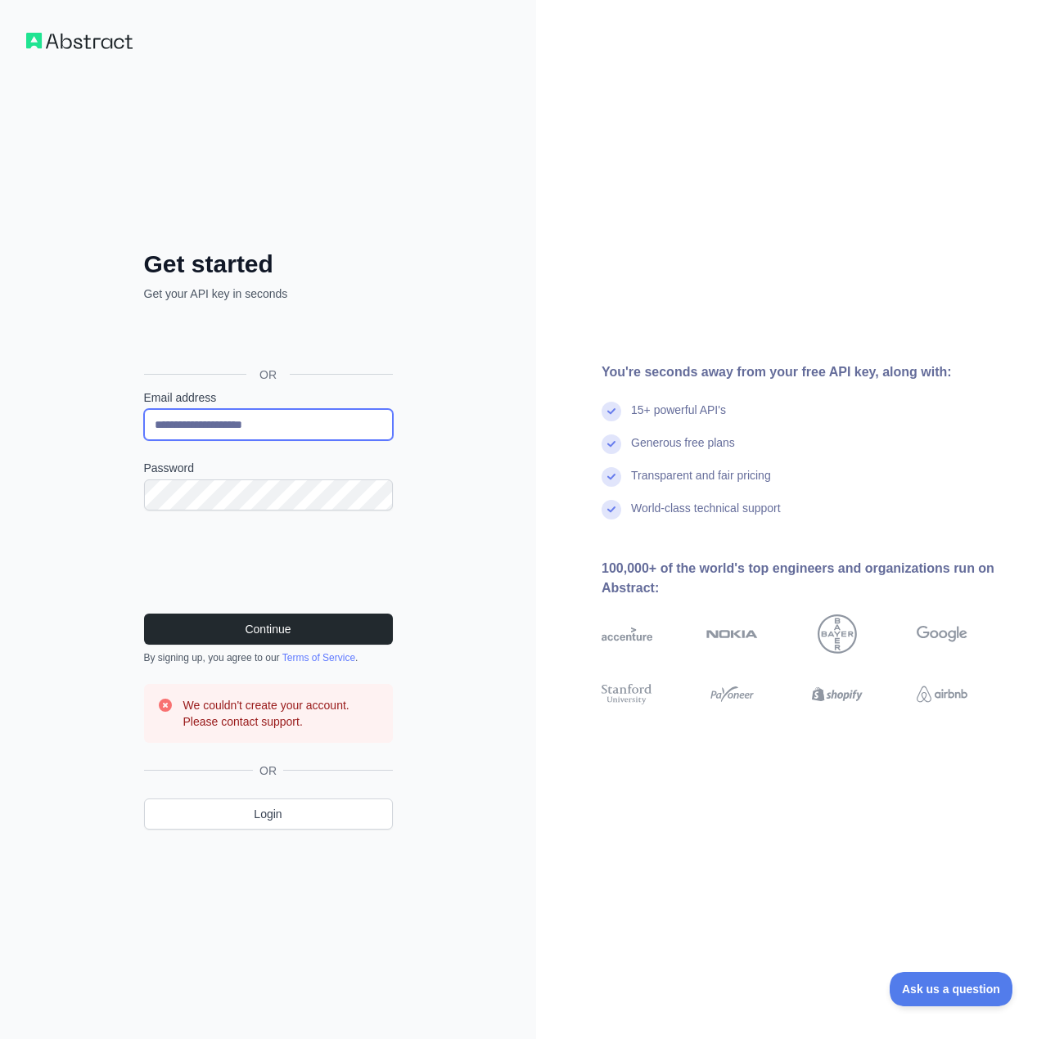
drag, startPoint x: 292, startPoint y: 418, endPoint x: 105, endPoint y: 442, distance: 188.8
click at [105, 442] on div "**********" at bounding box center [268, 519] width 536 height 1039
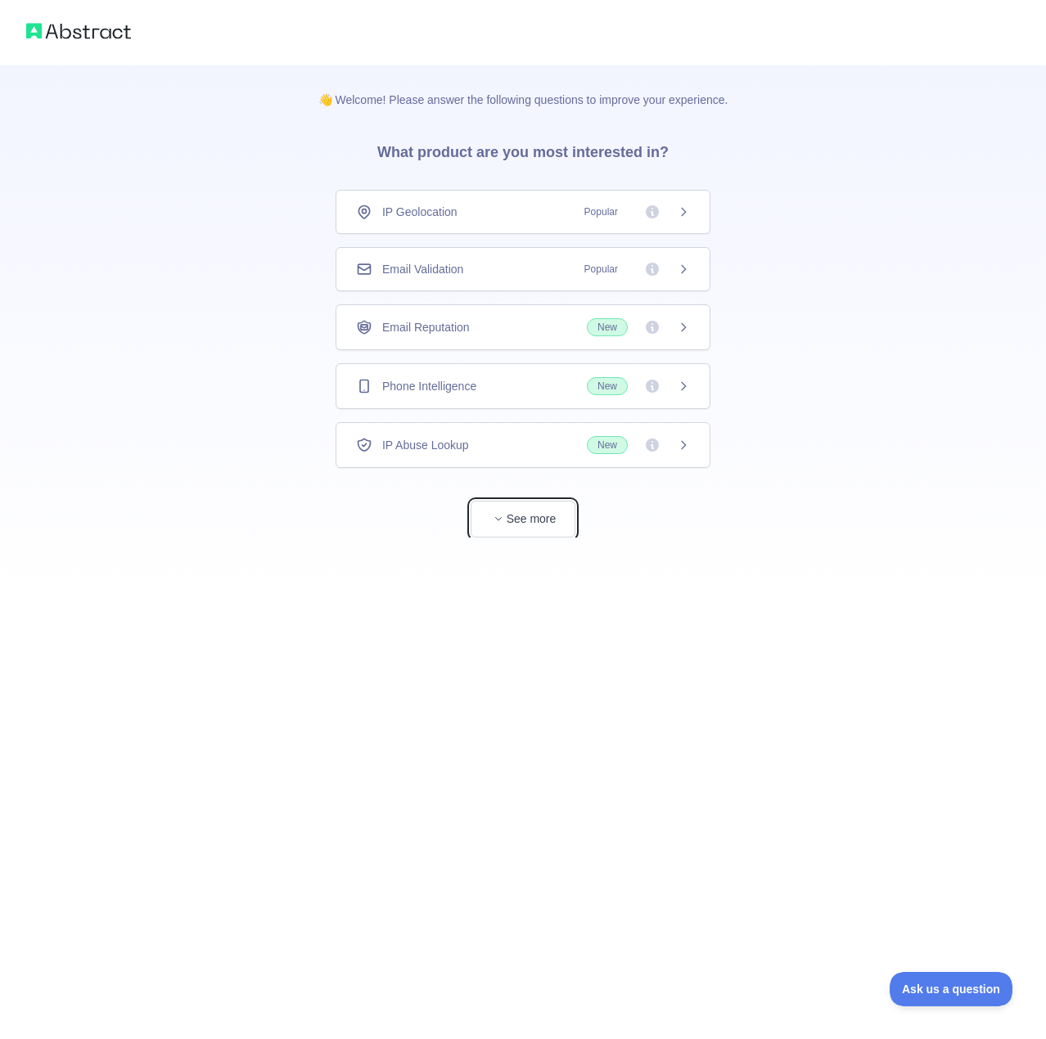
click at [524, 529] on button "See more" at bounding box center [522, 519] width 105 height 37
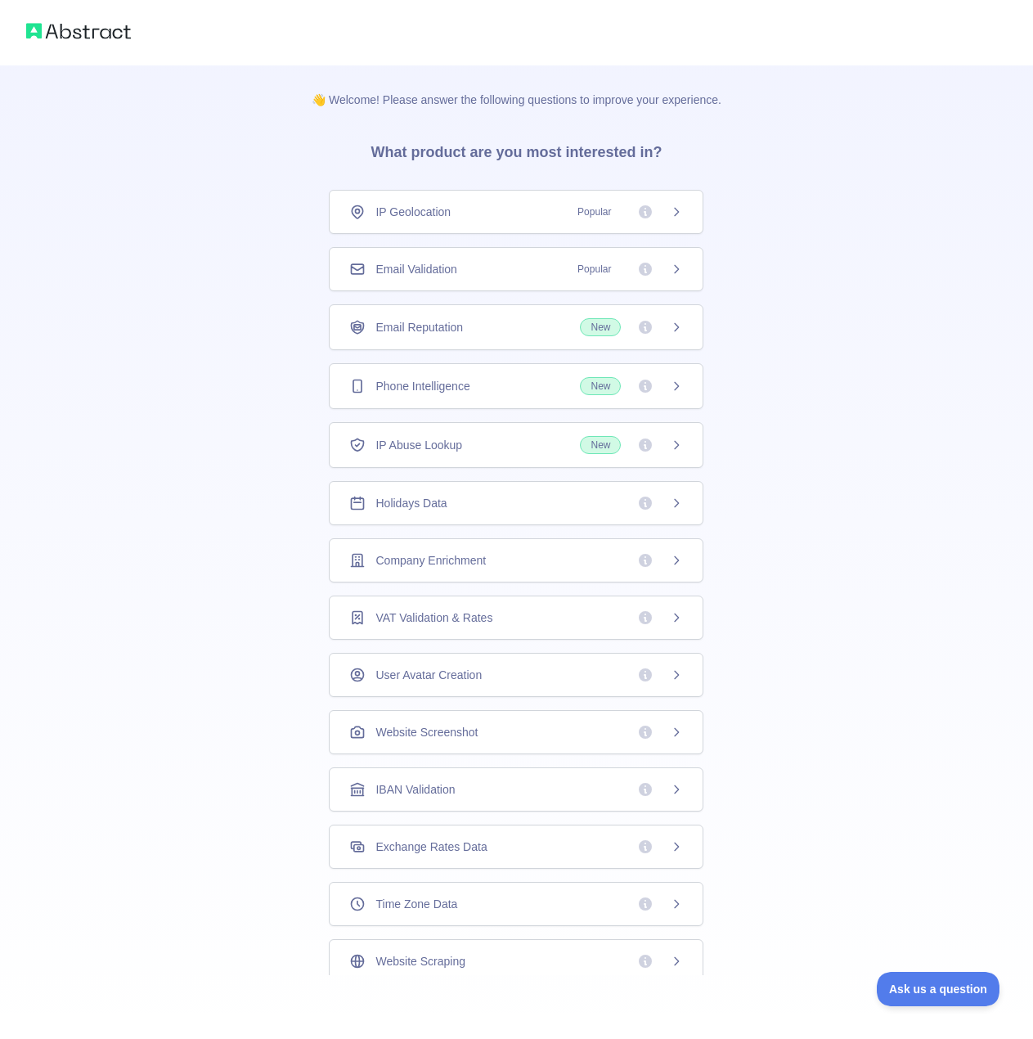
click at [588, 227] on div "IP Geolocation Popular" at bounding box center [516, 212] width 375 height 44
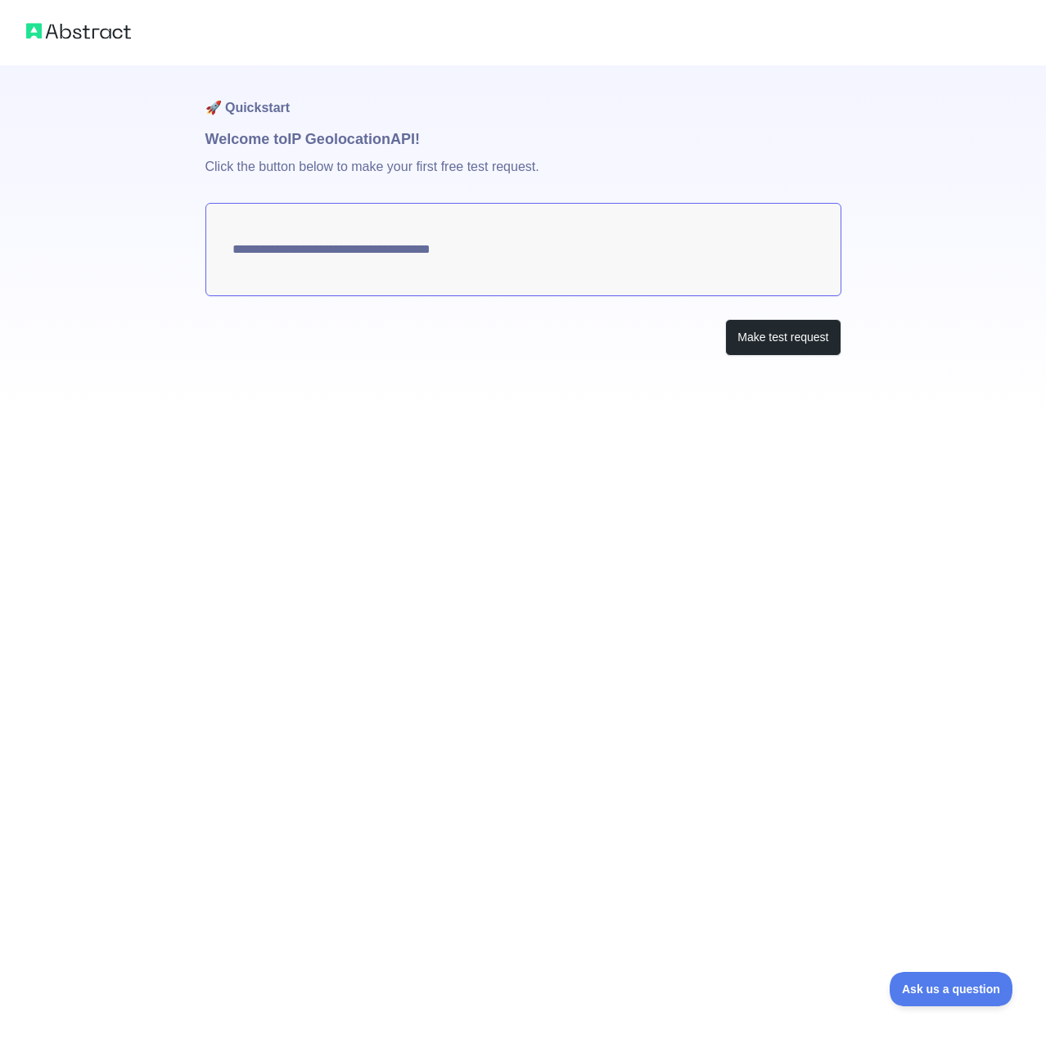
type textarea "**********"
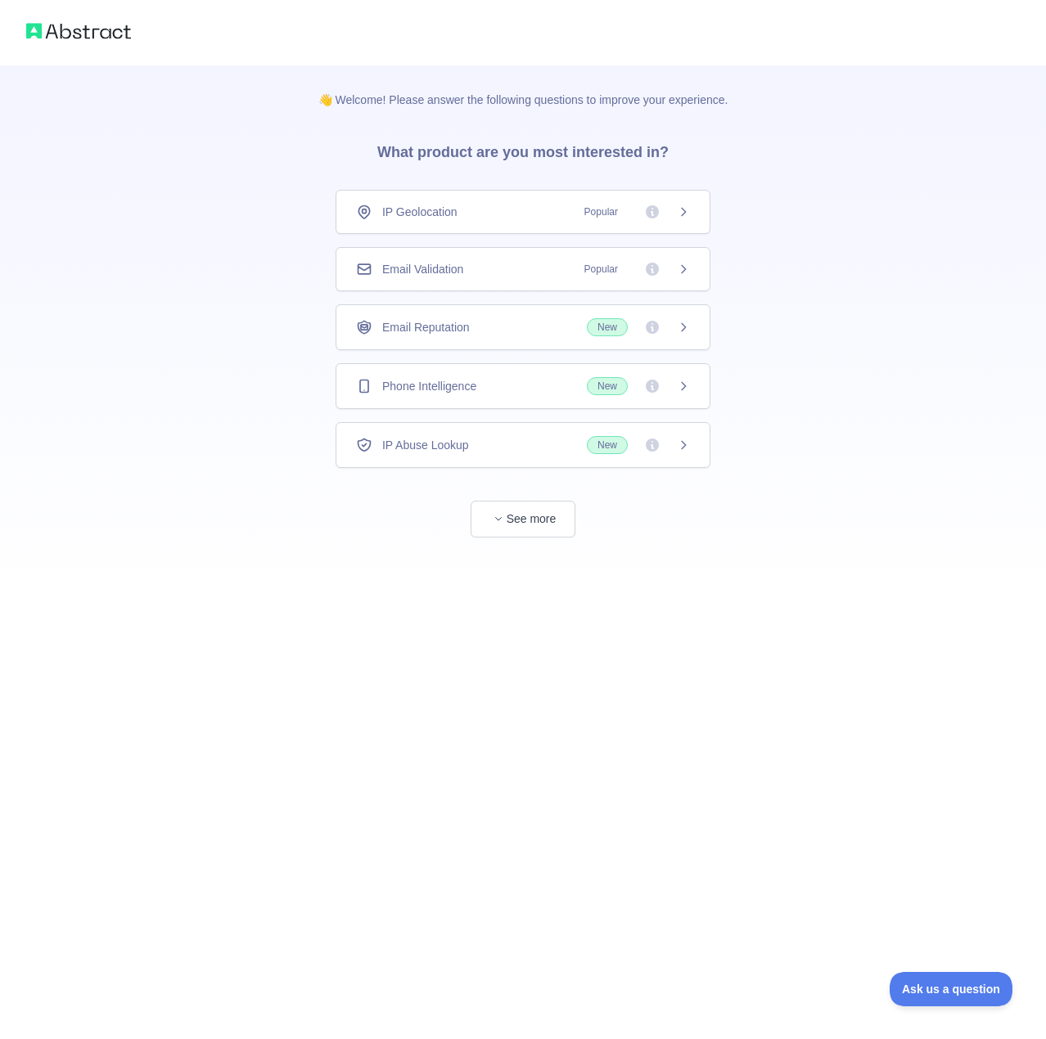
click at [439, 392] on span "Phone Intelligence" at bounding box center [429, 386] width 94 height 16
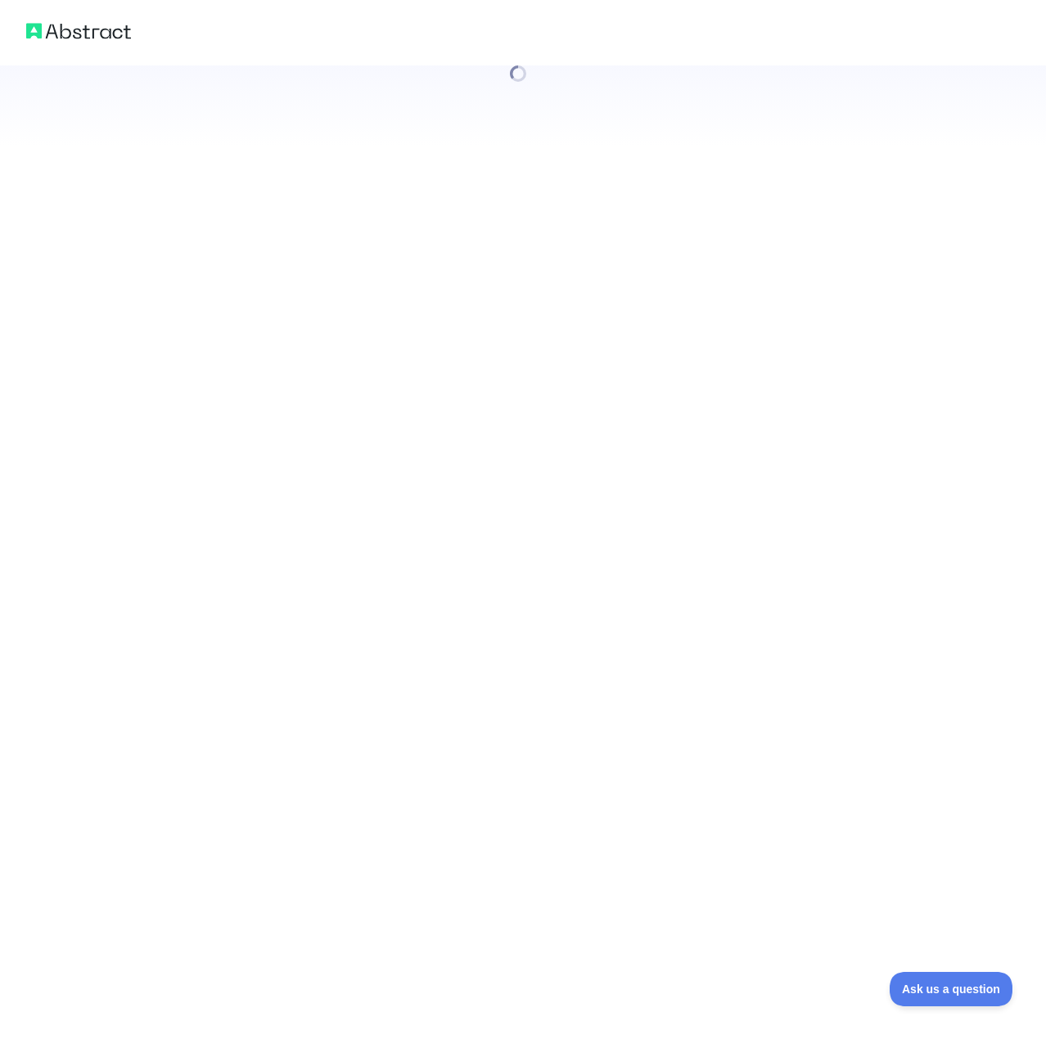
drag, startPoint x: 559, startPoint y: 394, endPoint x: 549, endPoint y: 432, distance: 38.9
click at [549, 432] on div at bounding box center [523, 519] width 1046 height 1039
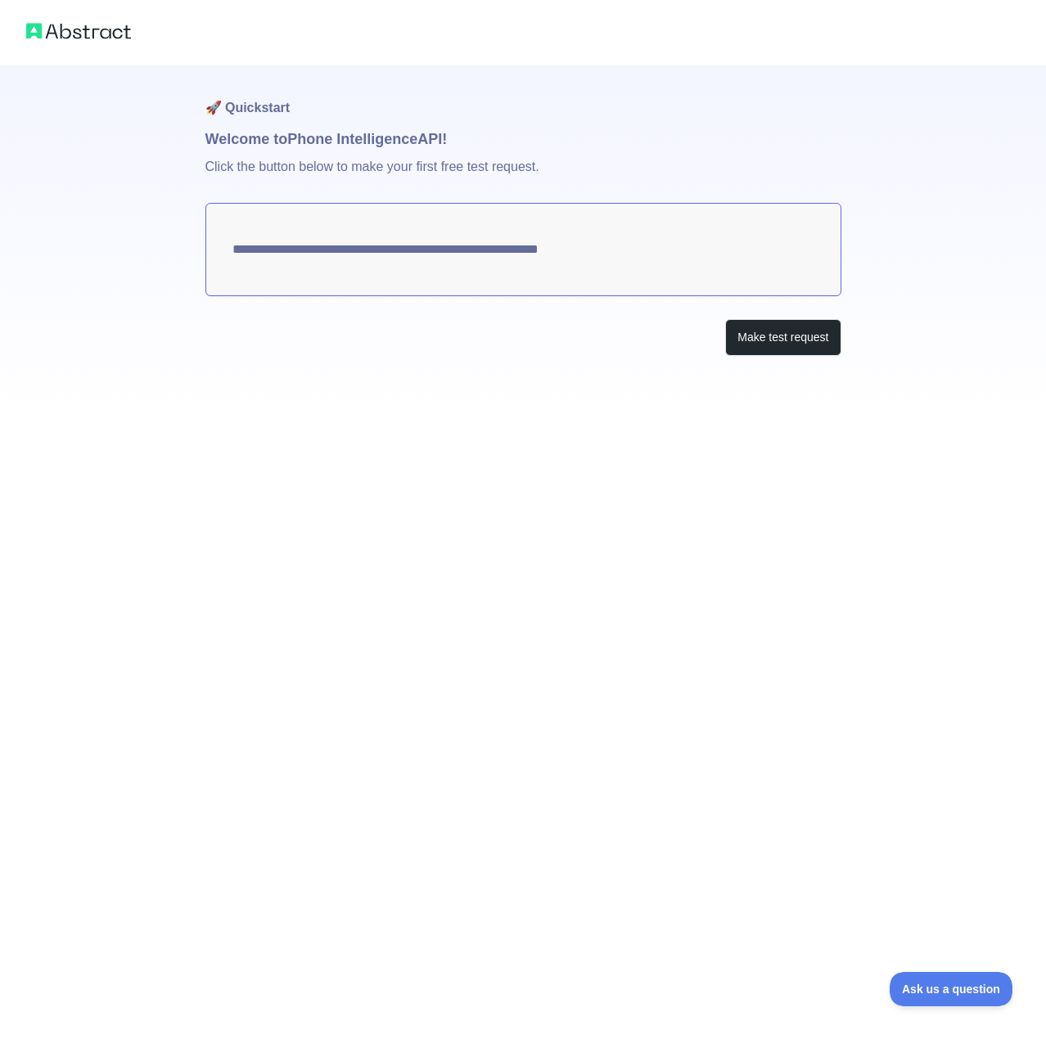
click at [497, 257] on textarea "**********" at bounding box center [523, 249] width 636 height 93
click at [770, 343] on button "Make test request" at bounding box center [782, 337] width 115 height 37
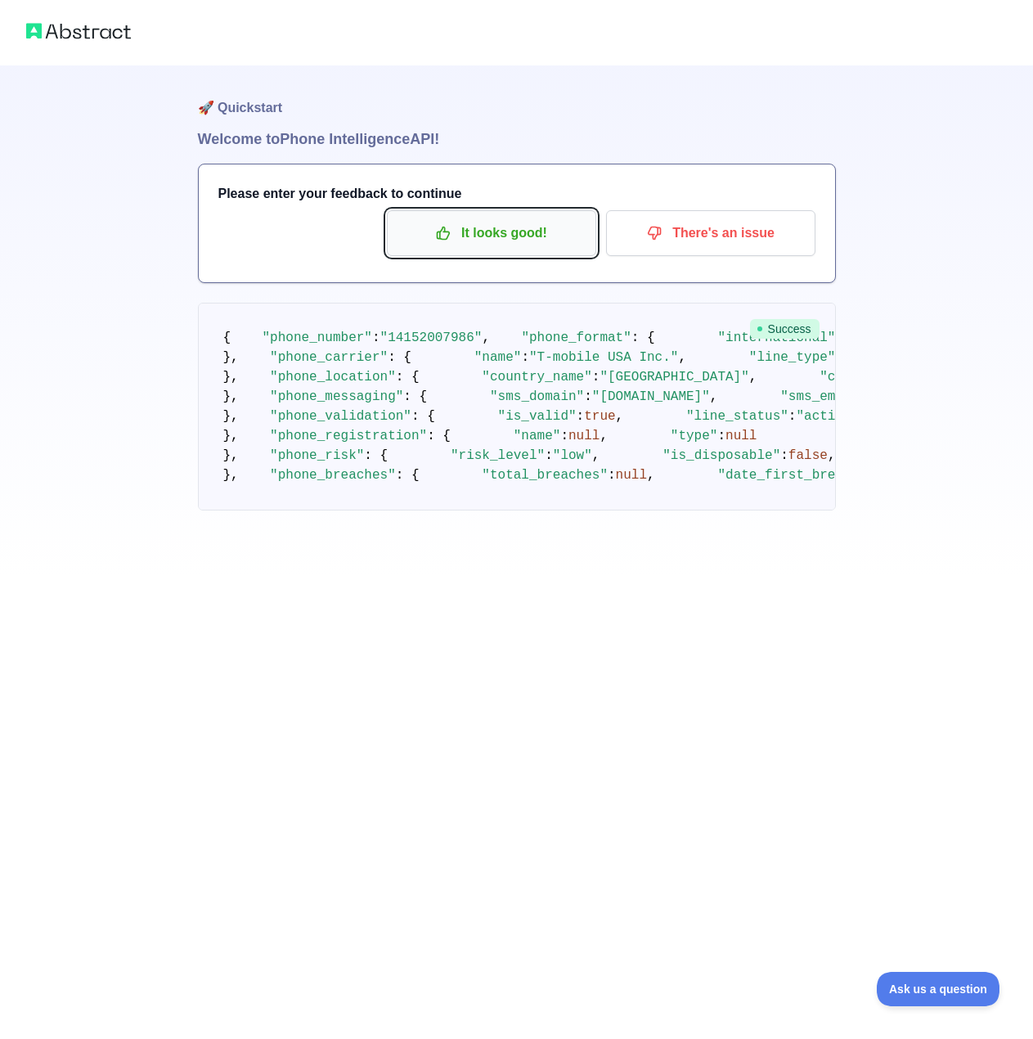
click at [553, 232] on p "It looks good!" at bounding box center [491, 233] width 185 height 28
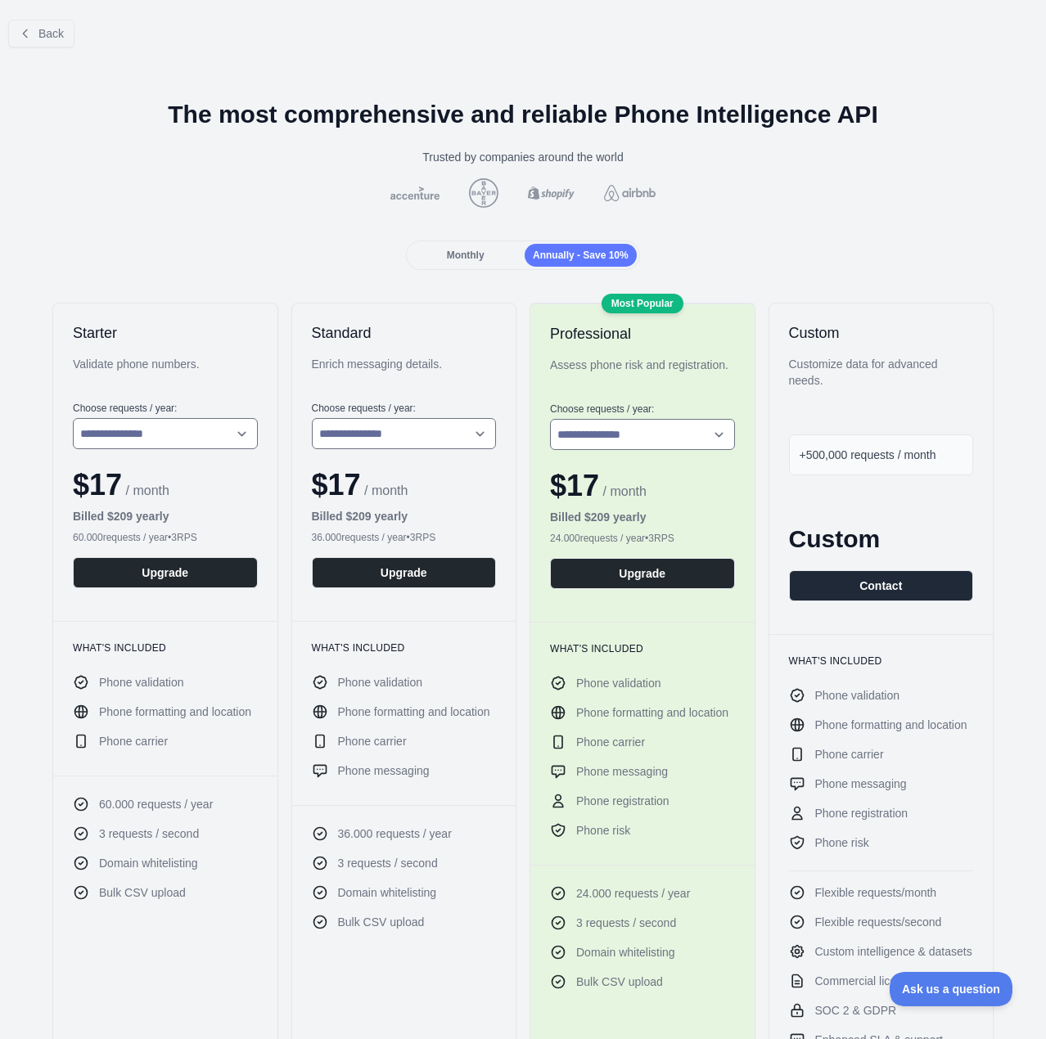
click at [28, 12] on div "Back" at bounding box center [523, 34] width 1046 height 54
click at [41, 36] on span "Back" at bounding box center [50, 33] width 25 height 13
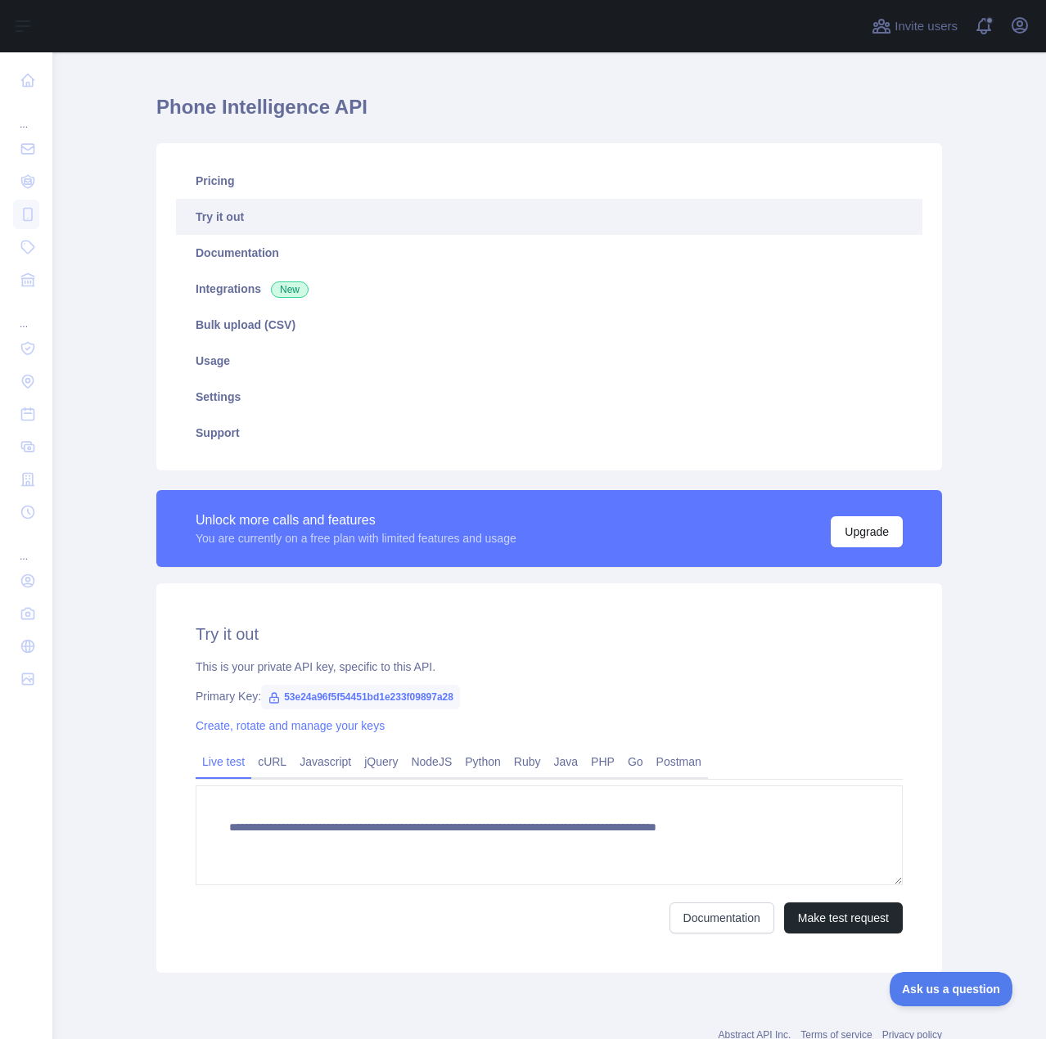
scroll to position [85, 0]
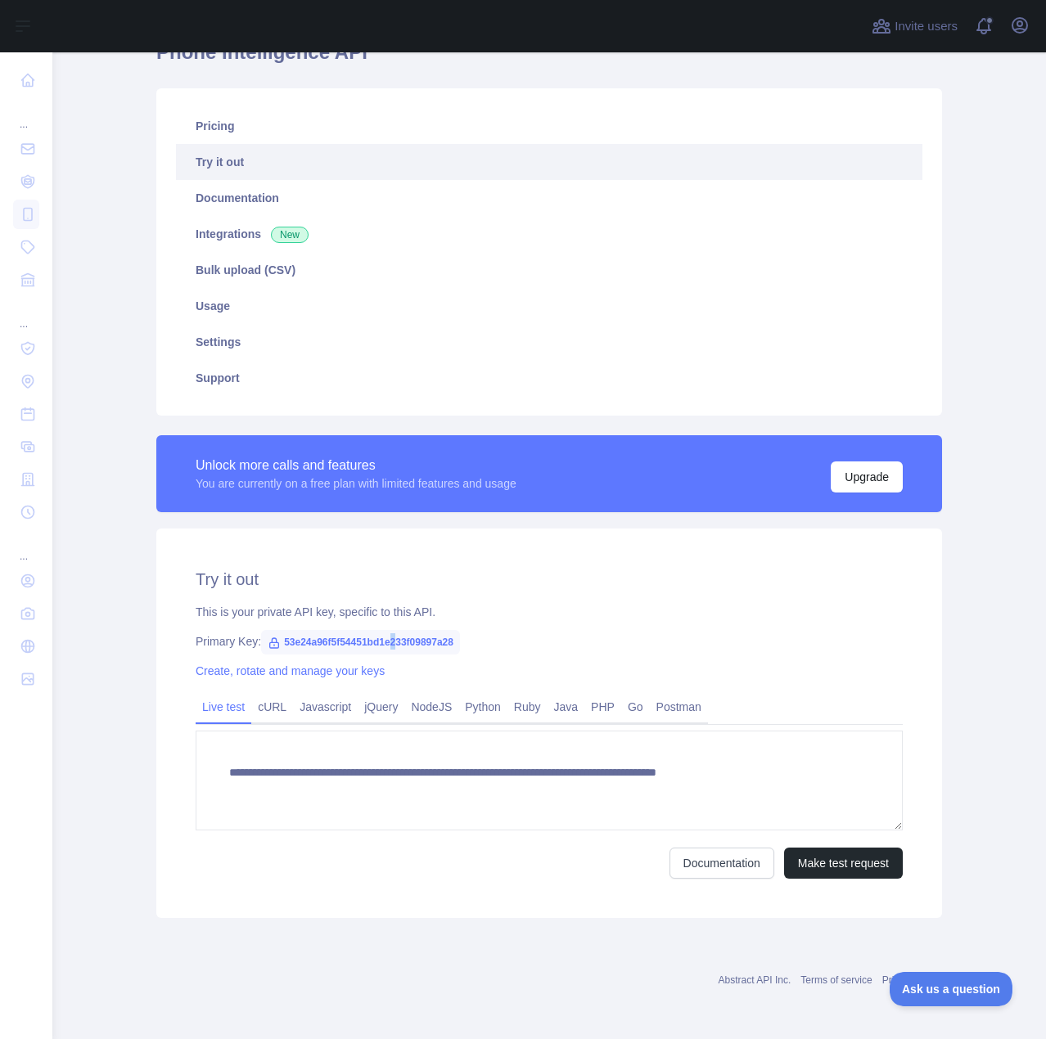
click at [386, 639] on span "53e24a96f5f54451bd1e233f09897a28" at bounding box center [360, 642] width 199 height 25
click at [397, 646] on span "53e24a96f5f54451bd1e233f09897a28" at bounding box center [360, 642] width 199 height 25
click at [398, 647] on span "53e24a96f5f54451bd1e233f09897a28" at bounding box center [360, 642] width 199 height 25
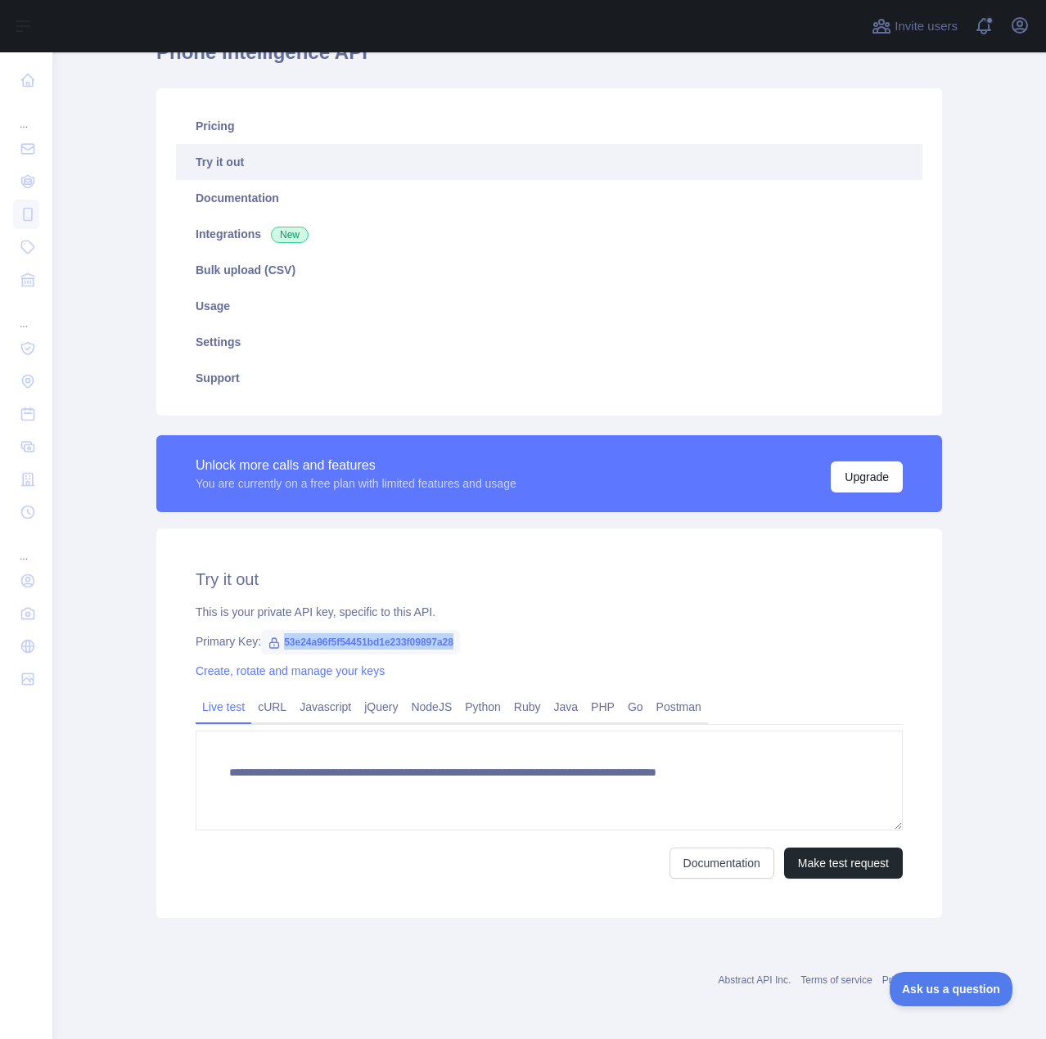
copy span "53e24a96f5f54451bd1e233f09897a28"
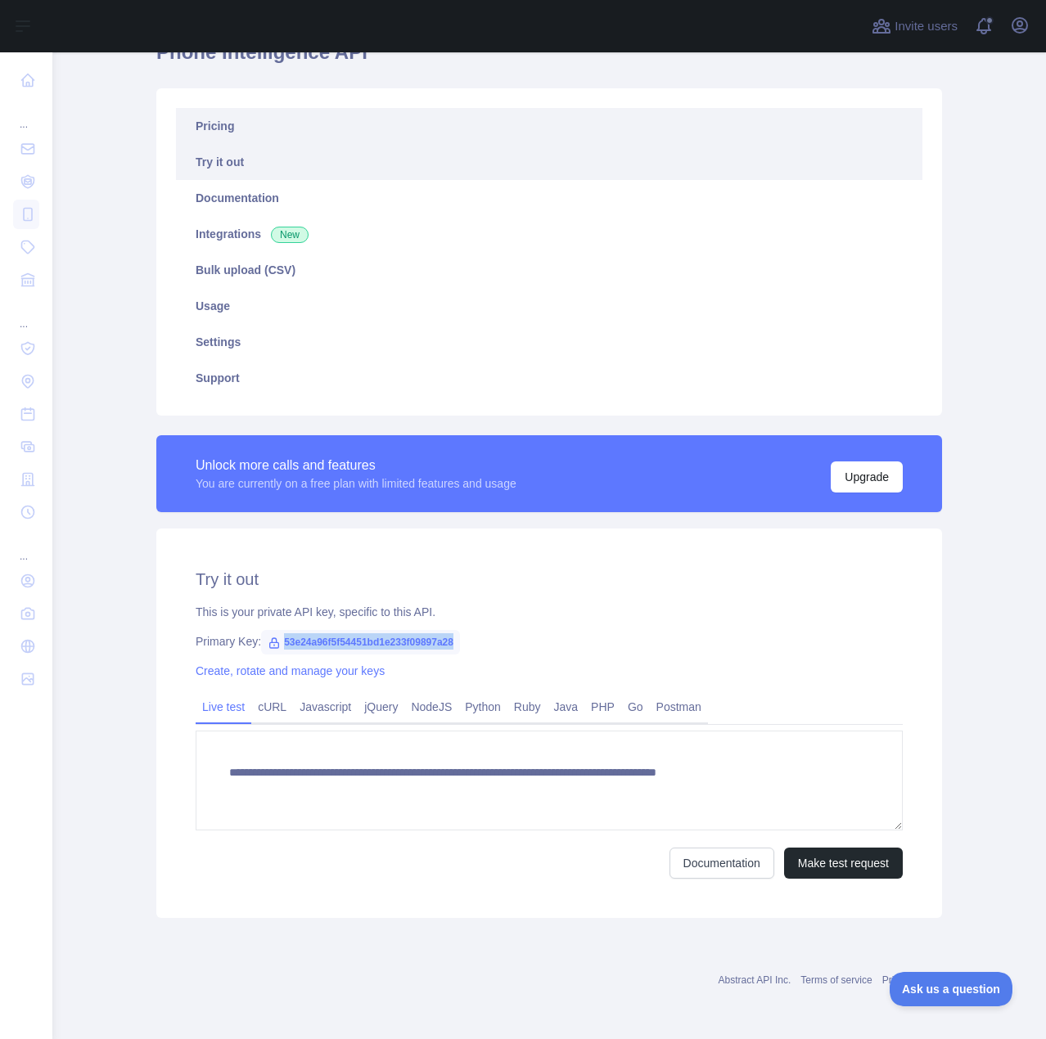
click at [253, 139] on link "Pricing" at bounding box center [549, 126] width 746 height 36
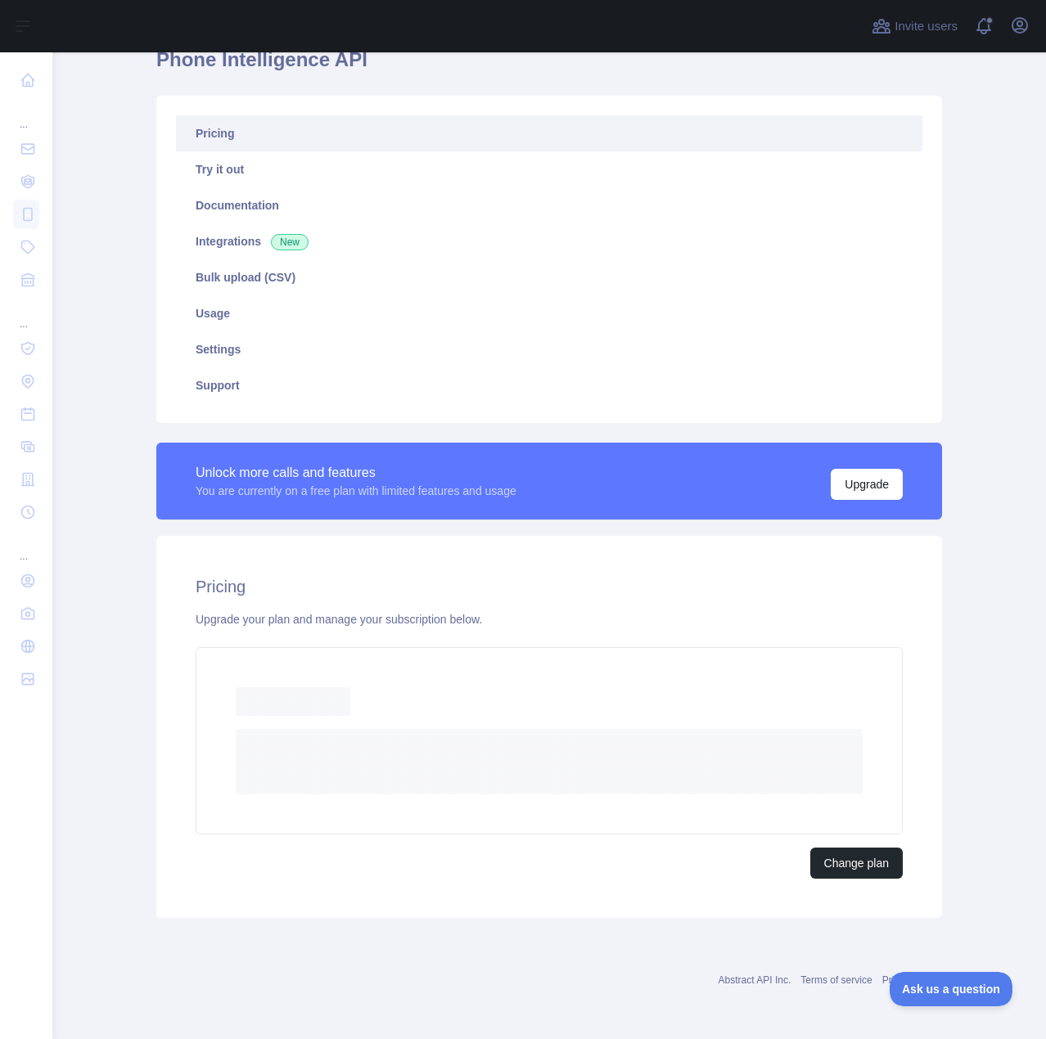
scroll to position [33, 0]
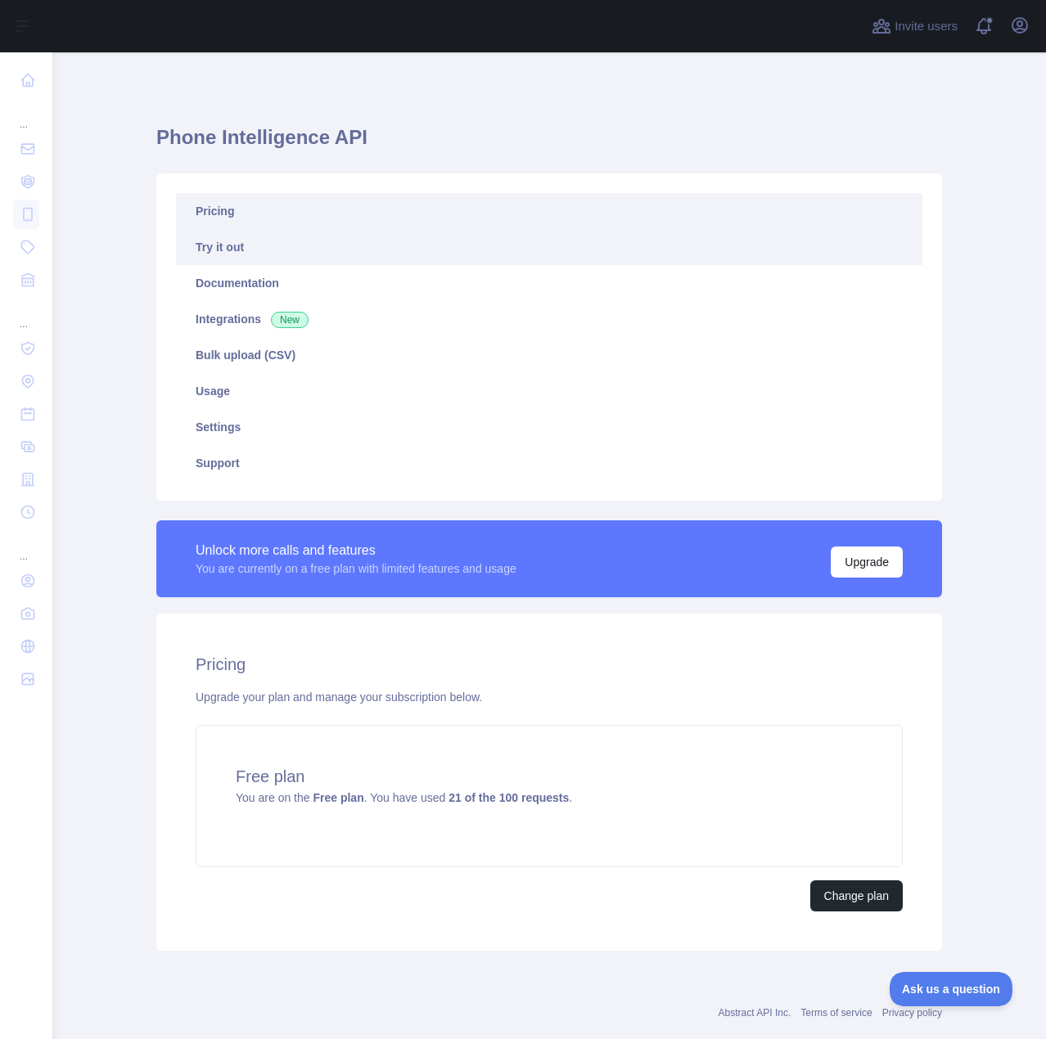
click at [235, 254] on link "Try it out" at bounding box center [549, 247] width 746 height 36
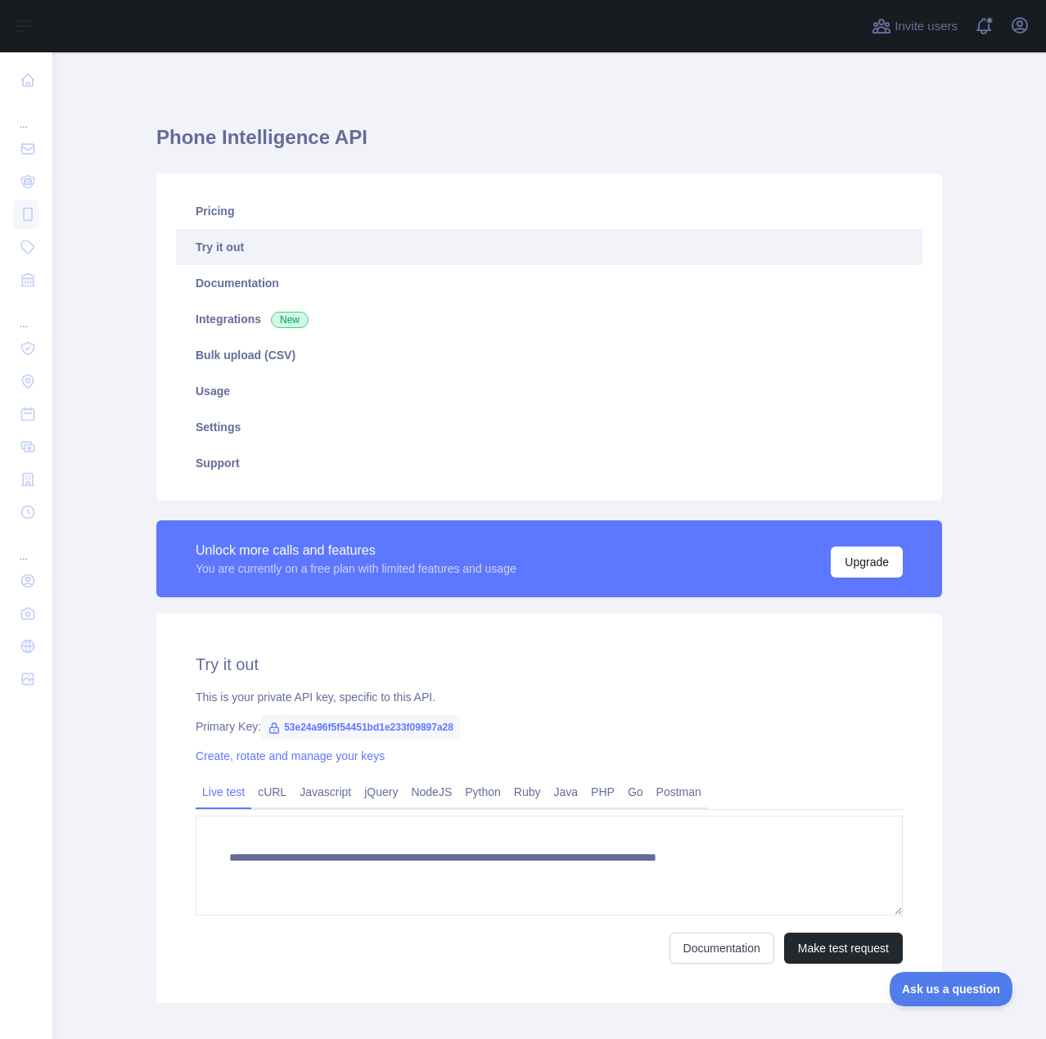
click at [358, 729] on span "53e24a96f5f54451bd1e233f09897a28" at bounding box center [360, 727] width 199 height 25
click at [376, 731] on span "53e24a96f5f54451bd1e233f09897a28" at bounding box center [360, 727] width 199 height 25
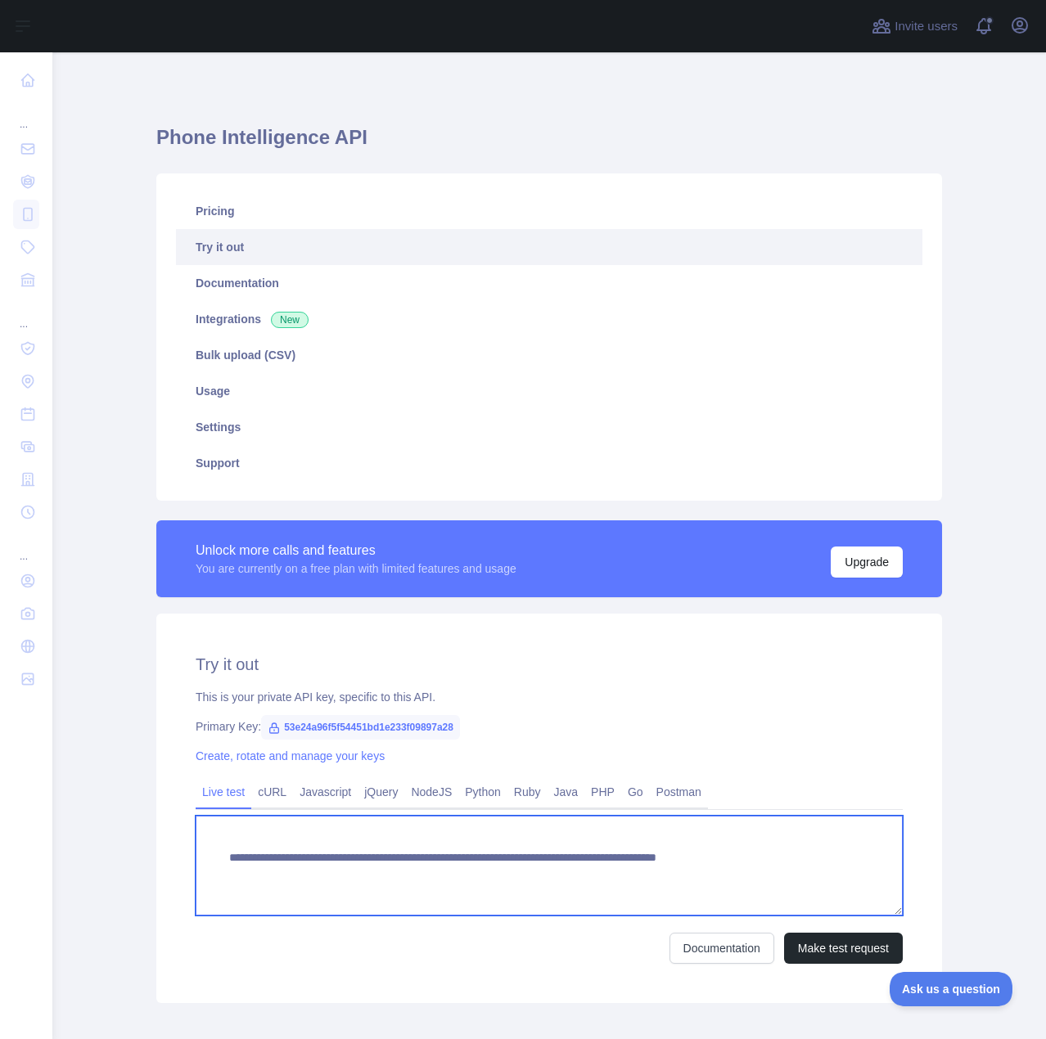
click at [773, 866] on textarea "**********" at bounding box center [549, 866] width 707 height 100
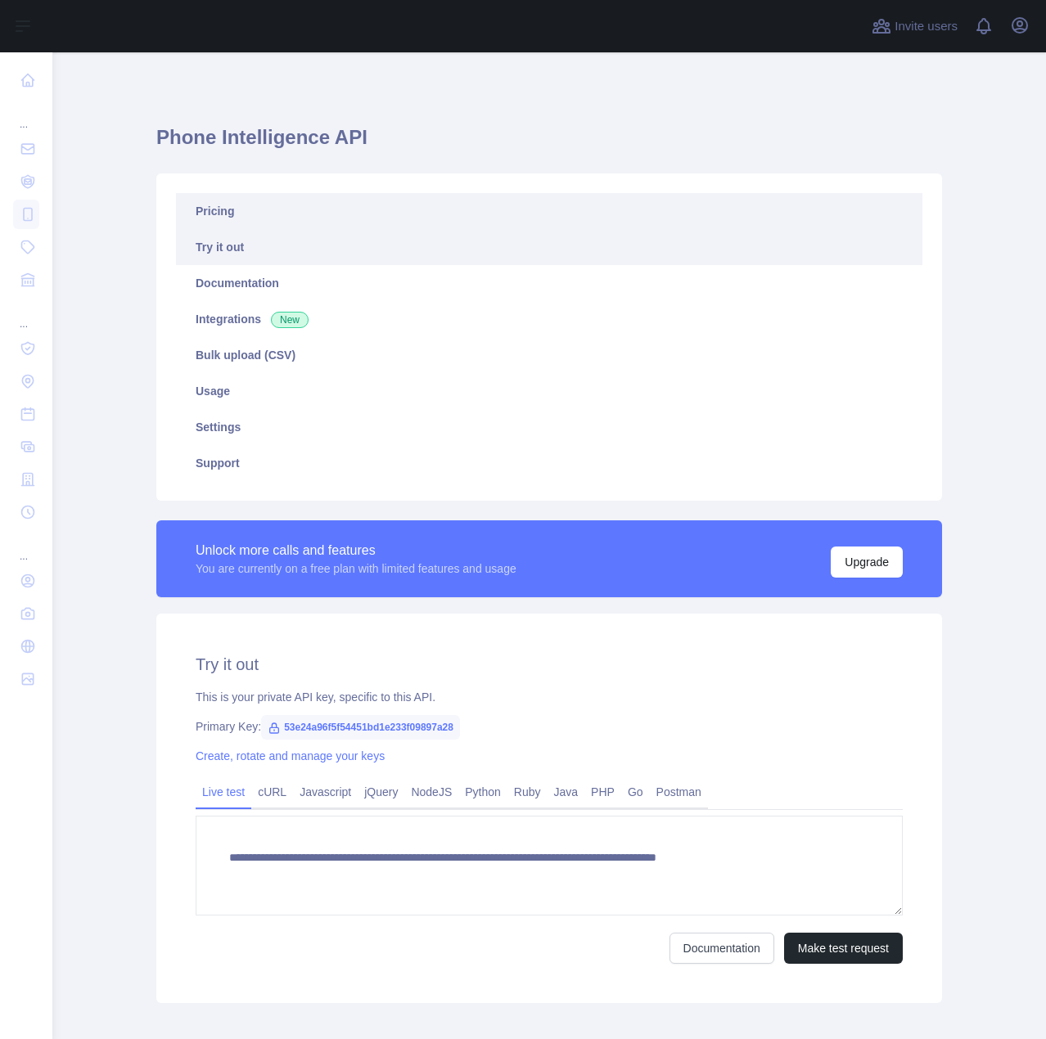
drag, startPoint x: 200, startPoint y: 189, endPoint x: 206, endPoint y: 204, distance: 15.8
click at [200, 190] on div "Pricing Try it out Documentation Integrations New Bulk upload (CSV) Usage Setti…" at bounding box center [548, 336] width 785 height 327
click at [209, 208] on link "Pricing" at bounding box center [549, 211] width 746 height 36
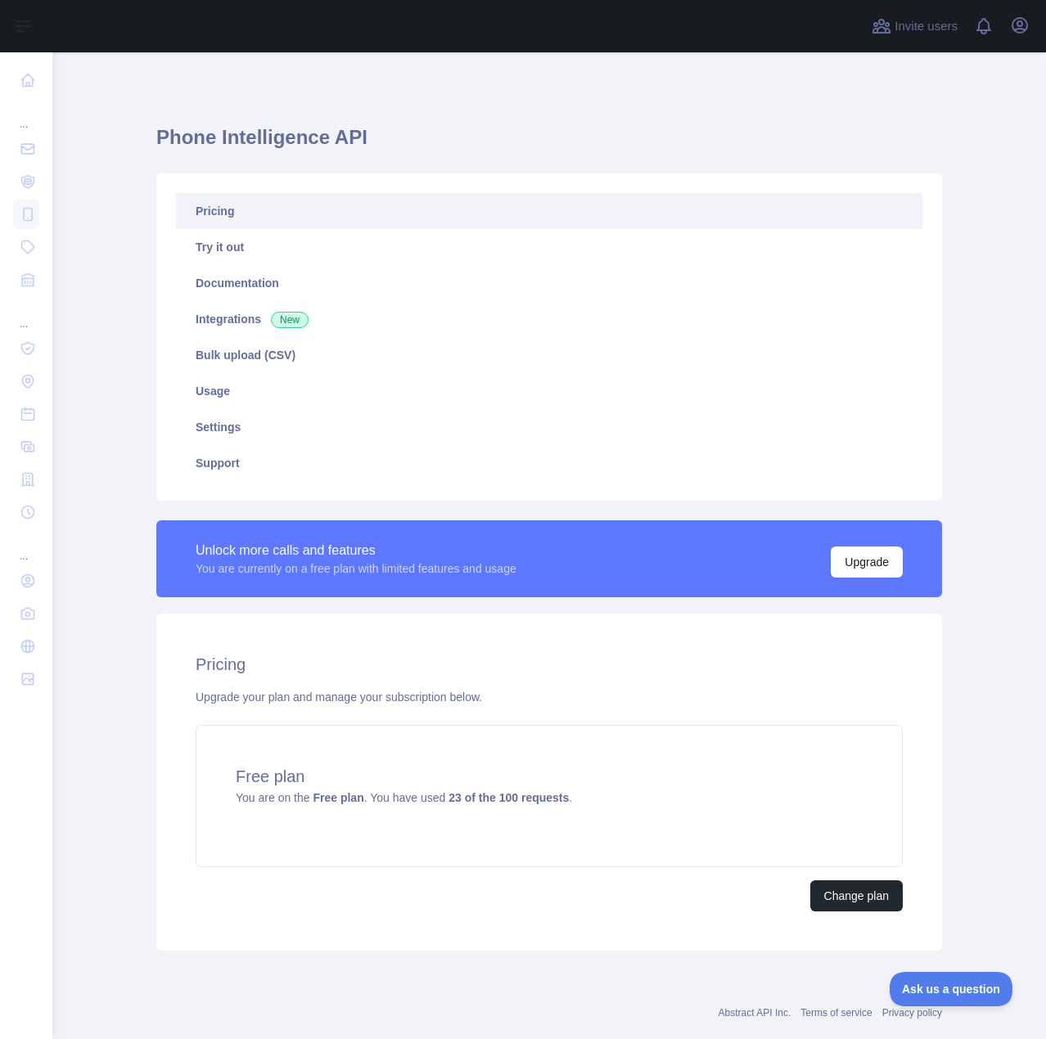
click at [227, 226] on link "Pricing" at bounding box center [549, 211] width 746 height 36
click at [231, 220] on link "Pricing" at bounding box center [549, 211] width 746 height 36
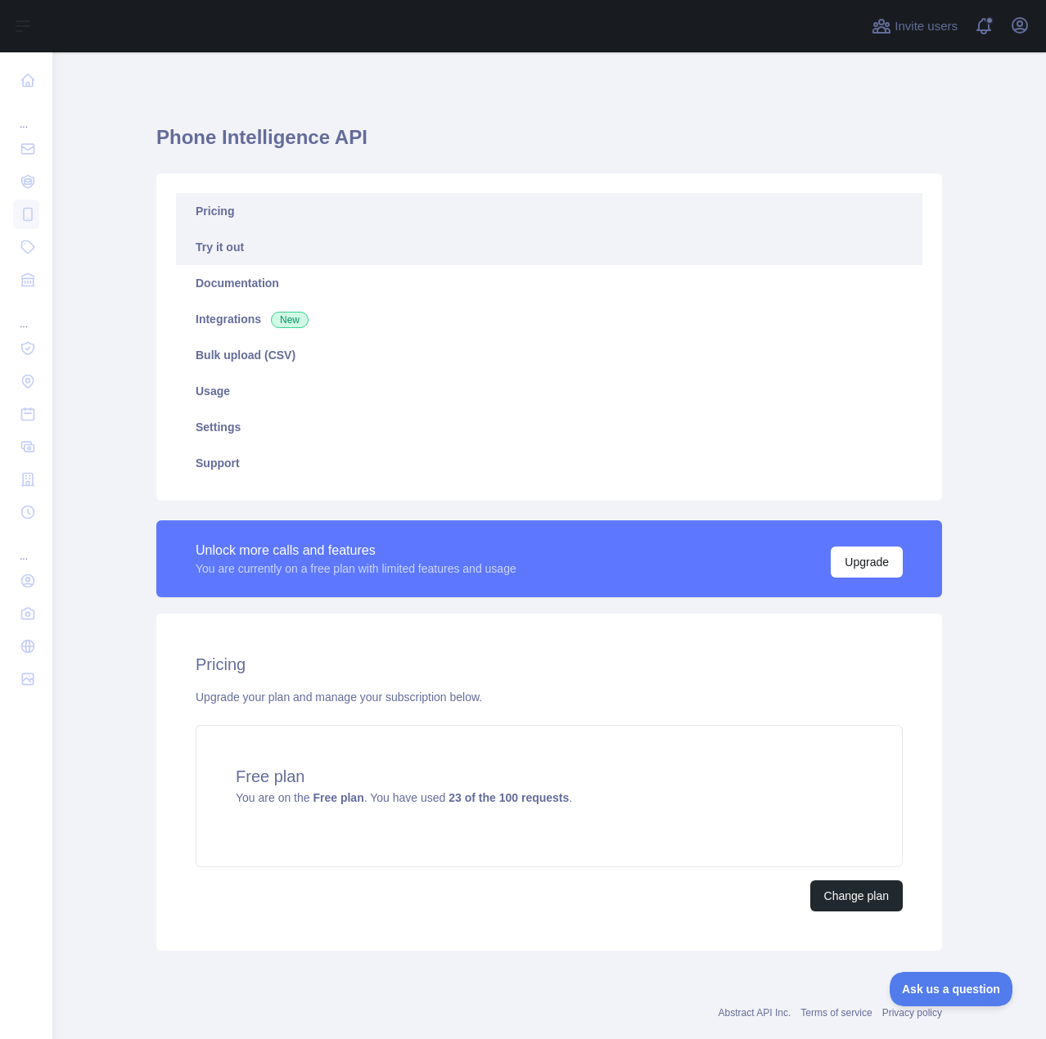
click at [267, 241] on link "Try it out" at bounding box center [549, 247] width 746 height 36
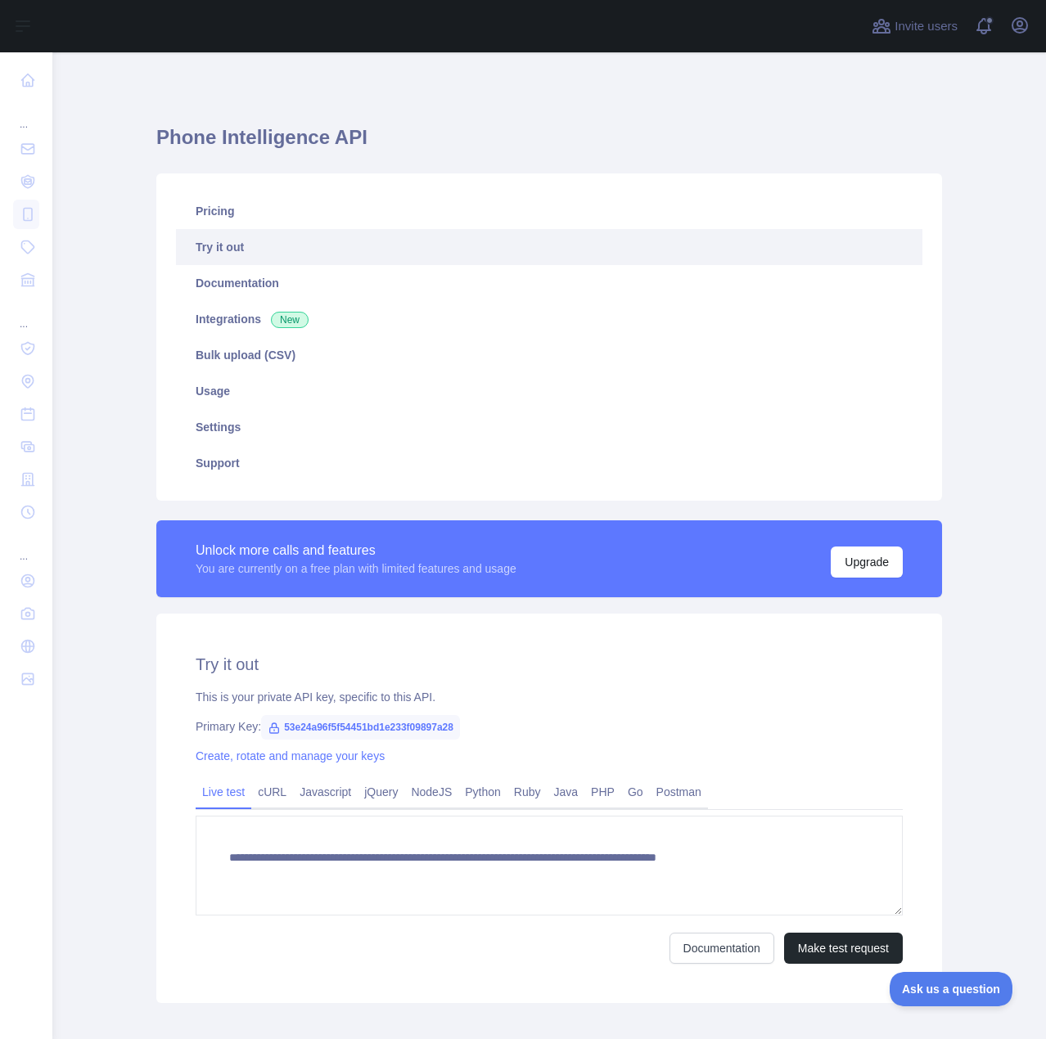
click at [304, 729] on span "53e24a96f5f54451bd1e233f09897a28" at bounding box center [360, 727] width 199 height 25
click at [304, 725] on span "53e24a96f5f54451bd1e233f09897a28" at bounding box center [360, 727] width 199 height 25
click at [304, 724] on span "53e24a96f5f54451bd1e233f09897a28" at bounding box center [360, 727] width 199 height 25
copy span "53e24a96f5f54451bd1e233f09897a28"
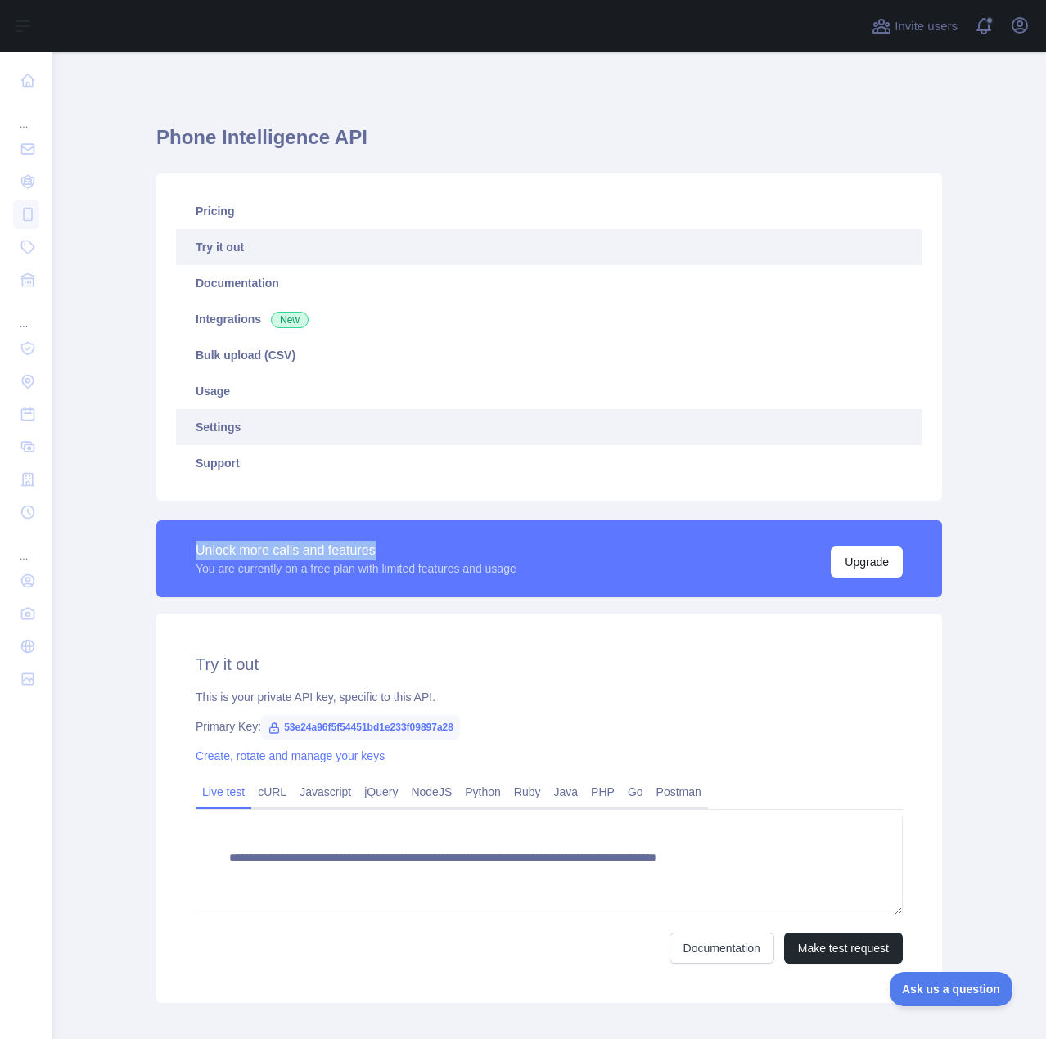
drag, startPoint x: 547, startPoint y: 488, endPoint x: 402, endPoint y: 426, distance: 158.3
click at [473, 513] on div "**********" at bounding box center [548, 588] width 805 height 849
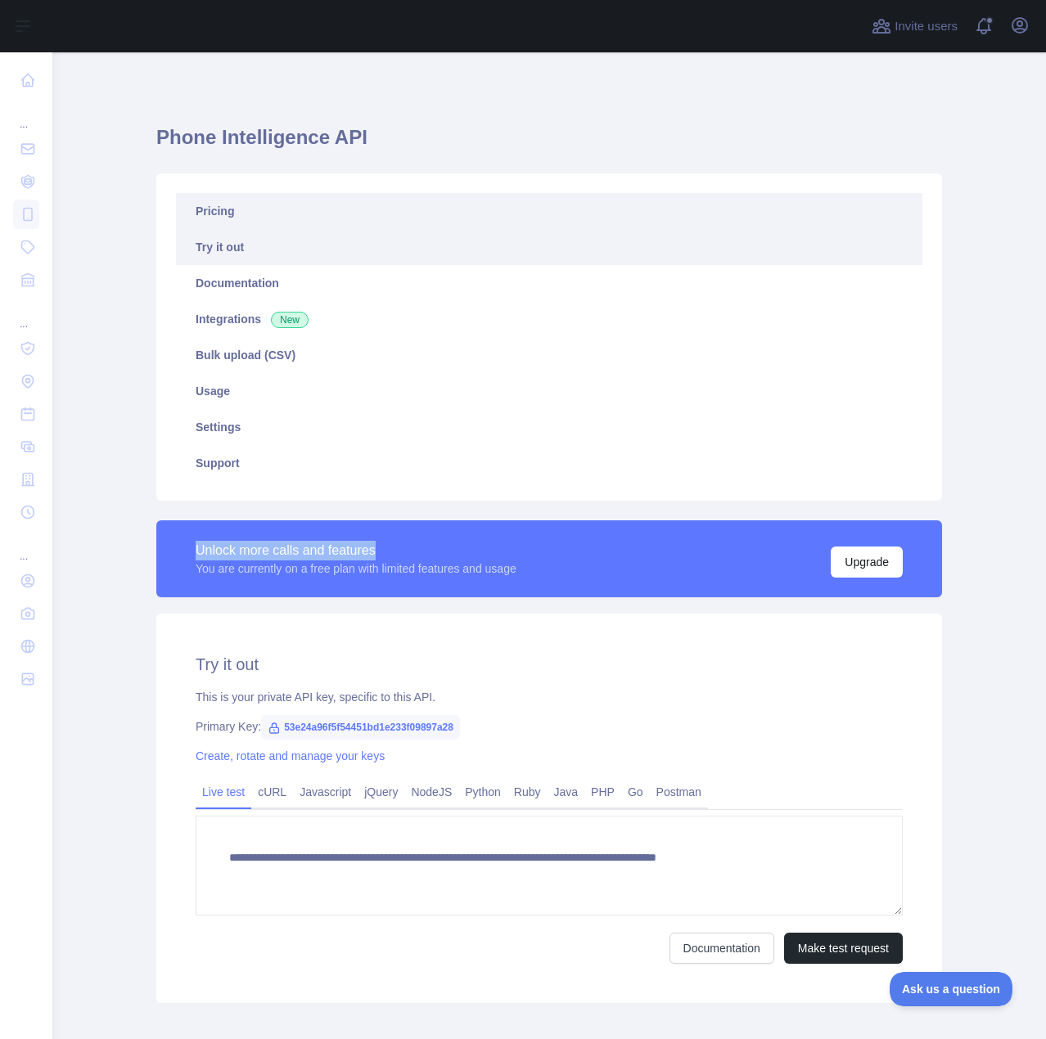
click at [254, 223] on link "Pricing" at bounding box center [549, 211] width 746 height 36
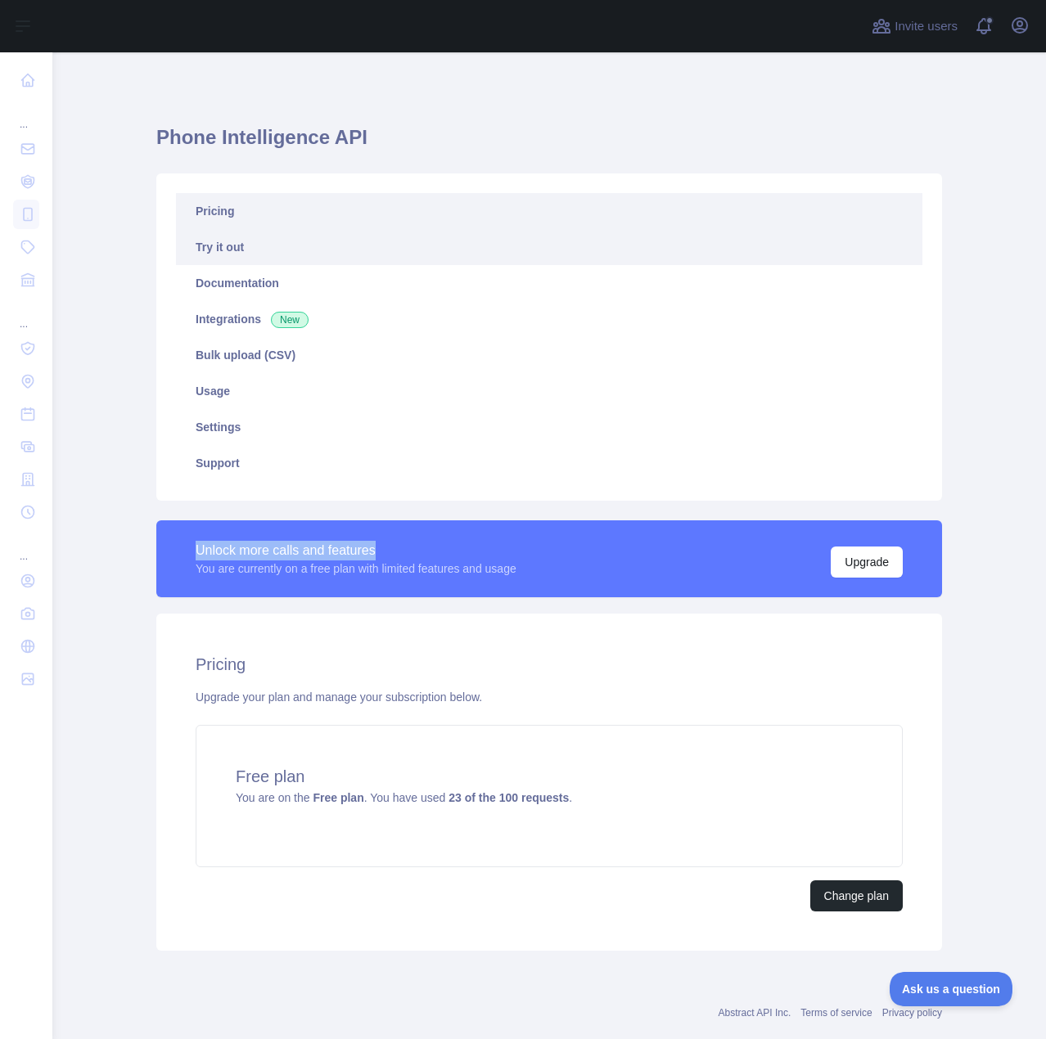
click at [407, 249] on link "Try it out" at bounding box center [549, 247] width 746 height 36
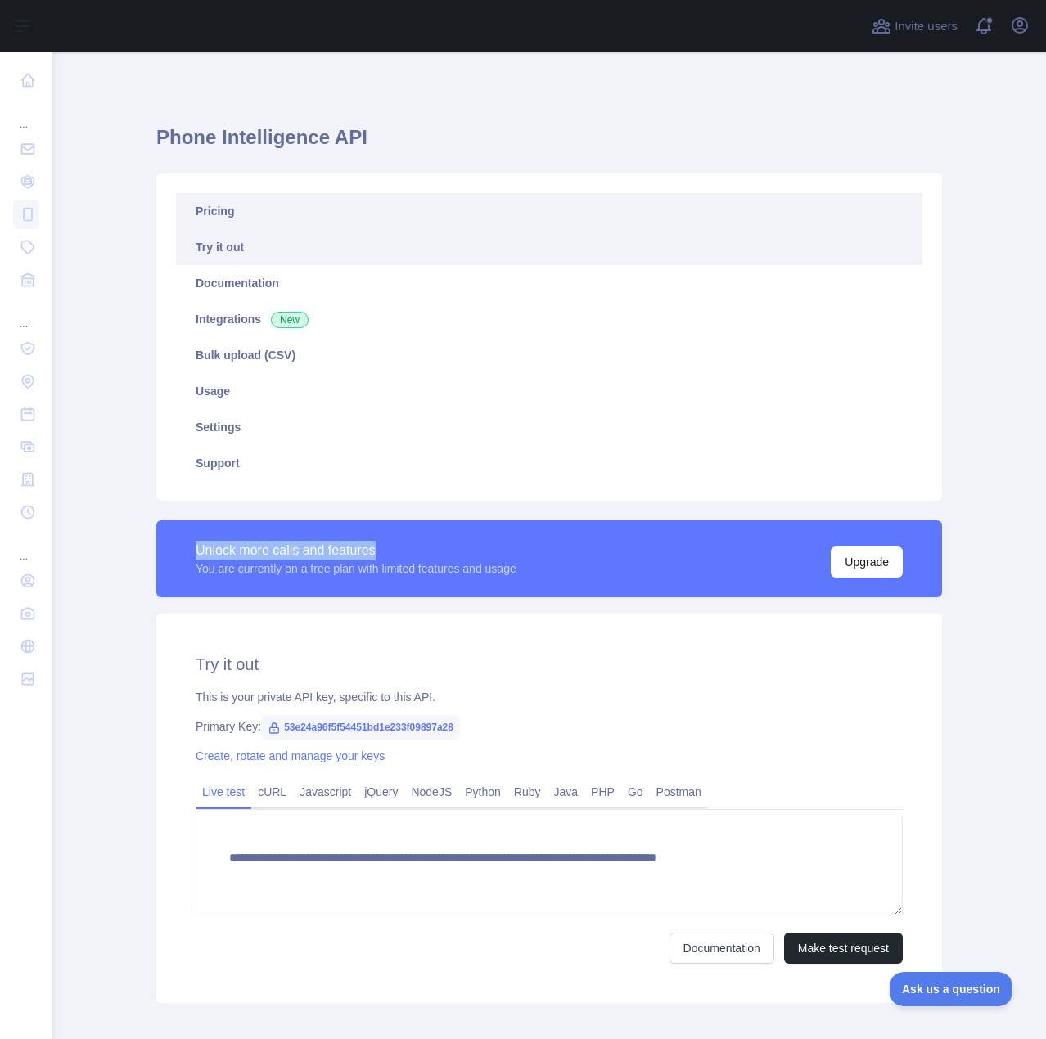
click at [422, 216] on link "Pricing" at bounding box center [549, 211] width 746 height 36
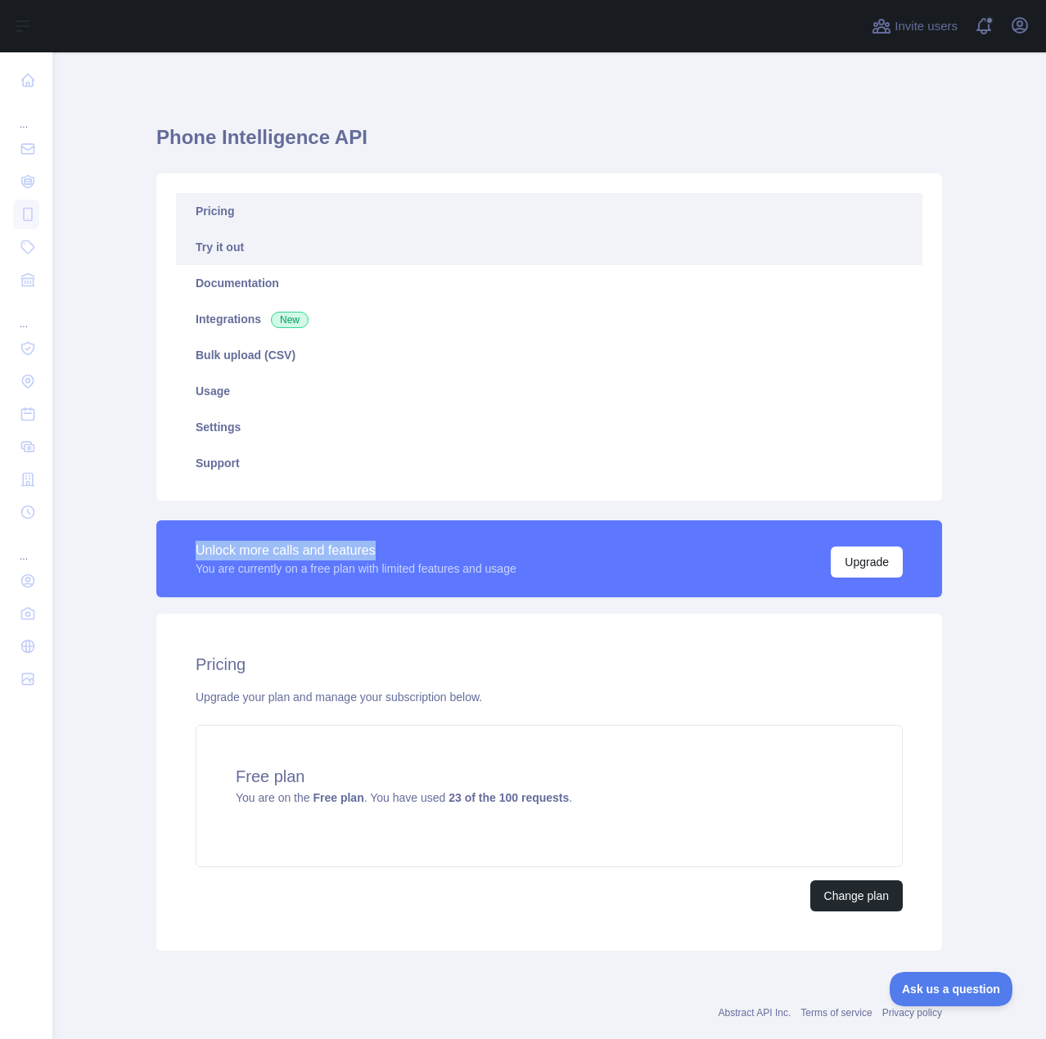
click at [456, 251] on link "Try it out" at bounding box center [549, 247] width 746 height 36
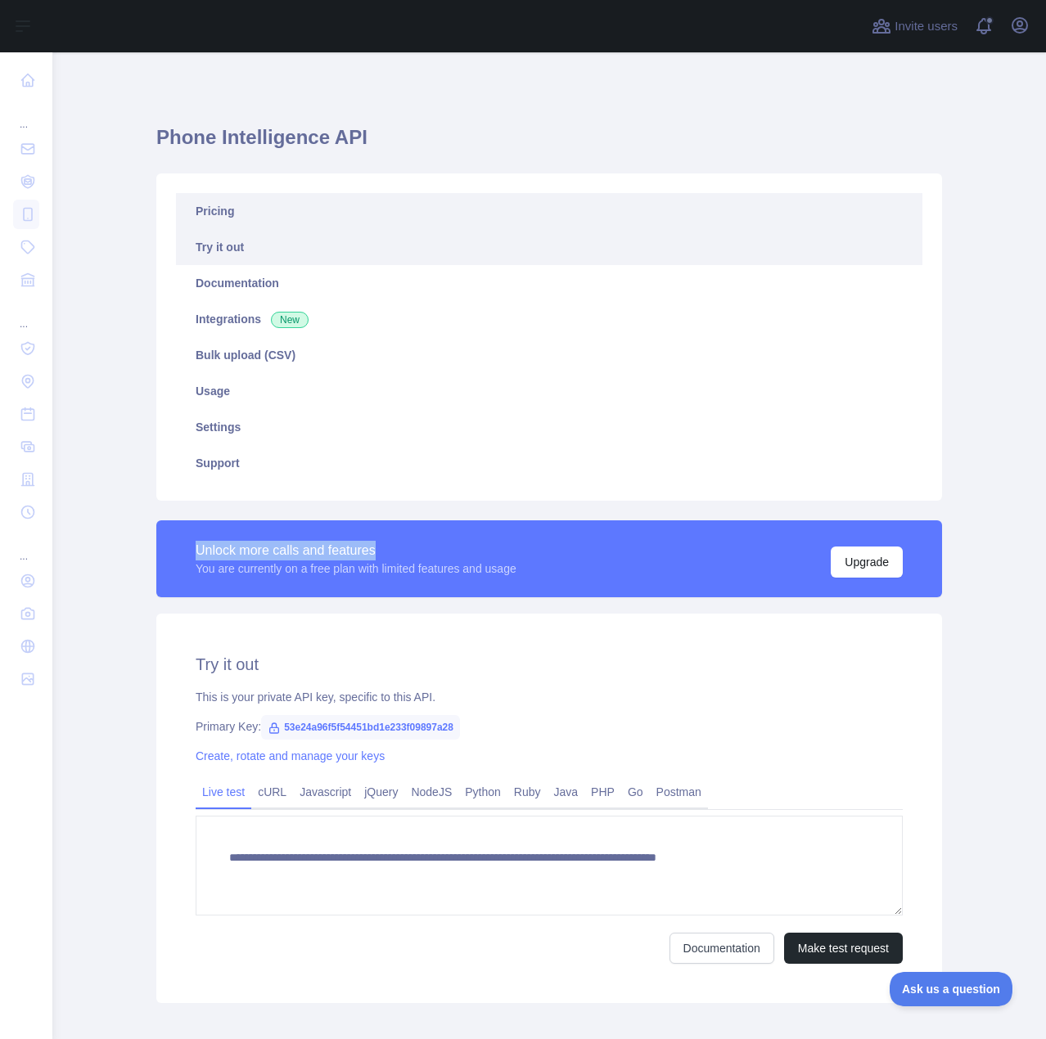
click at [470, 197] on link "Pricing" at bounding box center [549, 211] width 746 height 36
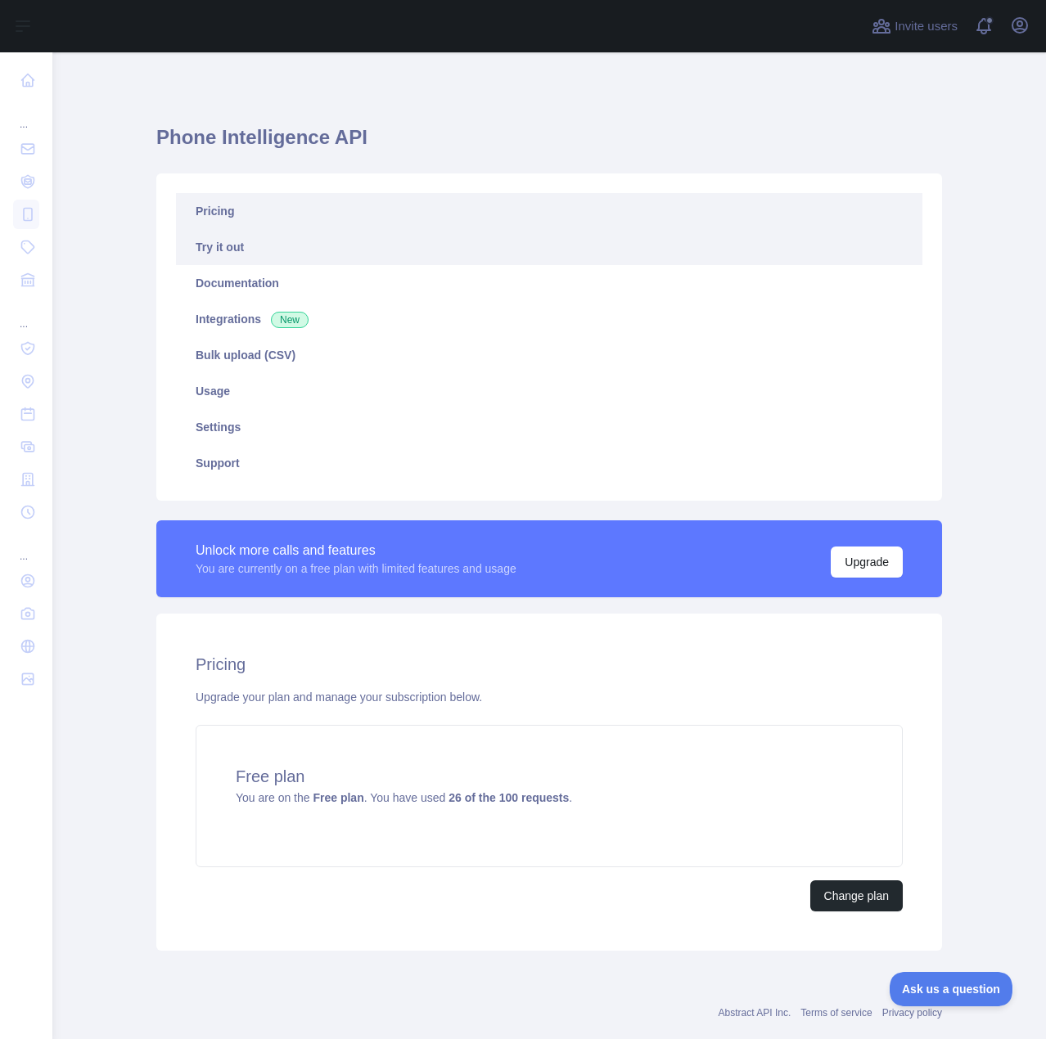
click at [277, 253] on link "Try it out" at bounding box center [549, 247] width 746 height 36
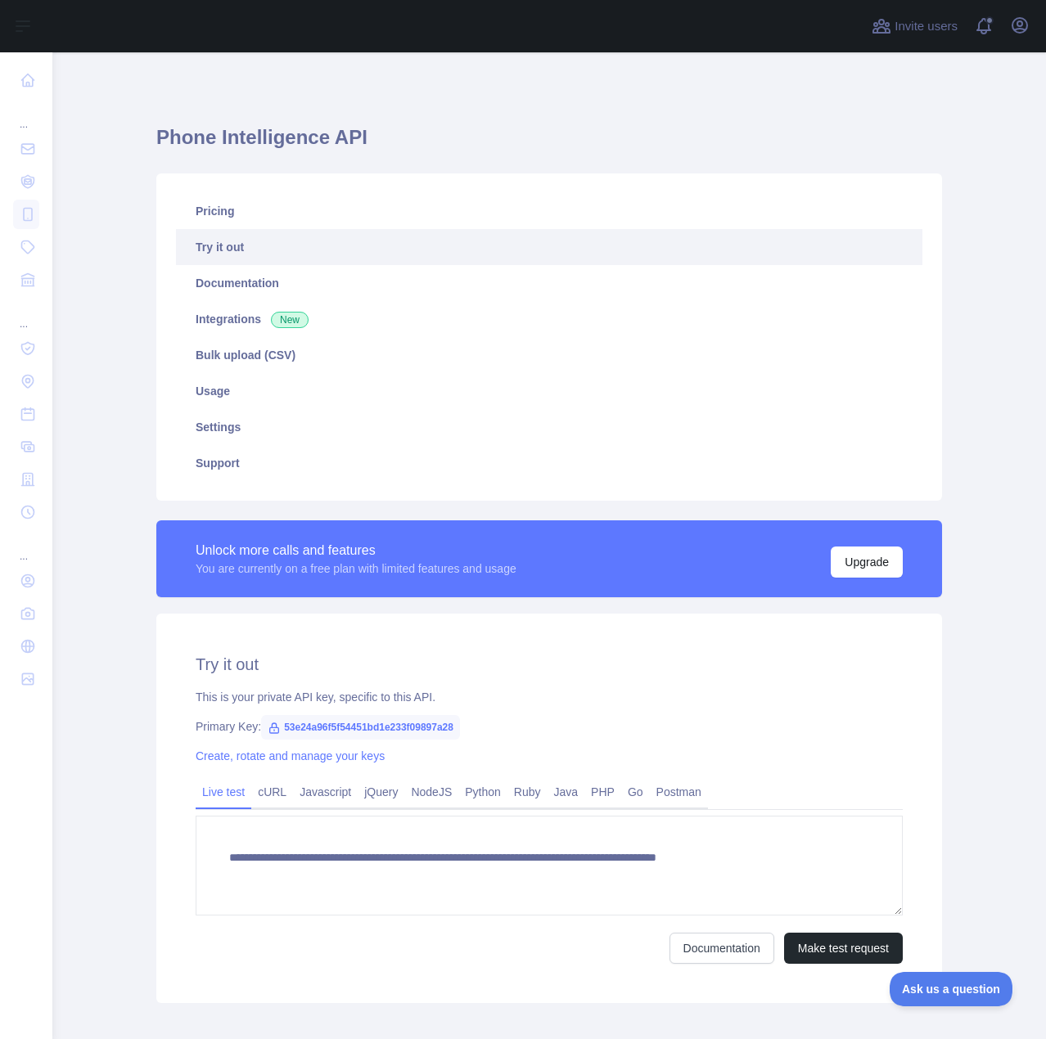
click at [346, 728] on span "53e24a96f5f54451bd1e233f09897a28" at bounding box center [360, 727] width 199 height 25
copy span "53e24a96f5f54451bd1e233f09897a28"
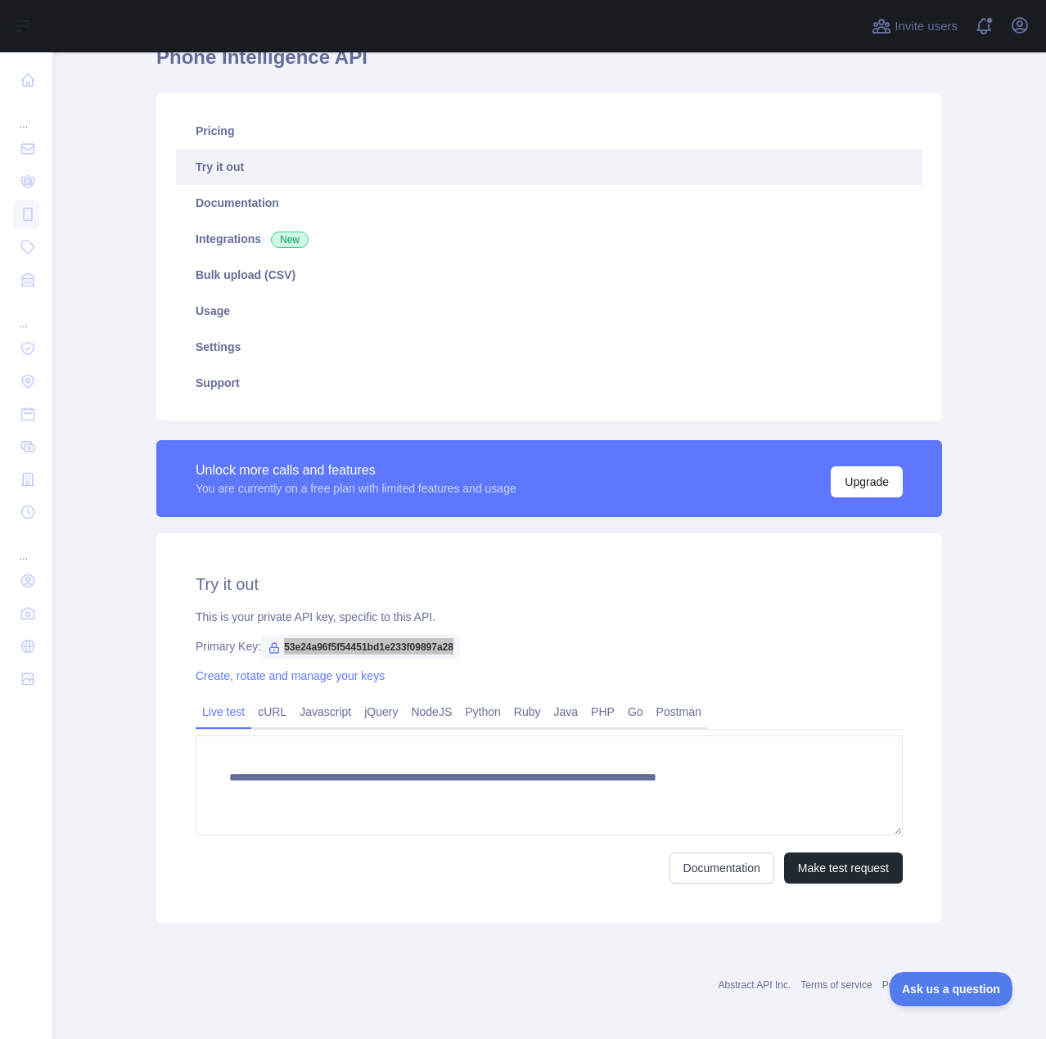
scroll to position [82, 0]
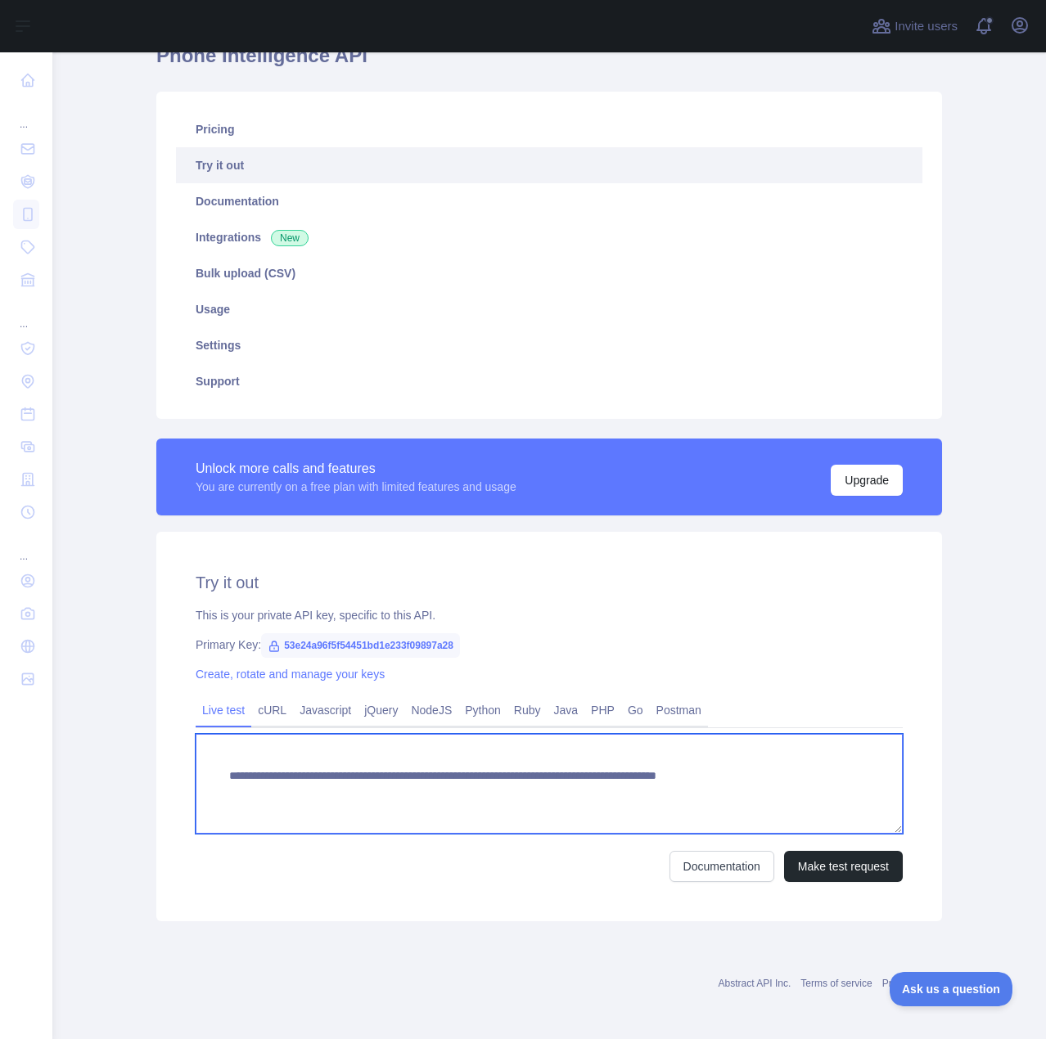
click at [566, 794] on textarea "**********" at bounding box center [549, 784] width 707 height 100
drag, startPoint x: 817, startPoint y: 774, endPoint x: 191, endPoint y: 760, distance: 626.8
click at [185, 762] on div "**********" at bounding box center [548, 726] width 785 height 389
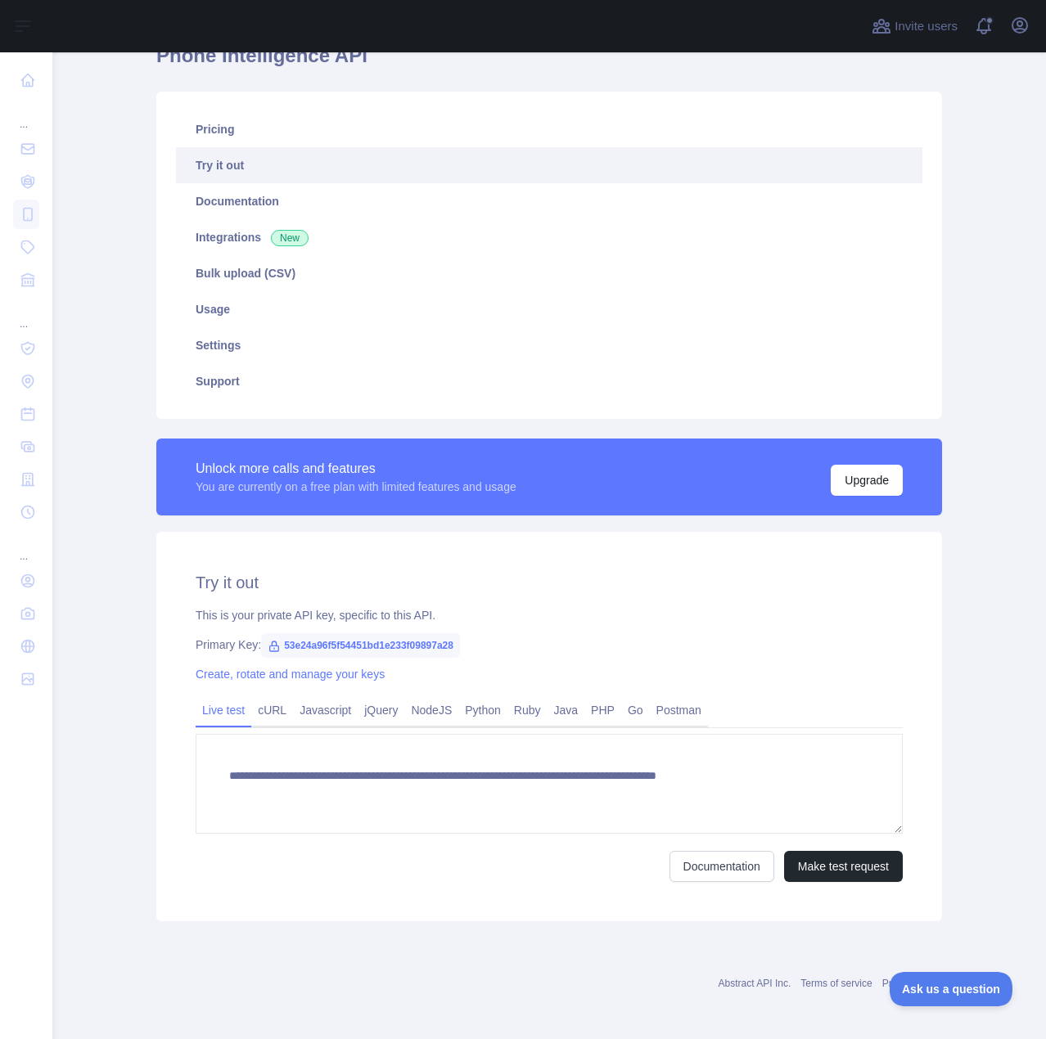
click at [466, 55] on h1 "Phone Intelligence API" at bounding box center [548, 62] width 785 height 39
click at [616, 46] on div at bounding box center [456, 26] width 783 height 52
